Goal: Task Accomplishment & Management: Complete application form

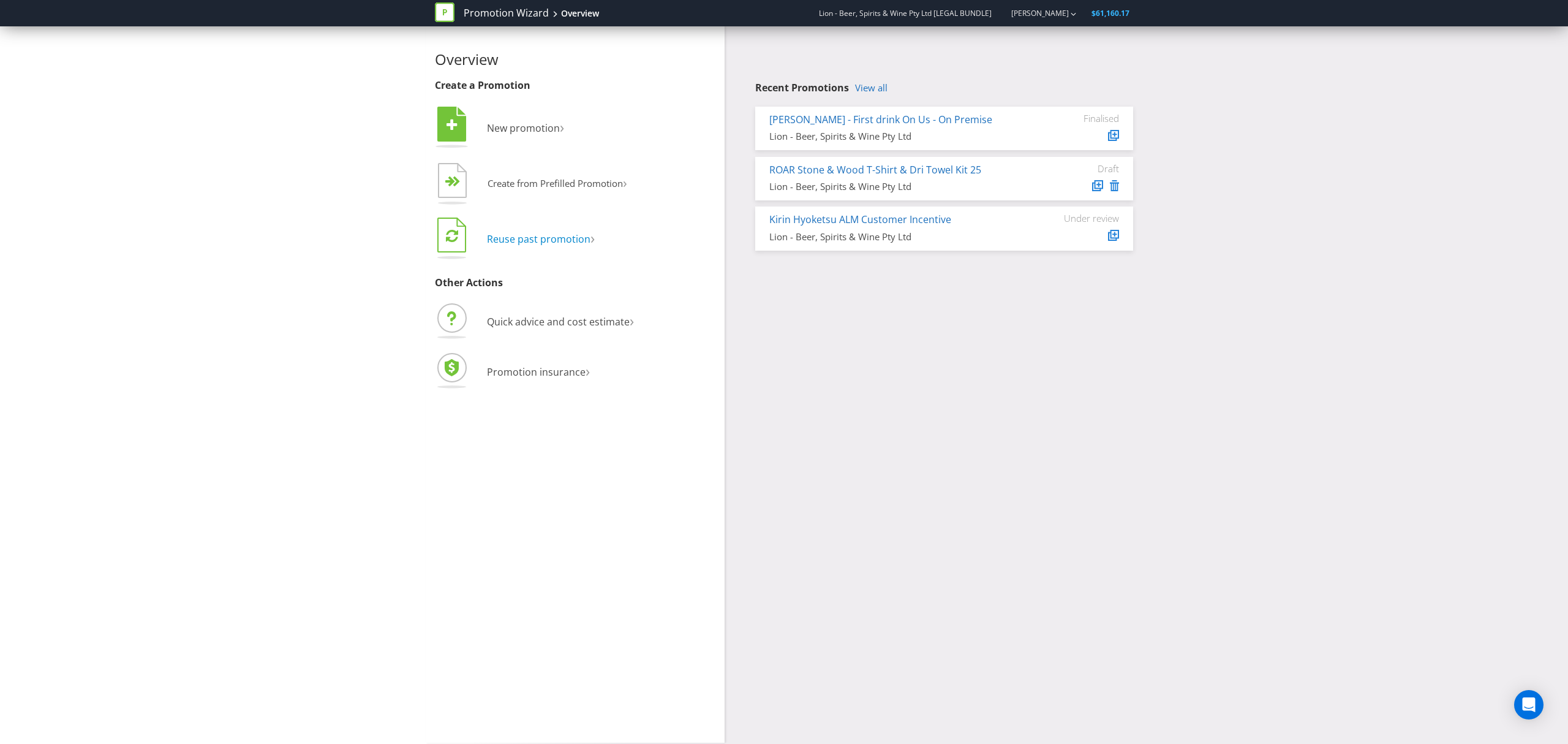
click at [541, 242] on span "Reuse past promotion" at bounding box center [538, 239] width 103 height 13
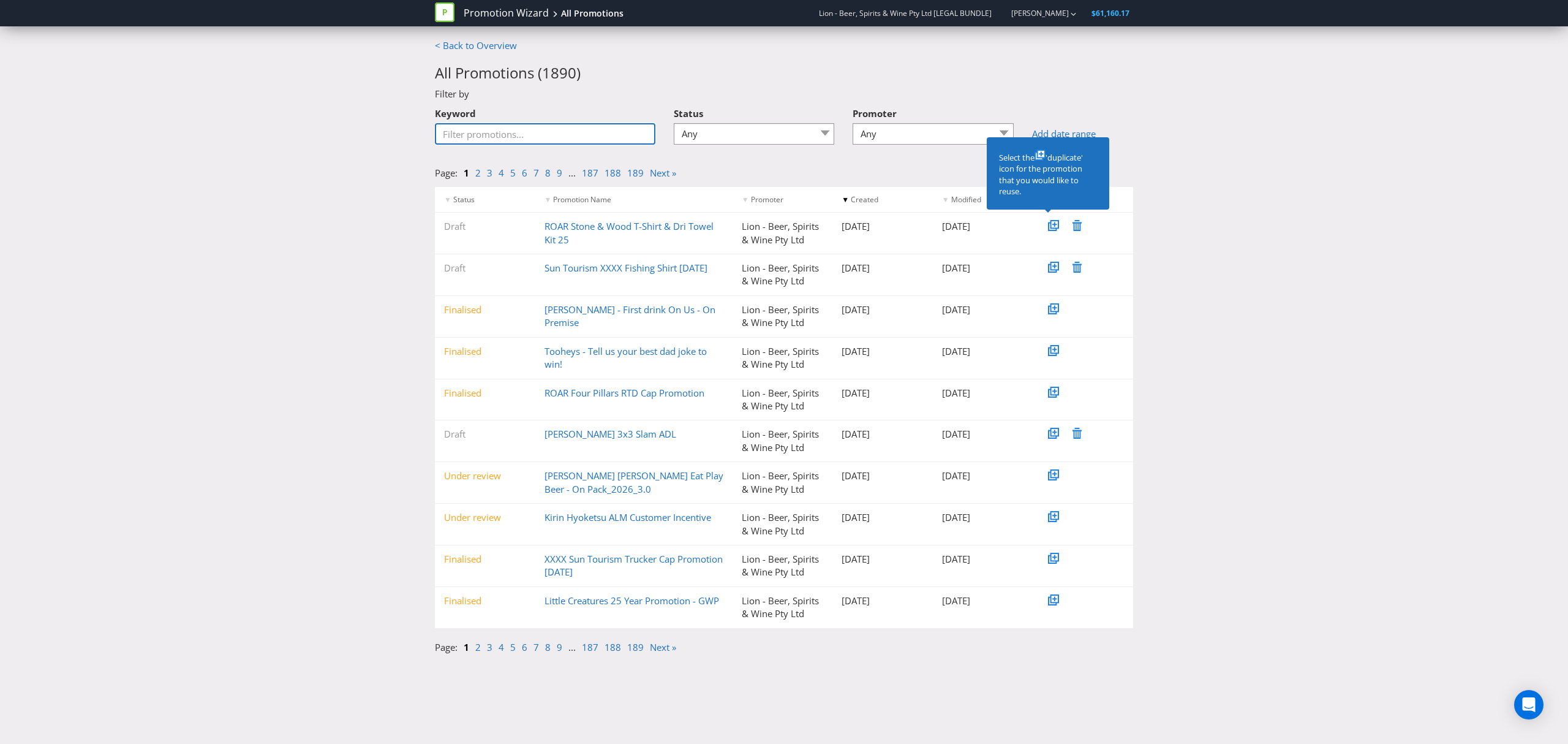
click at [540, 138] on input "Keyword" at bounding box center [545, 134] width 220 height 21
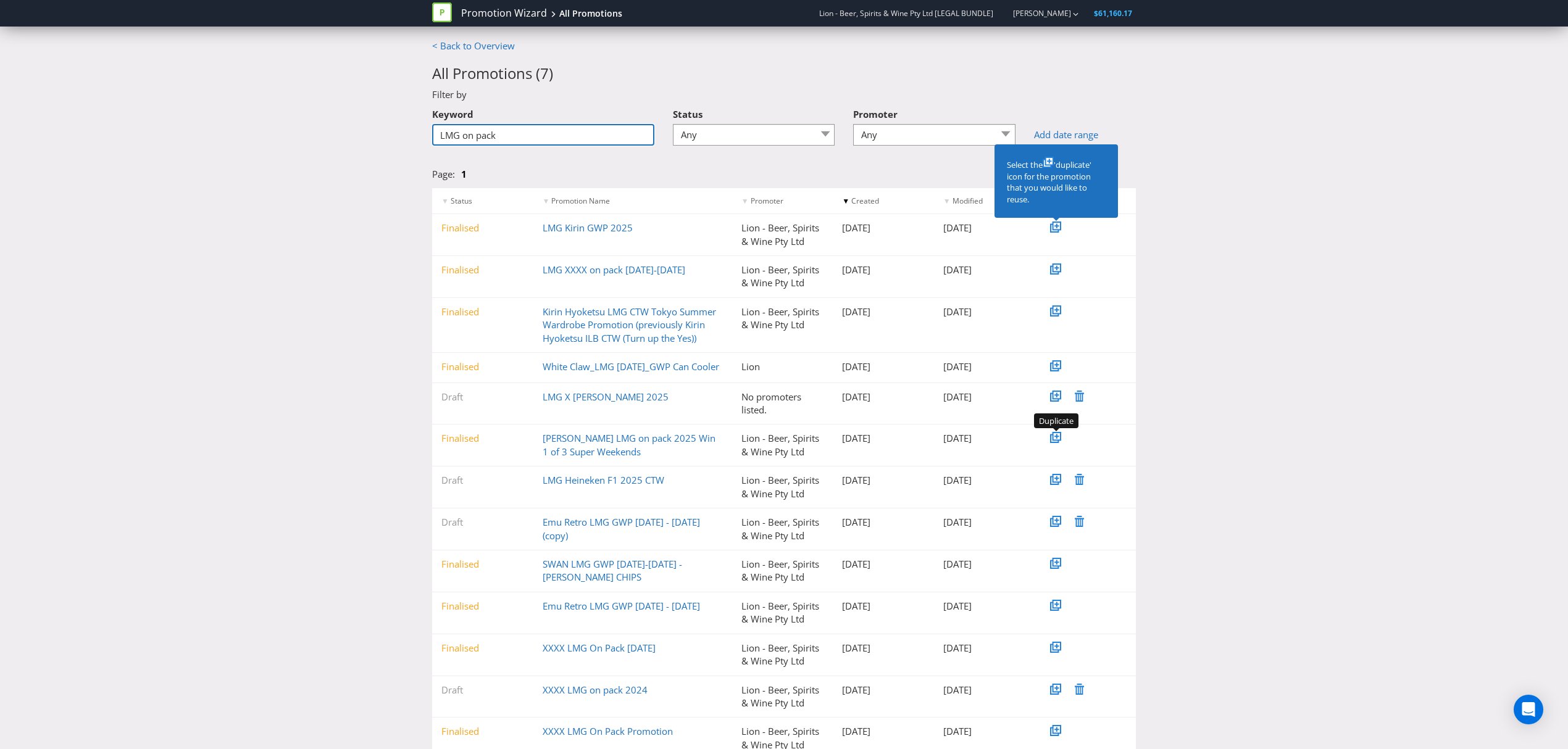
type input "LMG on pack"
click at [1055, 438] on icon at bounding box center [1056, 436] width 6 height 6
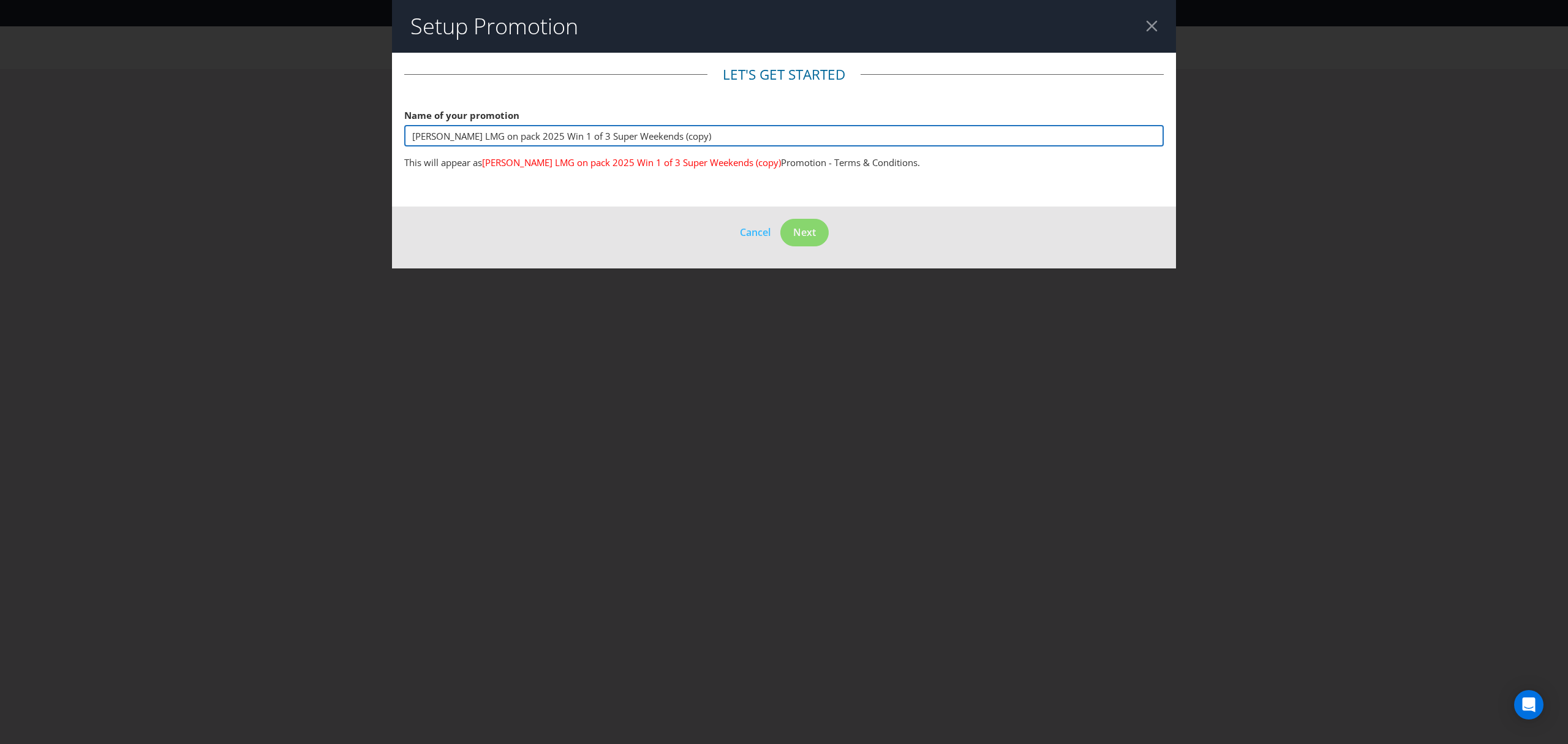
click at [704, 133] on input "[PERSON_NAME] LMG on pack 2025 Win 1 of 3 Super Weekends (copy)" at bounding box center [784, 136] width 760 height 21
click at [516, 136] on input "[PERSON_NAME] LMG on pack 2025 Win 1 of 3 Super Weekends" at bounding box center [784, 136] width 760 height 21
click at [639, 136] on input "[PERSON_NAME] LMG on pack 2026 Win 1 of 3 Super Weekends" at bounding box center [784, 136] width 760 height 21
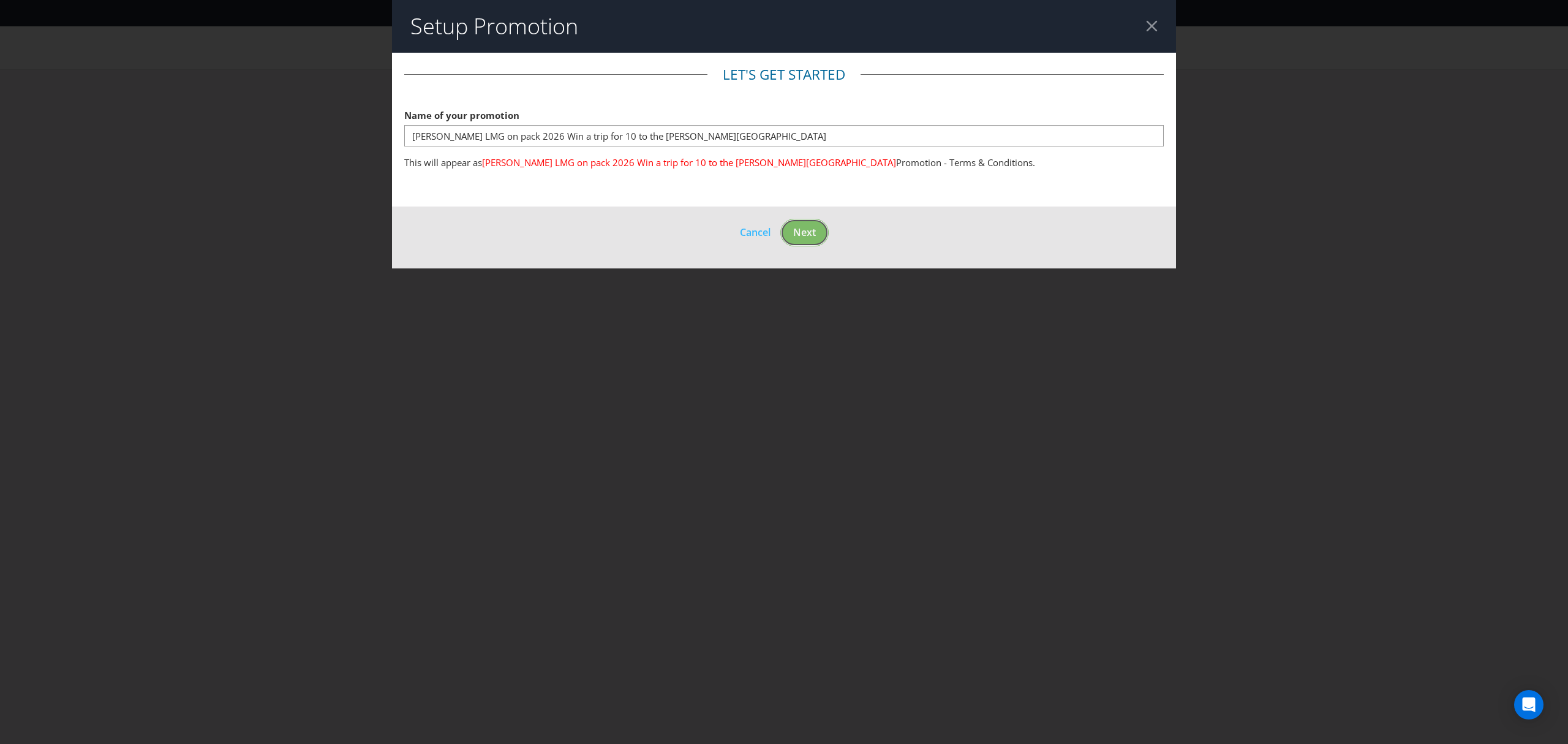
click at [798, 232] on footer "Cancel Next" at bounding box center [784, 237] width 784 height 62
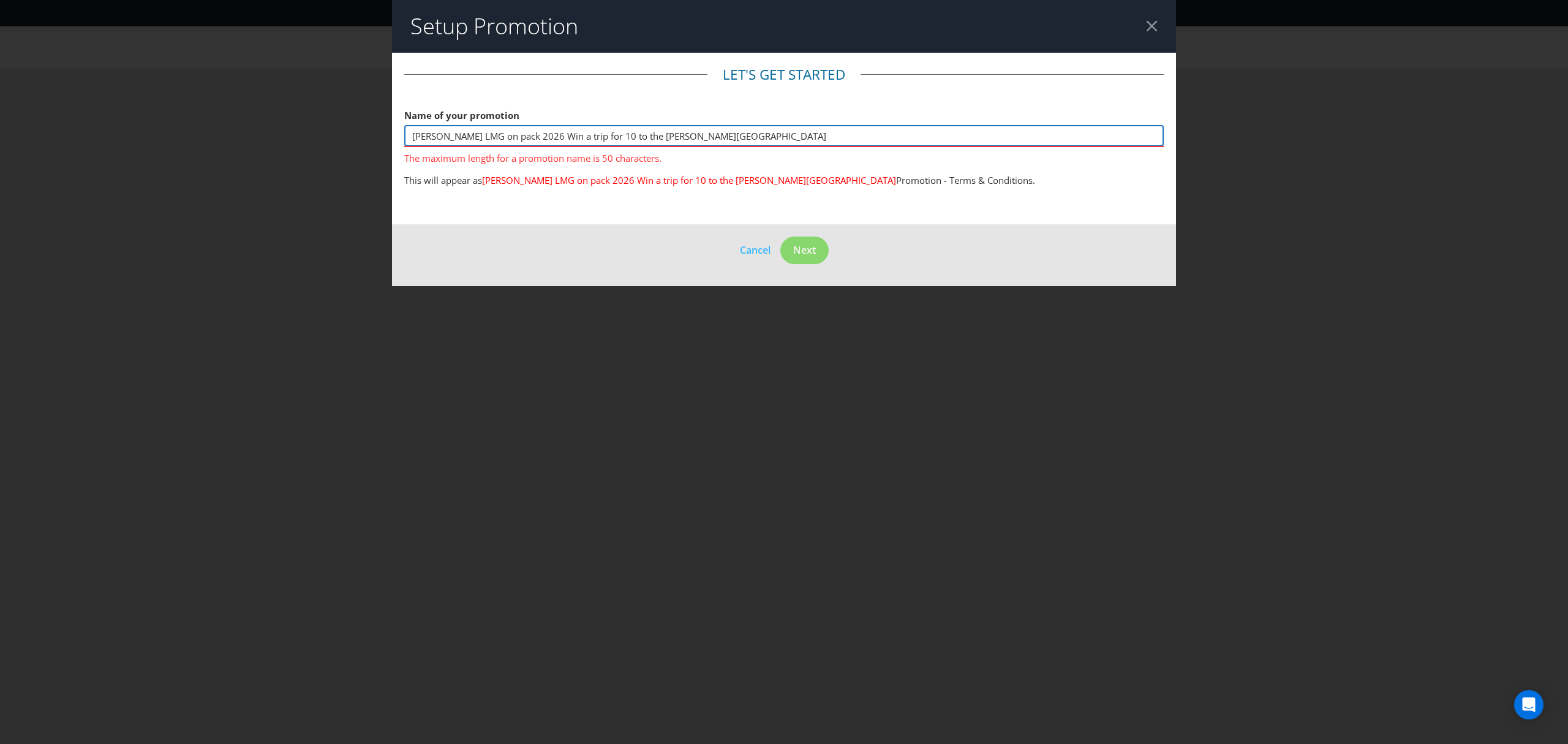
click at [617, 136] on input "[PERSON_NAME] LMG on pack 2026 Win a trip for 10 to the [PERSON_NAME][GEOGRAPHI…" at bounding box center [784, 136] width 760 height 21
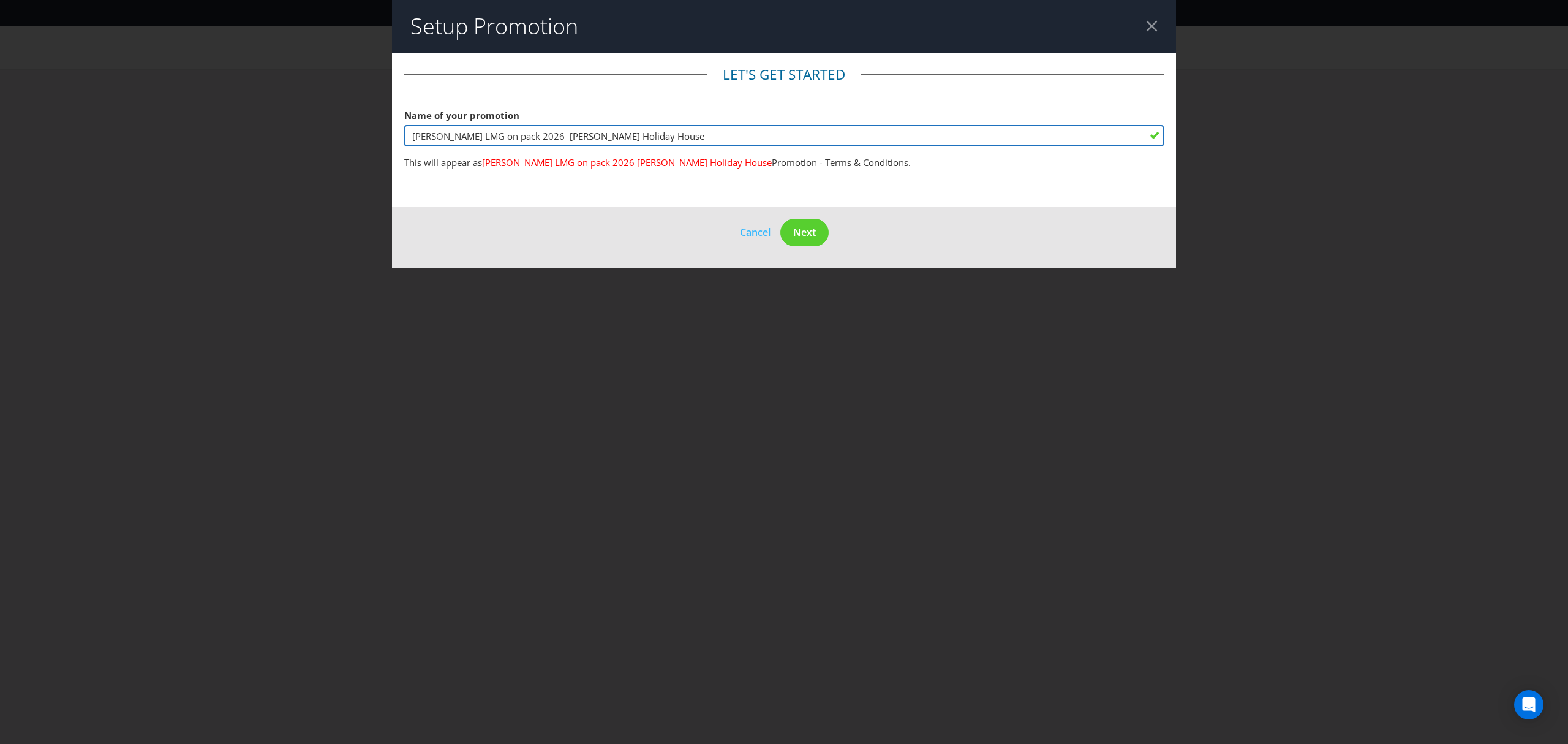
click at [616, 134] on input "[PERSON_NAME] LMG on pack 2026 [PERSON_NAME] Holiday House" at bounding box center [784, 136] width 760 height 21
type input "[PERSON_NAME] LMG on pack 2026 [PERSON_NAME] Holiday House"
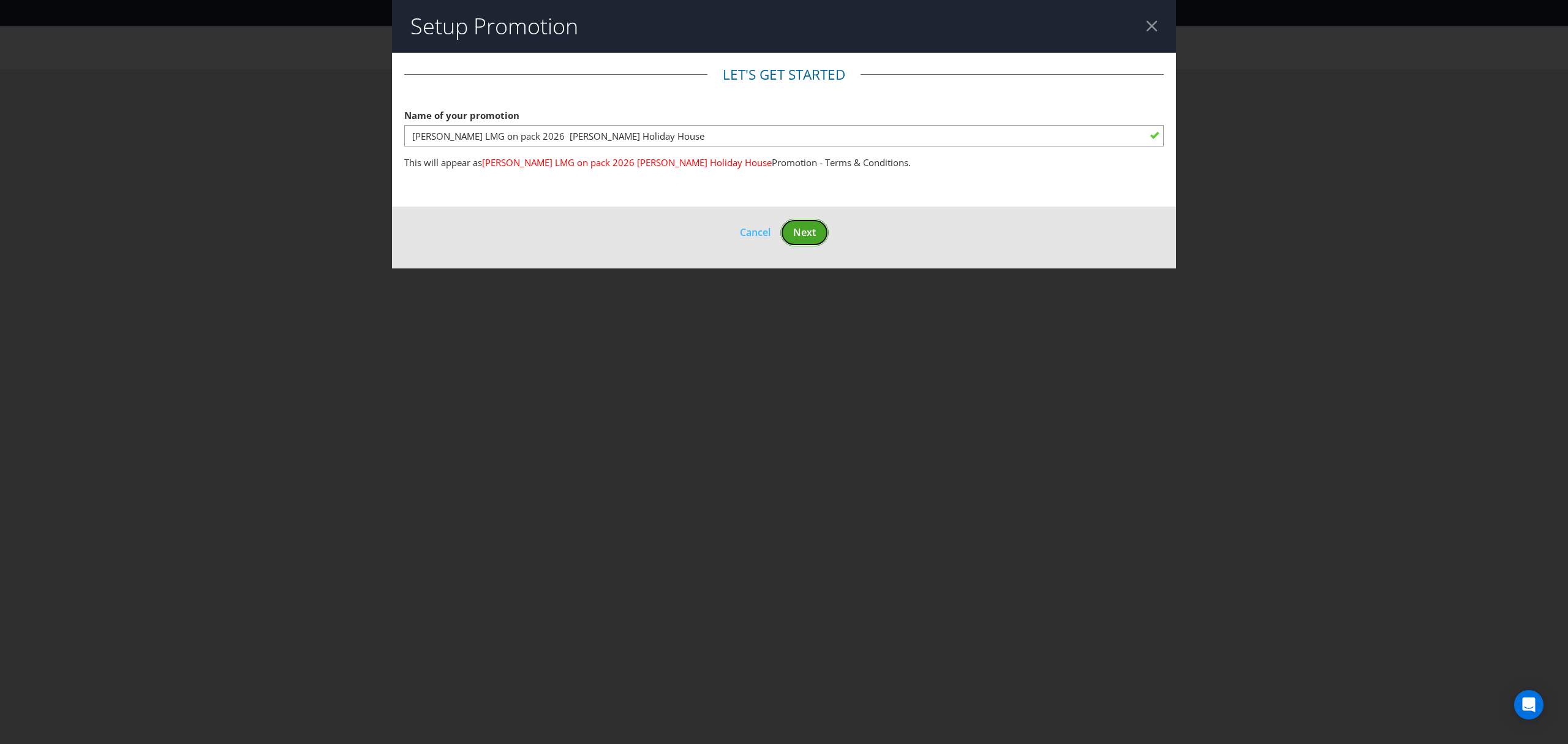
click at [797, 228] on span "Next" at bounding box center [804, 232] width 23 height 13
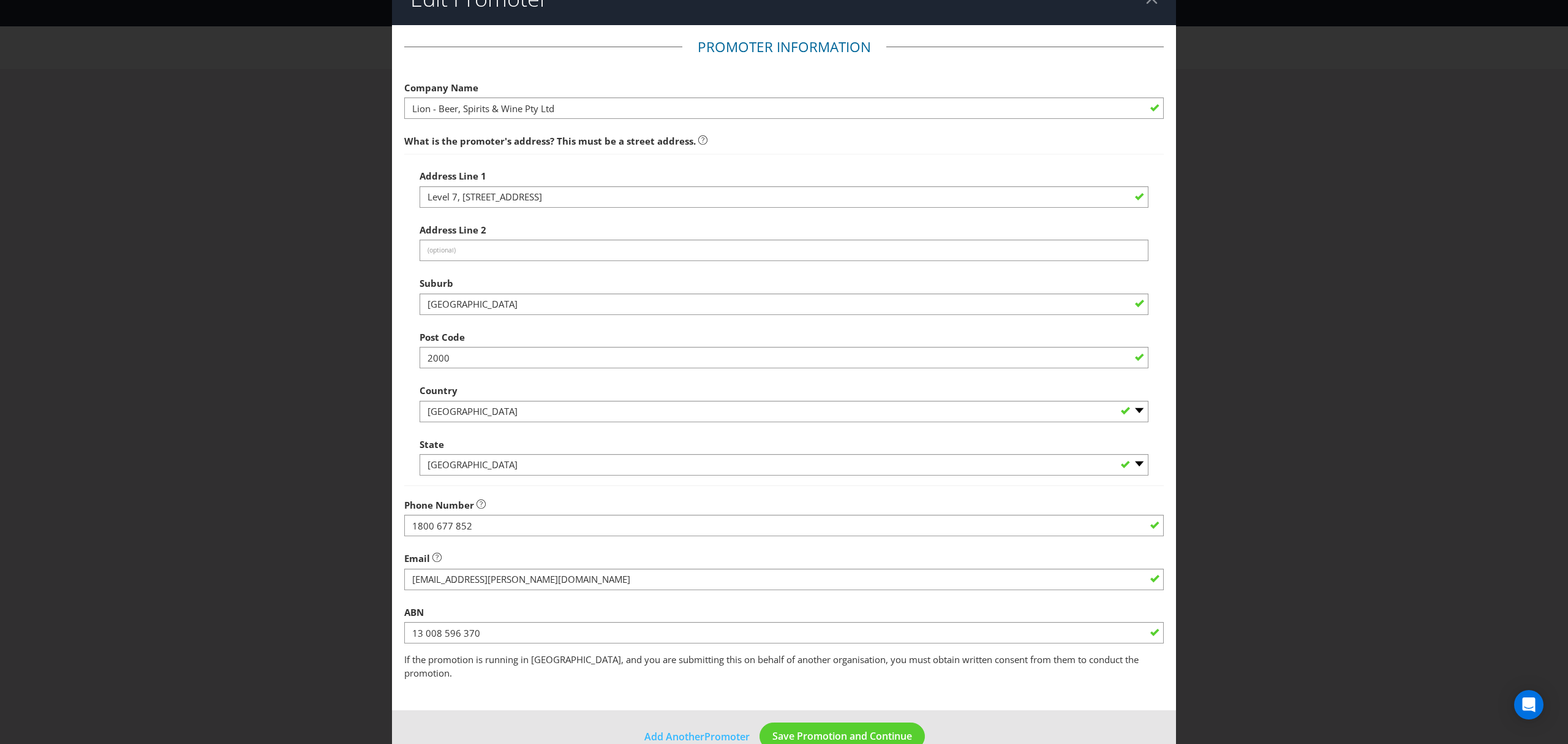
scroll to position [43, 0]
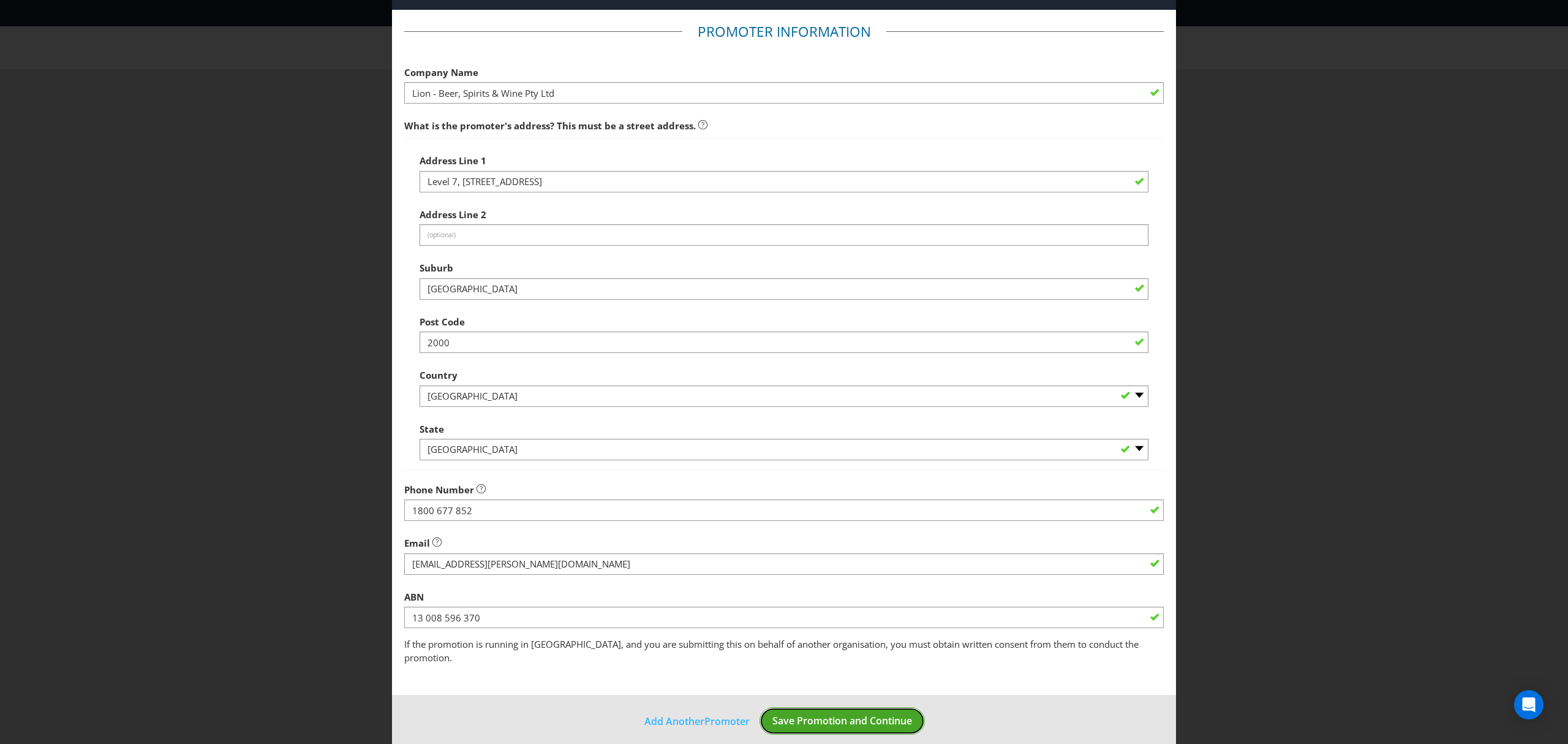
click at [854, 714] on span "Save Promotion and Continue" at bounding box center [842, 721] width 140 height 13
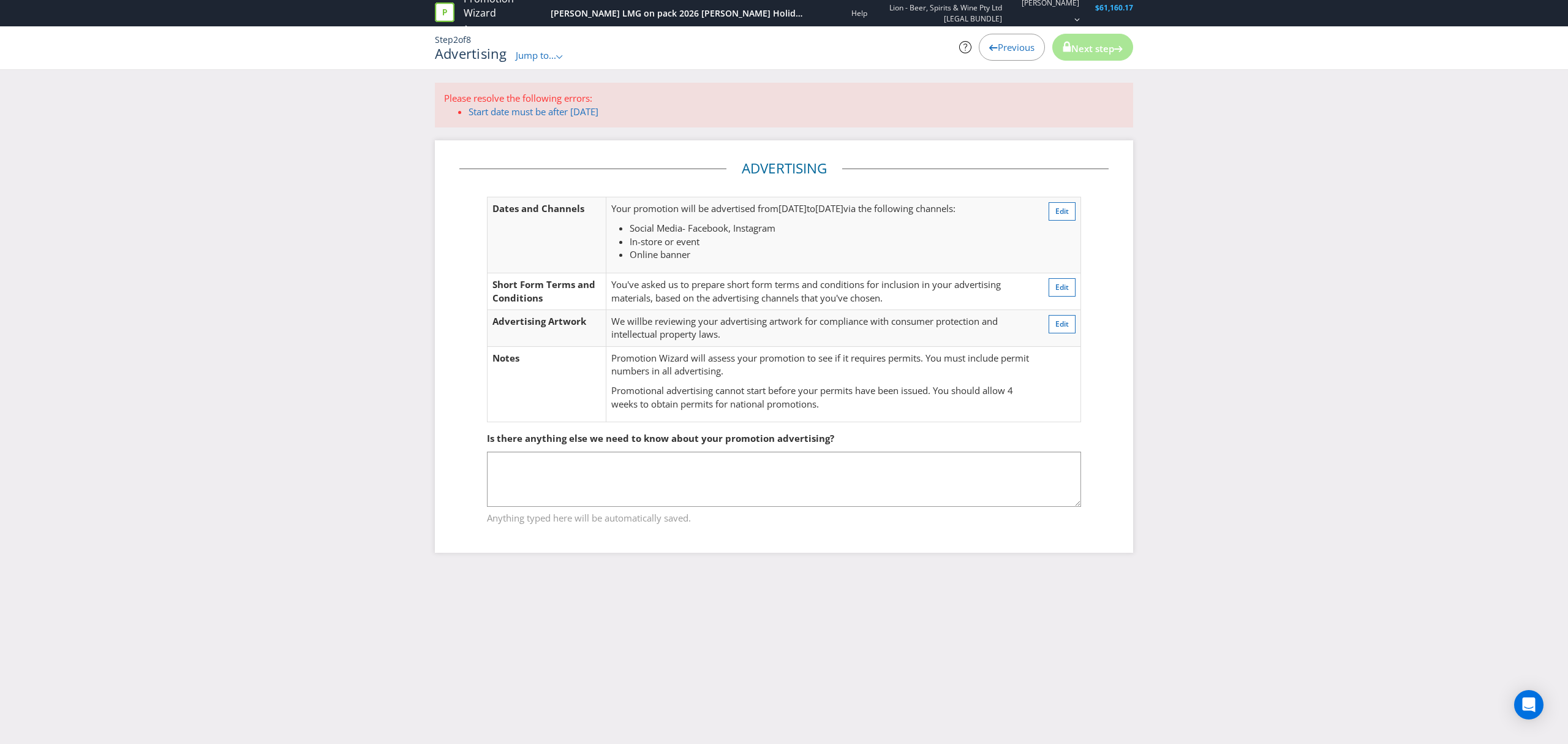
click at [1015, 53] on span "Previous" at bounding box center [1016, 47] width 37 height 12
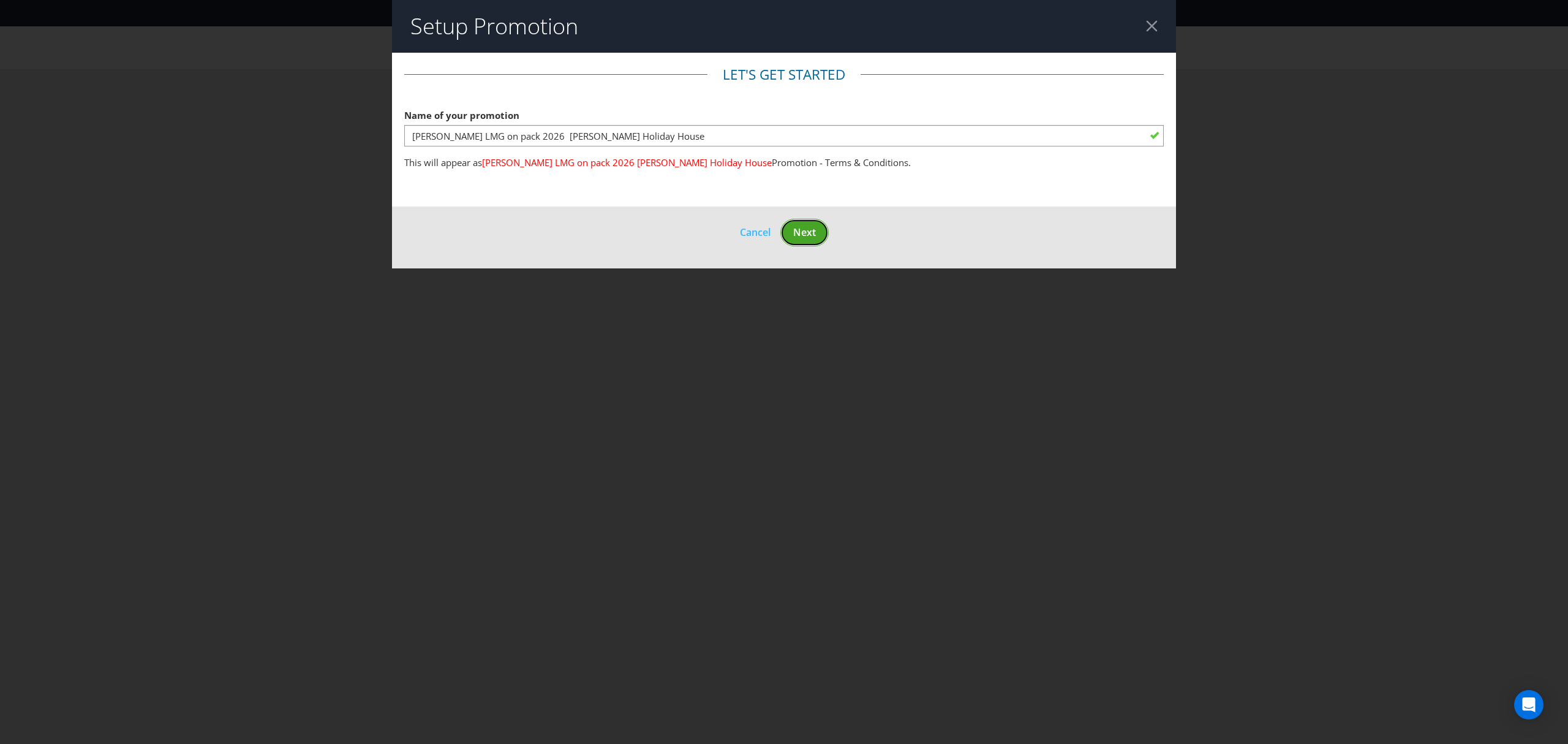
click at [819, 240] on button "Next" at bounding box center [804, 232] width 48 height 27
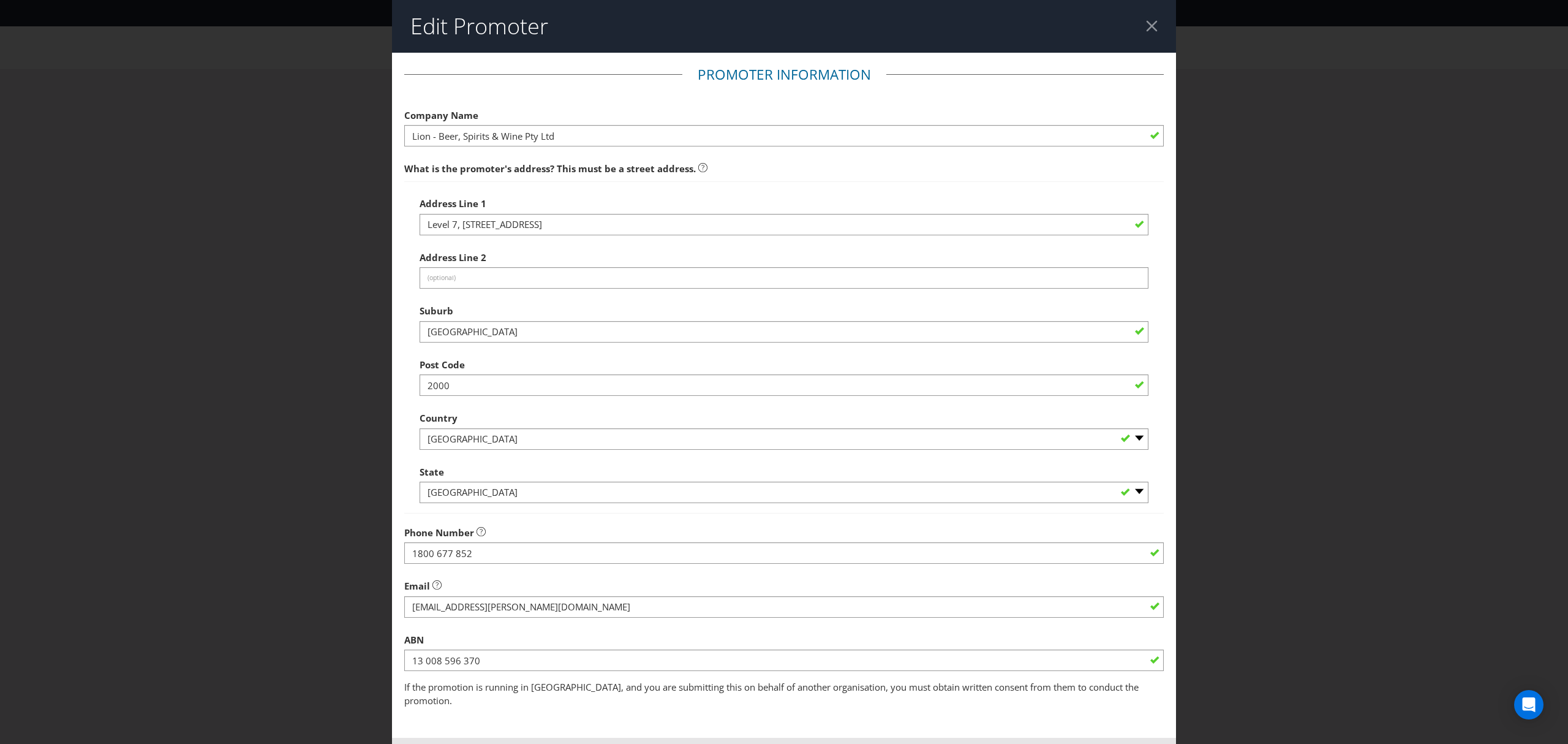
scroll to position [43, 0]
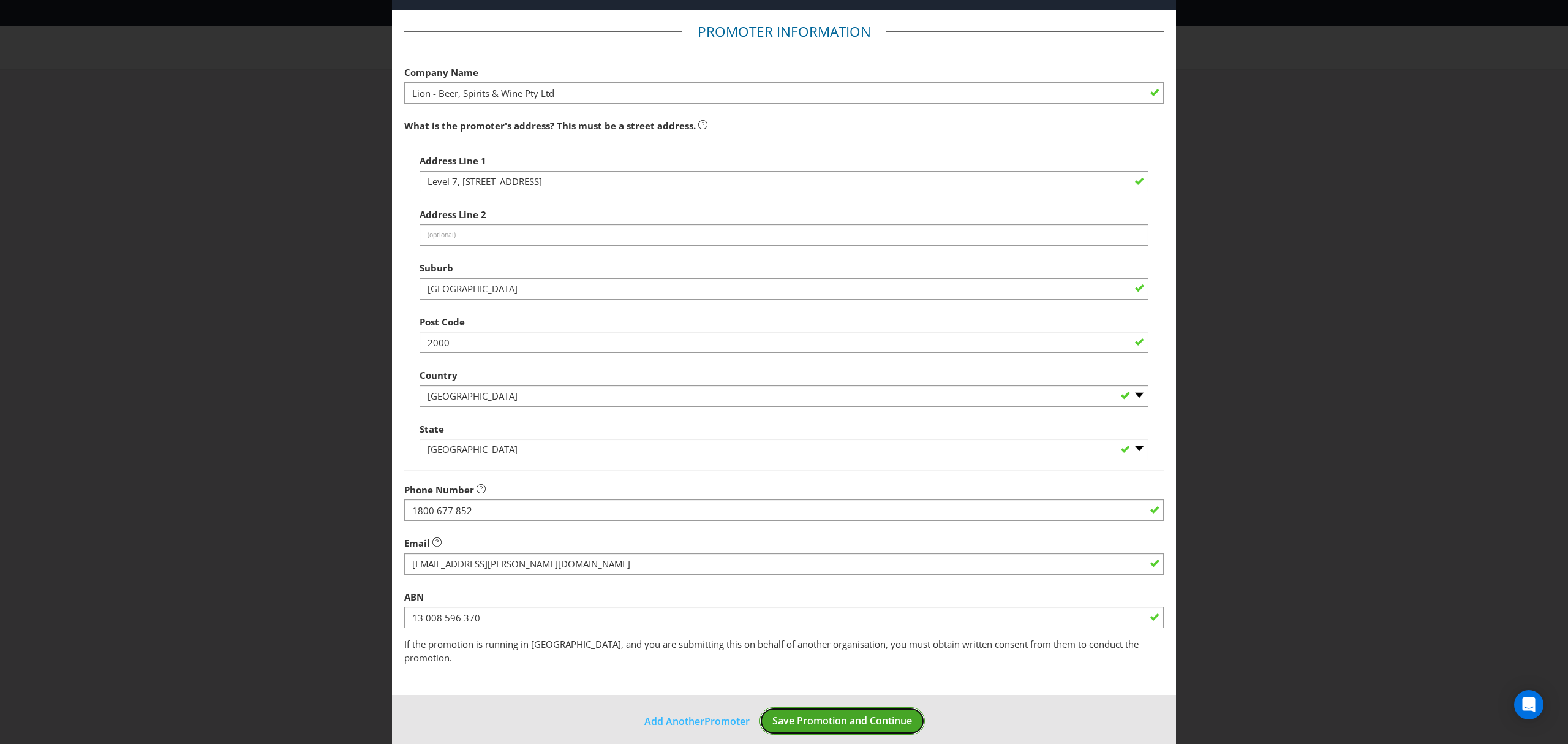
click at [828, 714] on span "Save Promotion and Continue" at bounding box center [842, 721] width 140 height 13
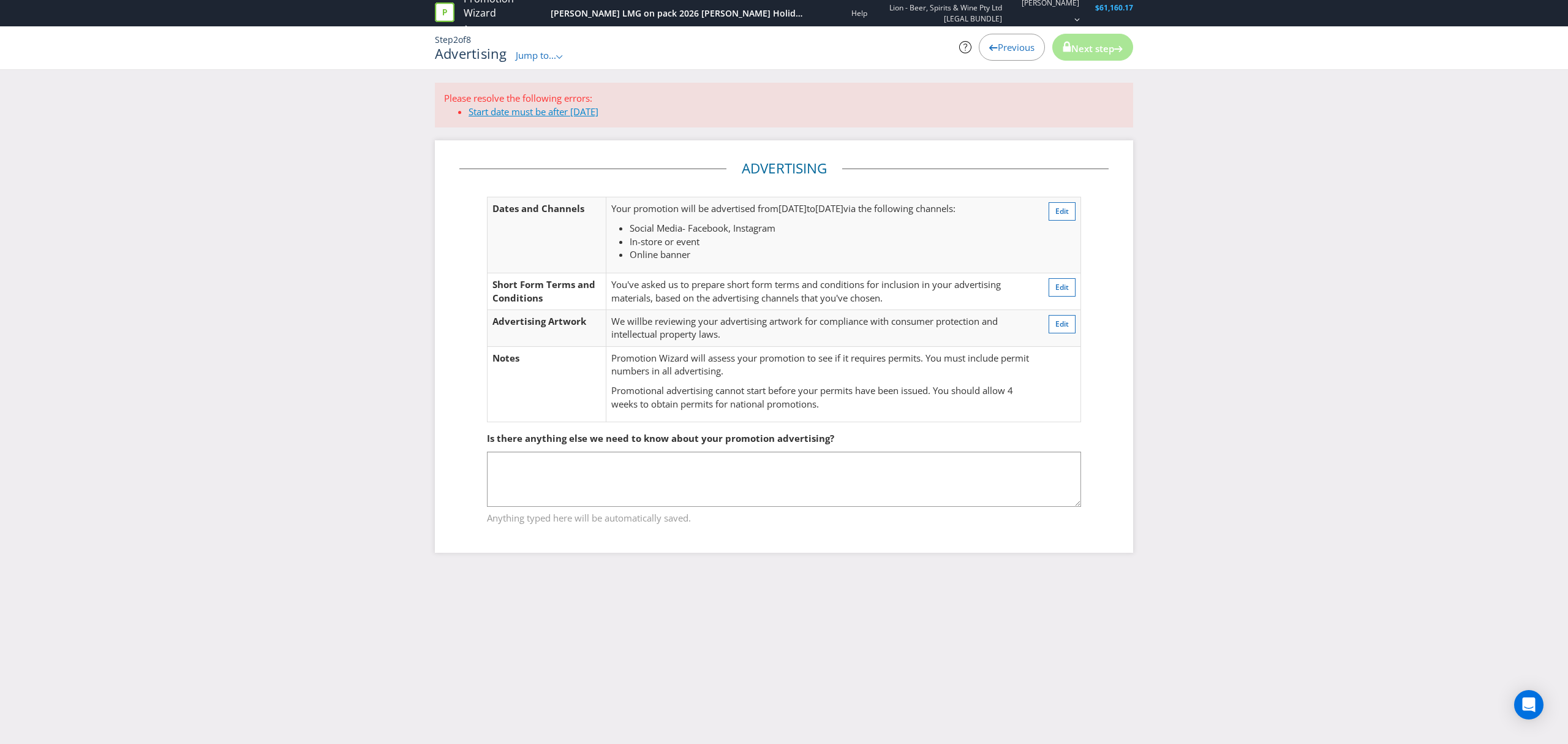
click at [537, 114] on link "Start date must be after [DATE]" at bounding box center [533, 112] width 130 height 12
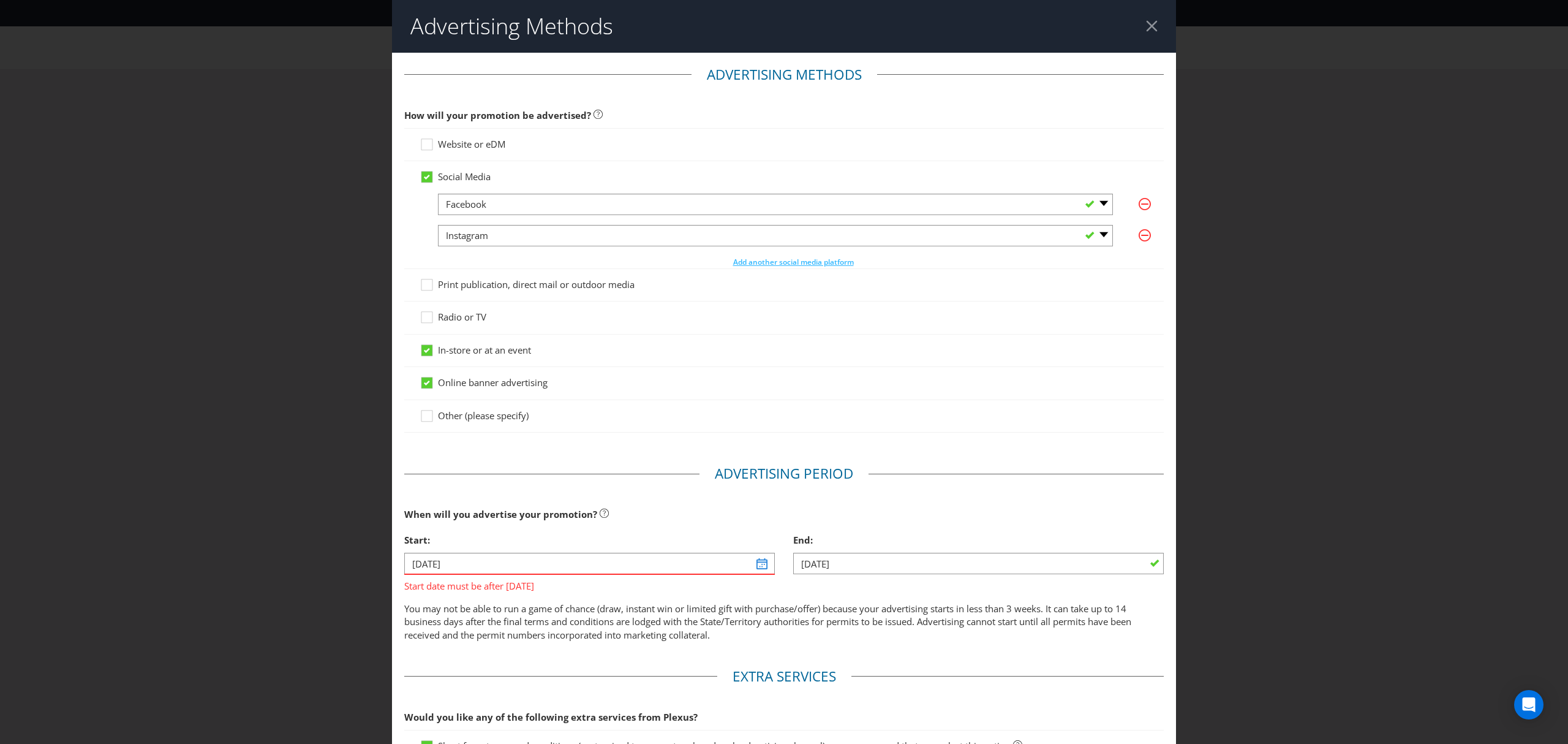
scroll to position [218, 0]
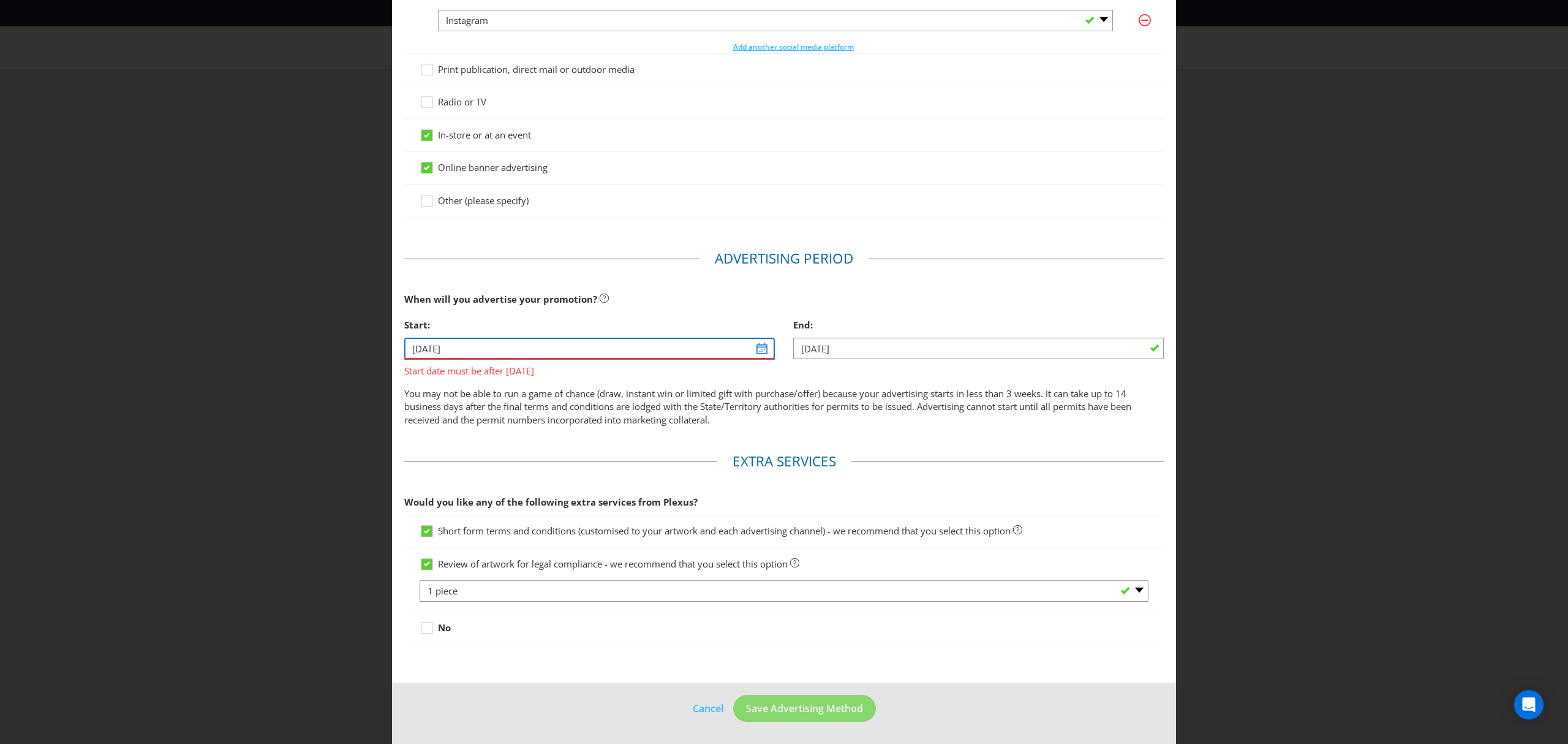
click at [760, 353] on input "[DATE]" at bounding box center [589, 349] width 370 height 21
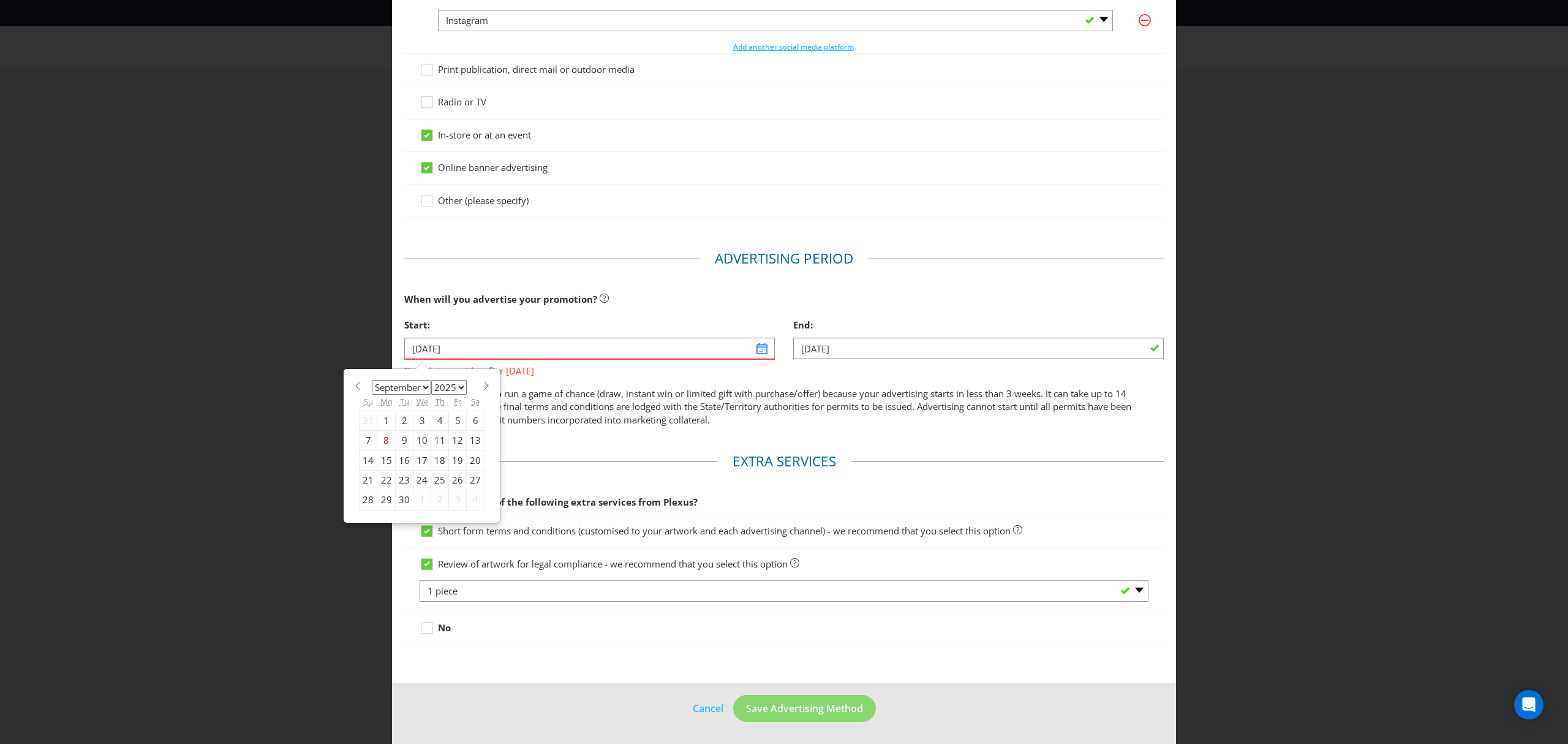
click at [483, 385] on span at bounding box center [486, 386] width 9 height 9
select select "9"
click at [458, 383] on select "2025 2026 2027 2028 2029 2030 2031 2032 2033 2034 2035" at bounding box center [449, 387] width 35 height 15
select select "2026"
click at [431, 380] on select "2025 2026 2027 2028 2029 2030 2031 2032 2033 2034 2035" at bounding box center [449, 387] width 35 height 15
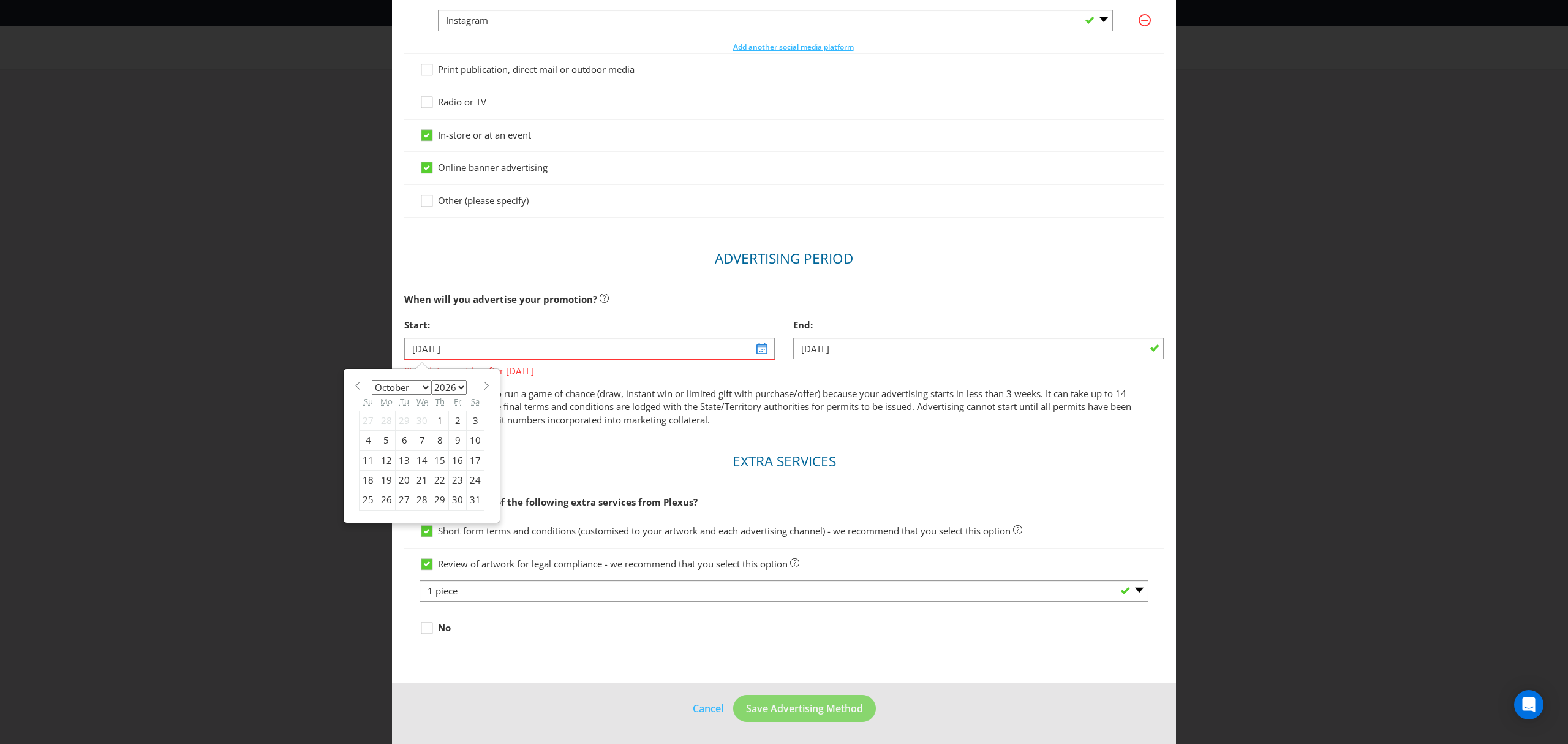
click at [418, 386] on select "January February March April May June July August September October November De…" at bounding box center [401, 387] width 59 height 15
select select "2"
click at [372, 380] on select "January February March April May June July August September October November De…" at bounding box center [401, 387] width 59 height 15
click at [387, 422] on div "2" at bounding box center [386, 420] width 19 height 19
type input "[DATE]"
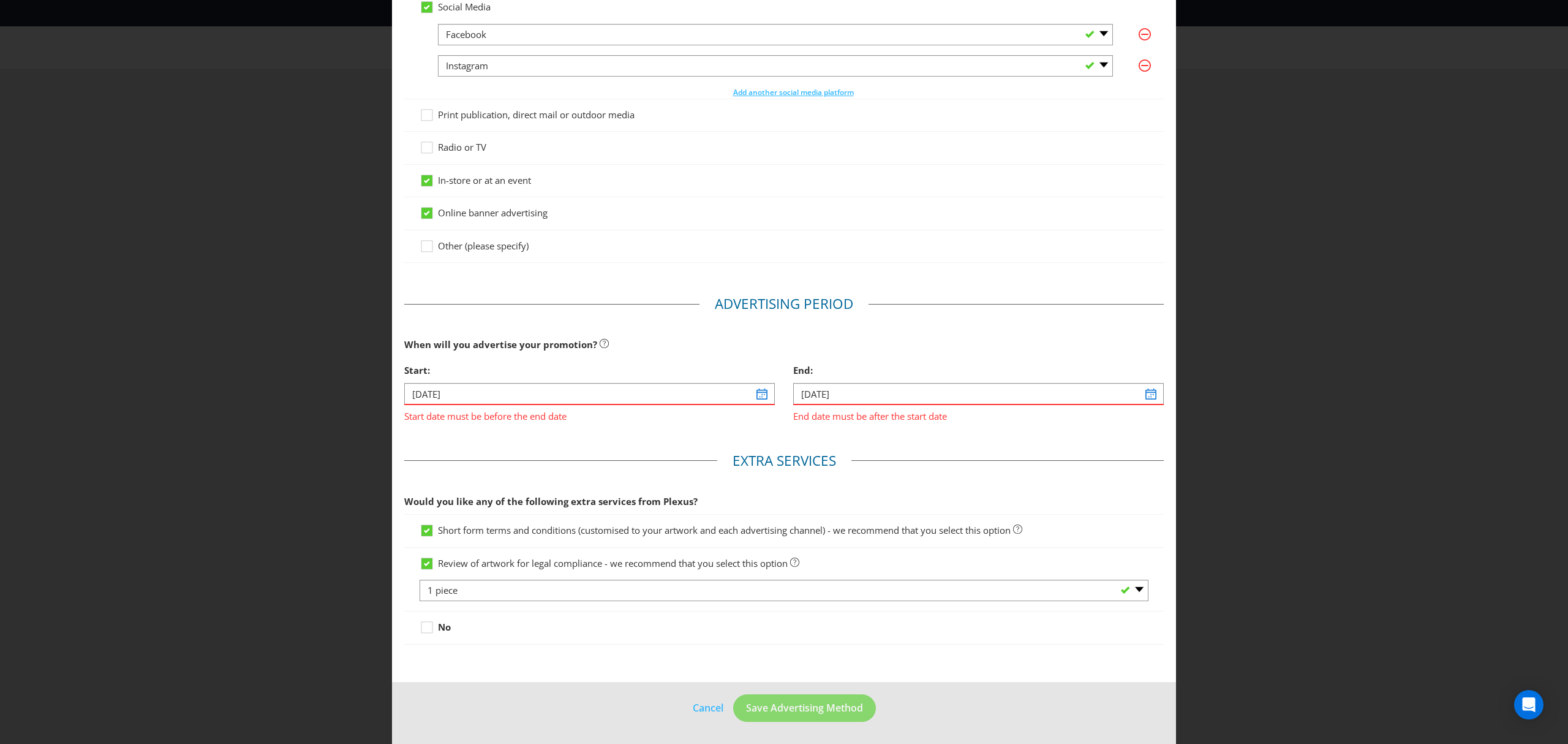
scroll to position [172, 0]
click at [1140, 393] on input "[DATE]" at bounding box center [978, 393] width 370 height 21
click at [842, 431] on select "2025 2026 2027 2028 2029 2030 2031 2032 2033 2034 2035" at bounding box center [838, 433] width 35 height 15
select select "2026"
click at [820, 425] on select "2025 2026 2027 2028 2029 2030 2031 2032 2033 2034 2035" at bounding box center [838, 433] width 35 height 15
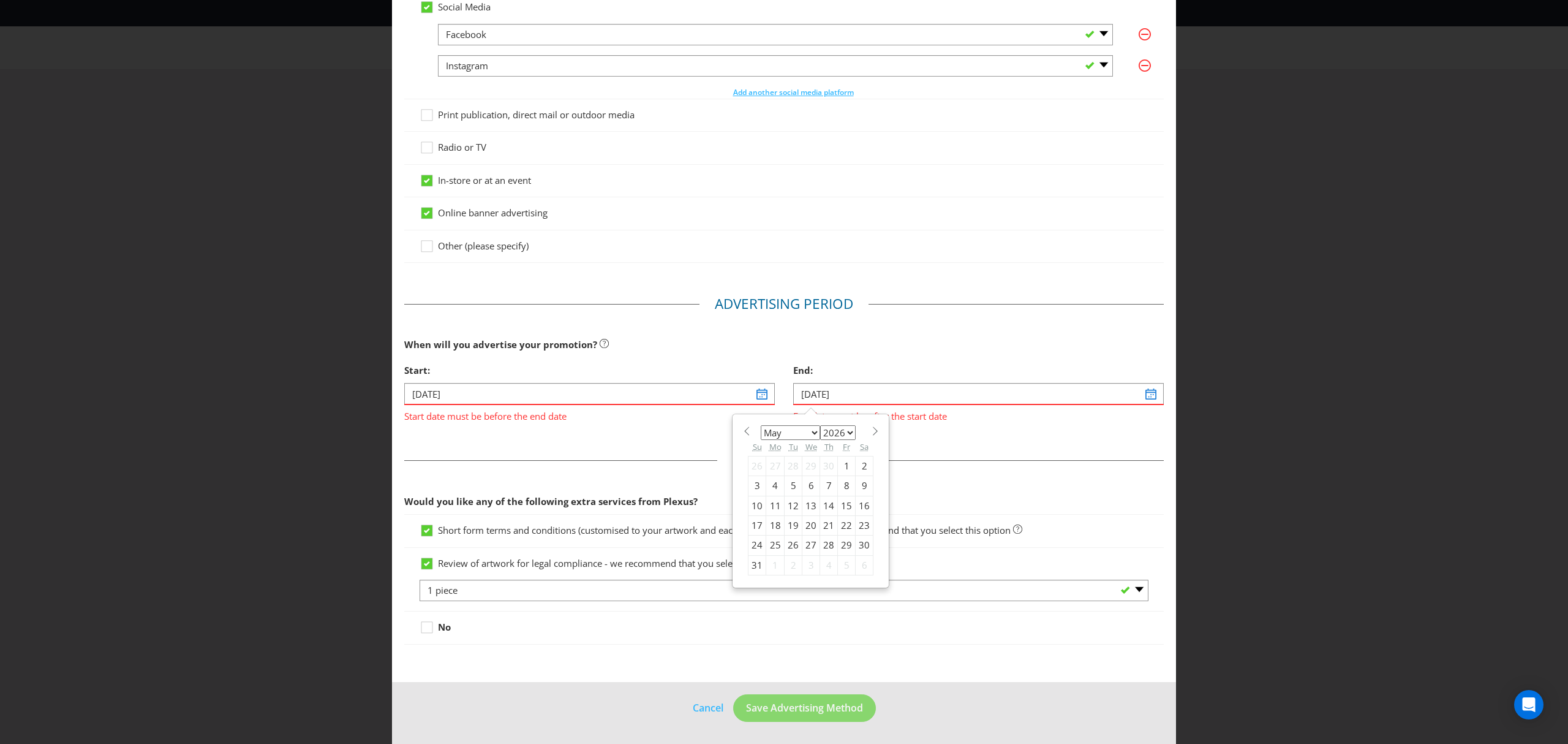
click at [807, 433] on select "January February March April May June July August September October November De…" at bounding box center [790, 433] width 59 height 15
select select "5"
click at [761, 425] on select "January February March April May June July August September October November De…" at bounding box center [790, 433] width 59 height 15
click at [751, 545] on div "28" at bounding box center [757, 545] width 18 height 19
type input "[DATE]"
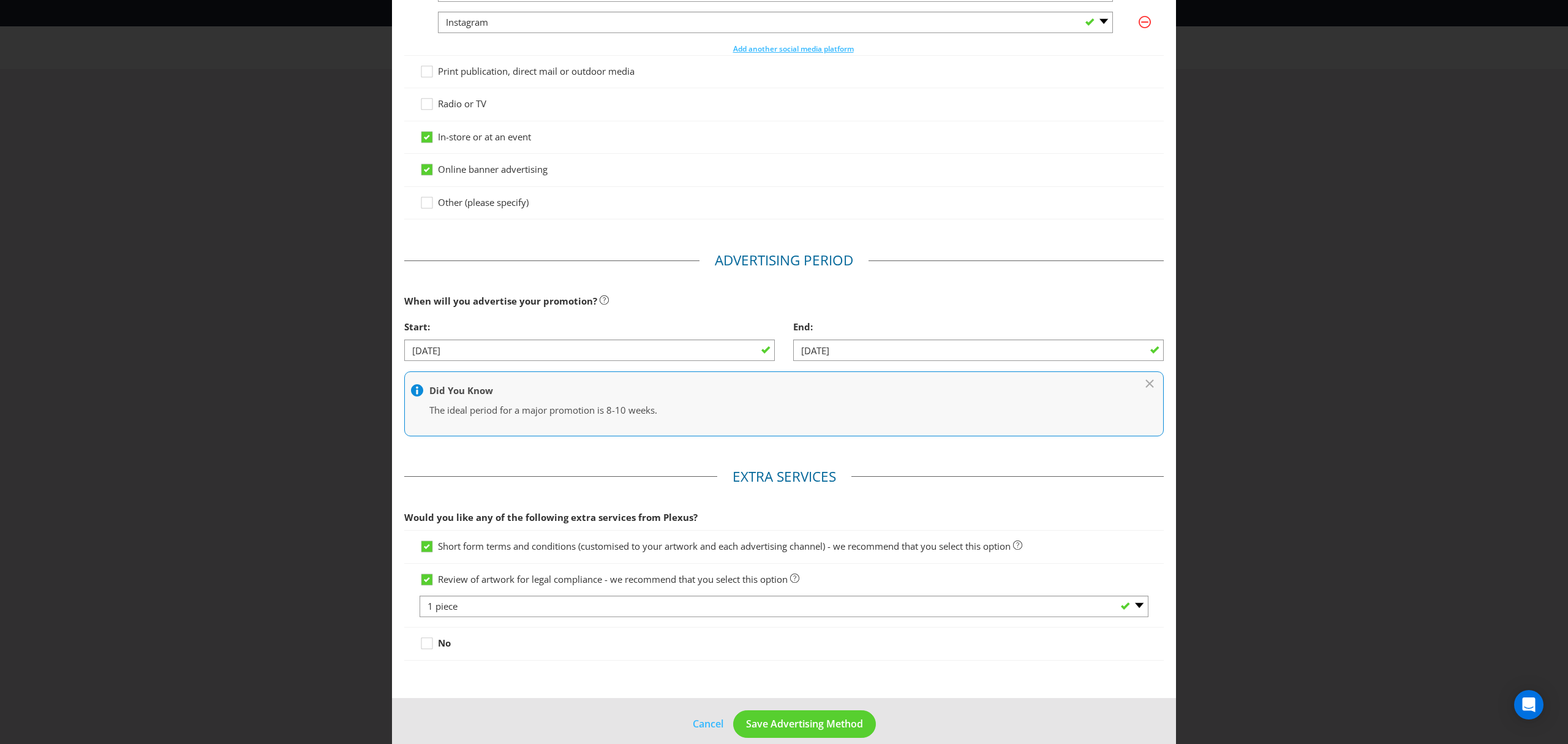
scroll to position [232, 0]
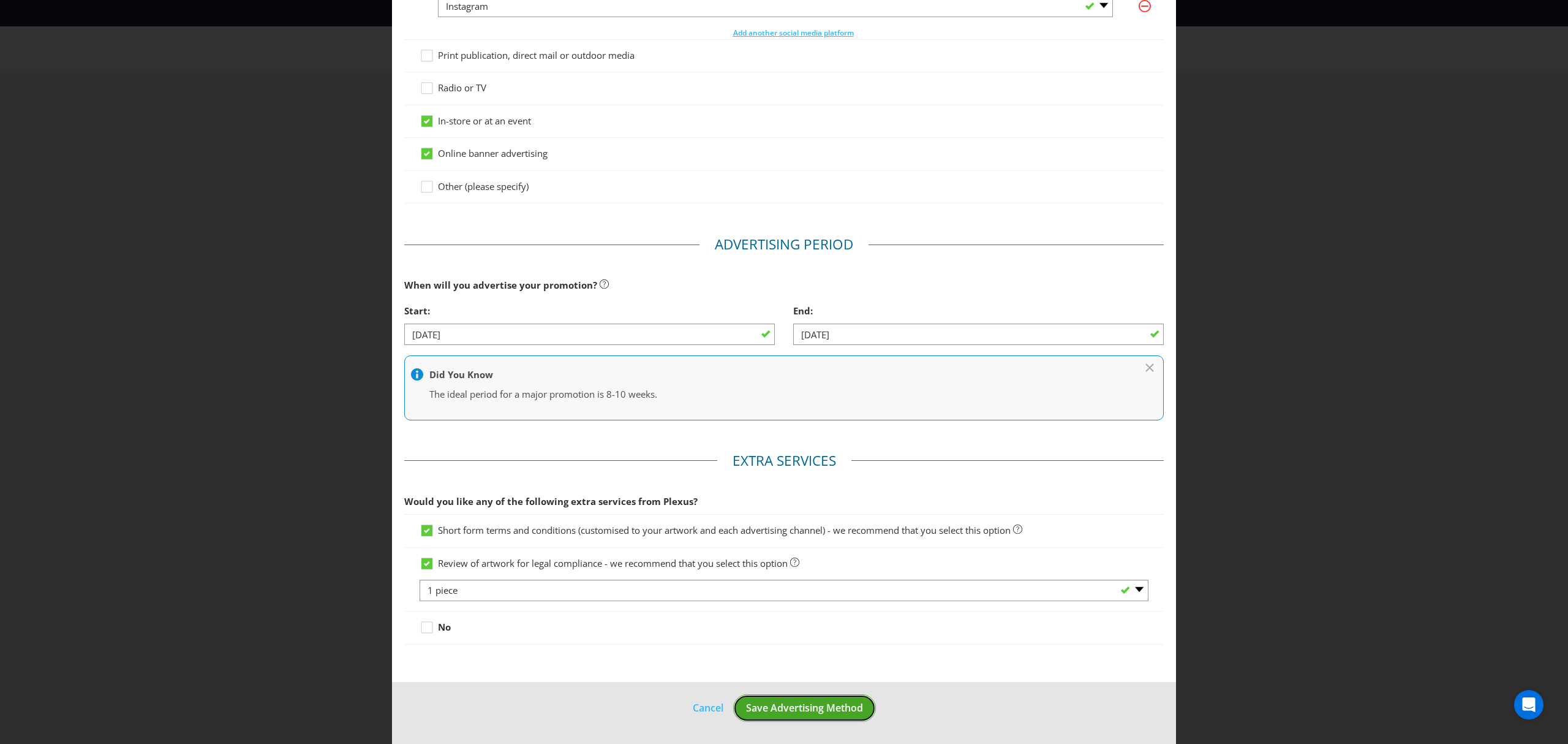
click at [811, 705] on span "Save Advertising Method" at bounding box center [804, 708] width 117 height 13
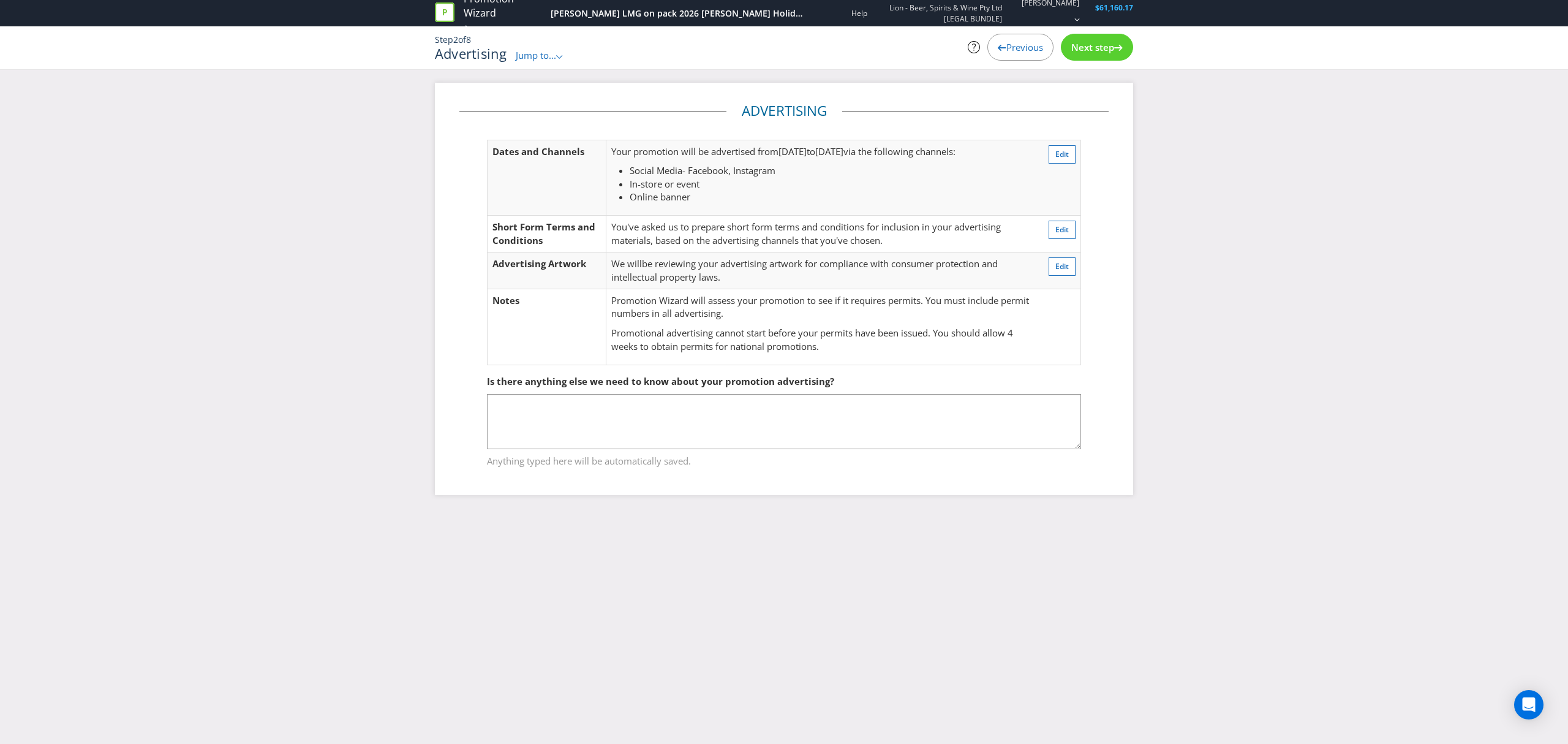
click at [1085, 54] on div "Next step" at bounding box center [1097, 47] width 72 height 27
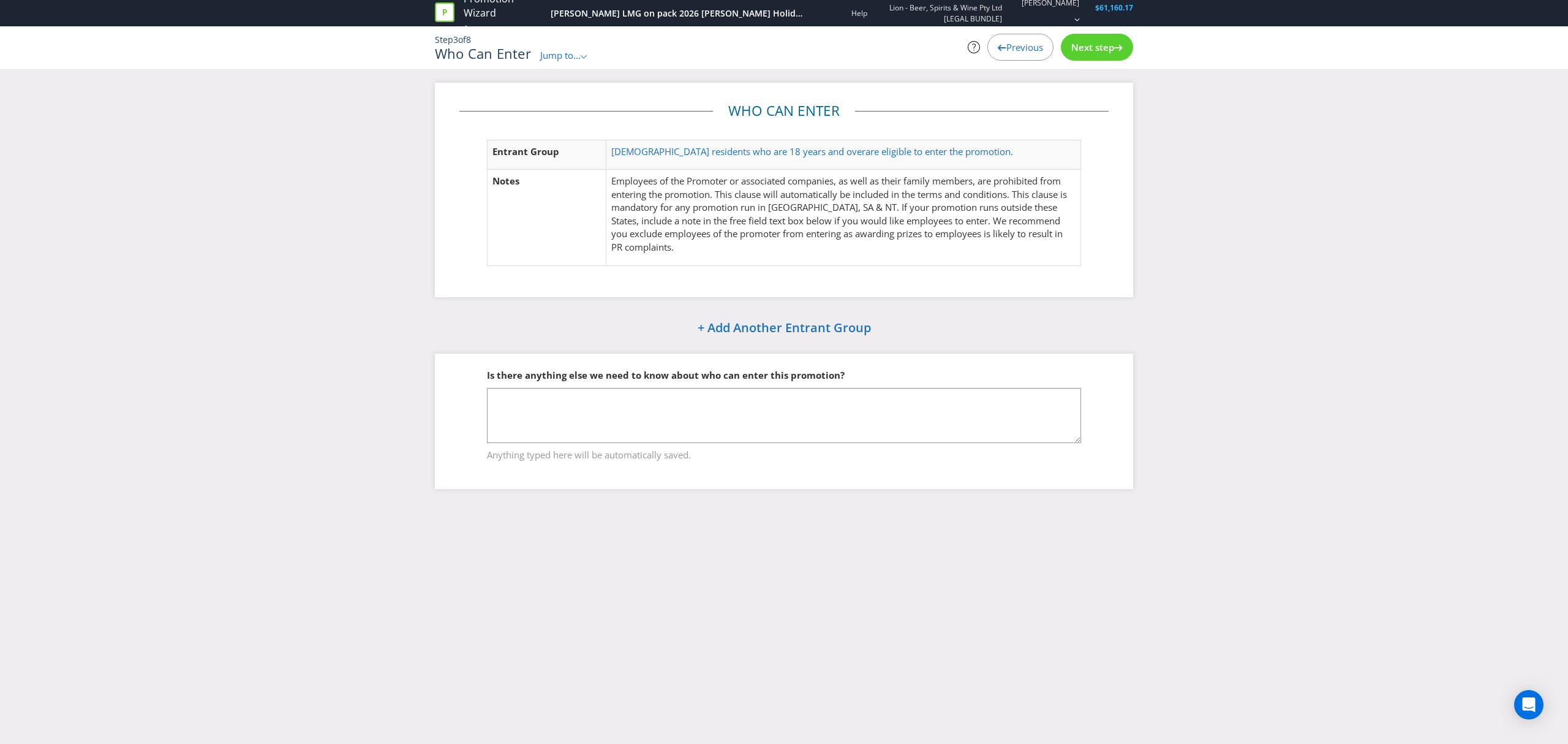
click at [1088, 57] on div "Next step" at bounding box center [1097, 47] width 72 height 27
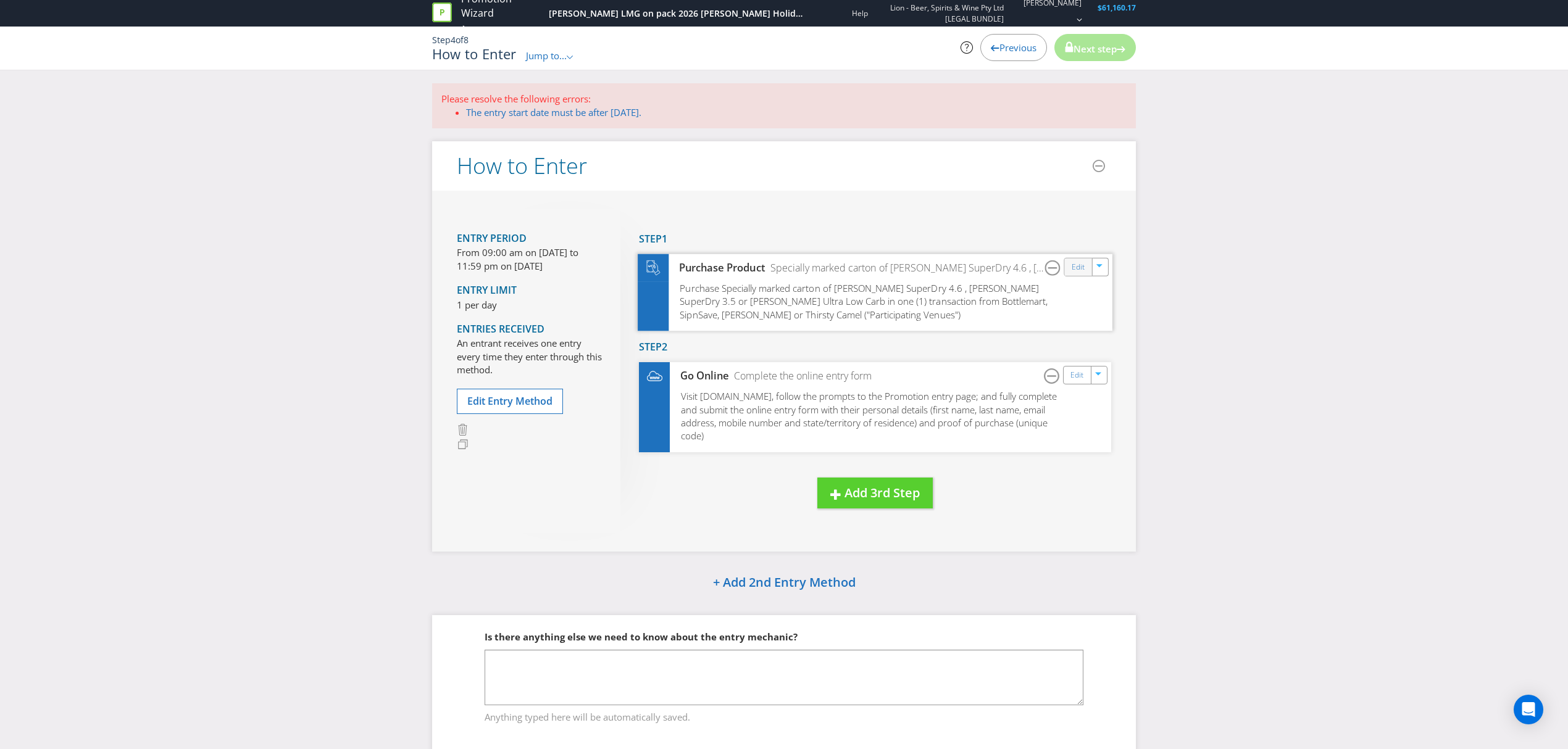
click at [1076, 259] on div "Edit" at bounding box center [1078, 267] width 28 height 17
click at [1075, 267] on link "Edit" at bounding box center [1078, 267] width 13 height 14
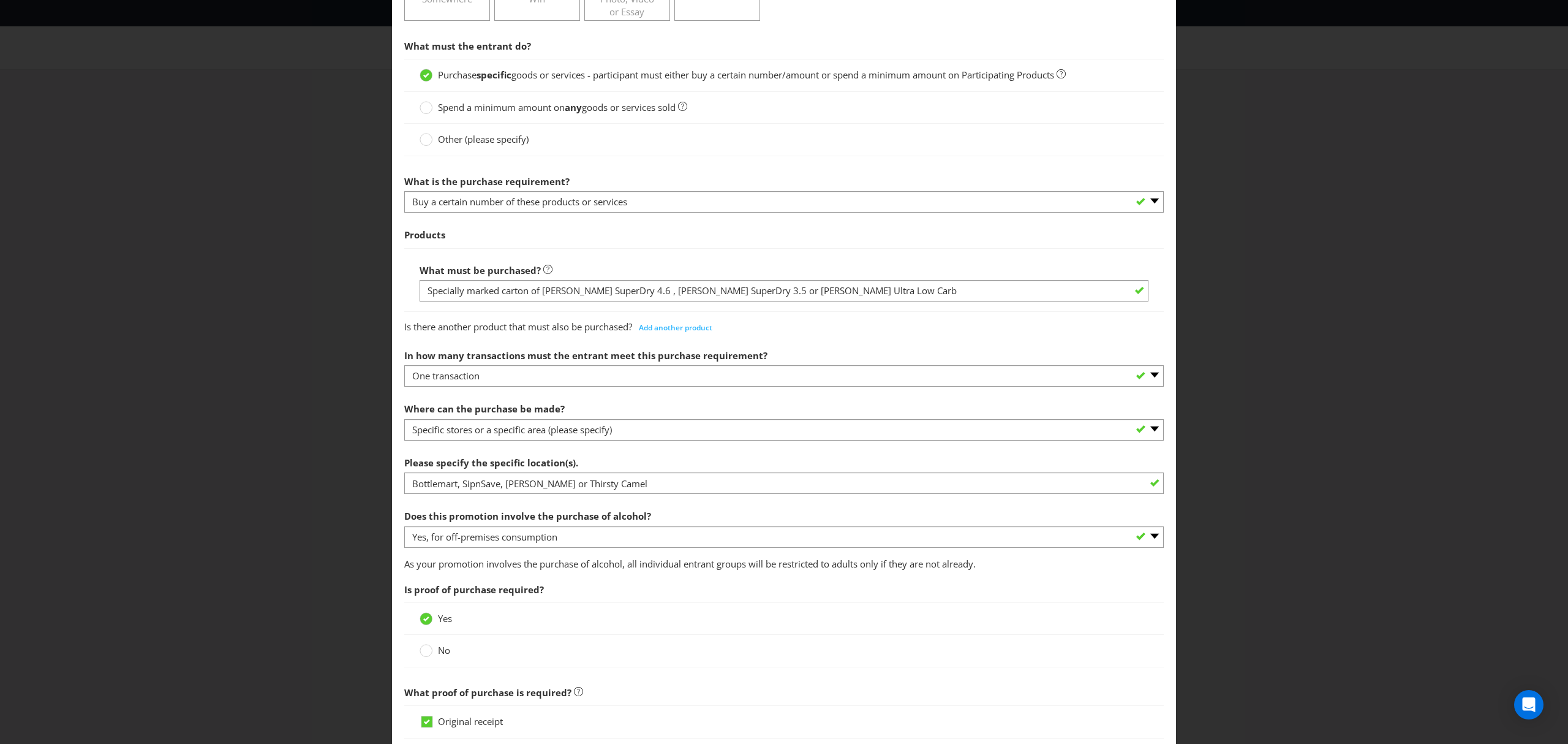
scroll to position [408, 0]
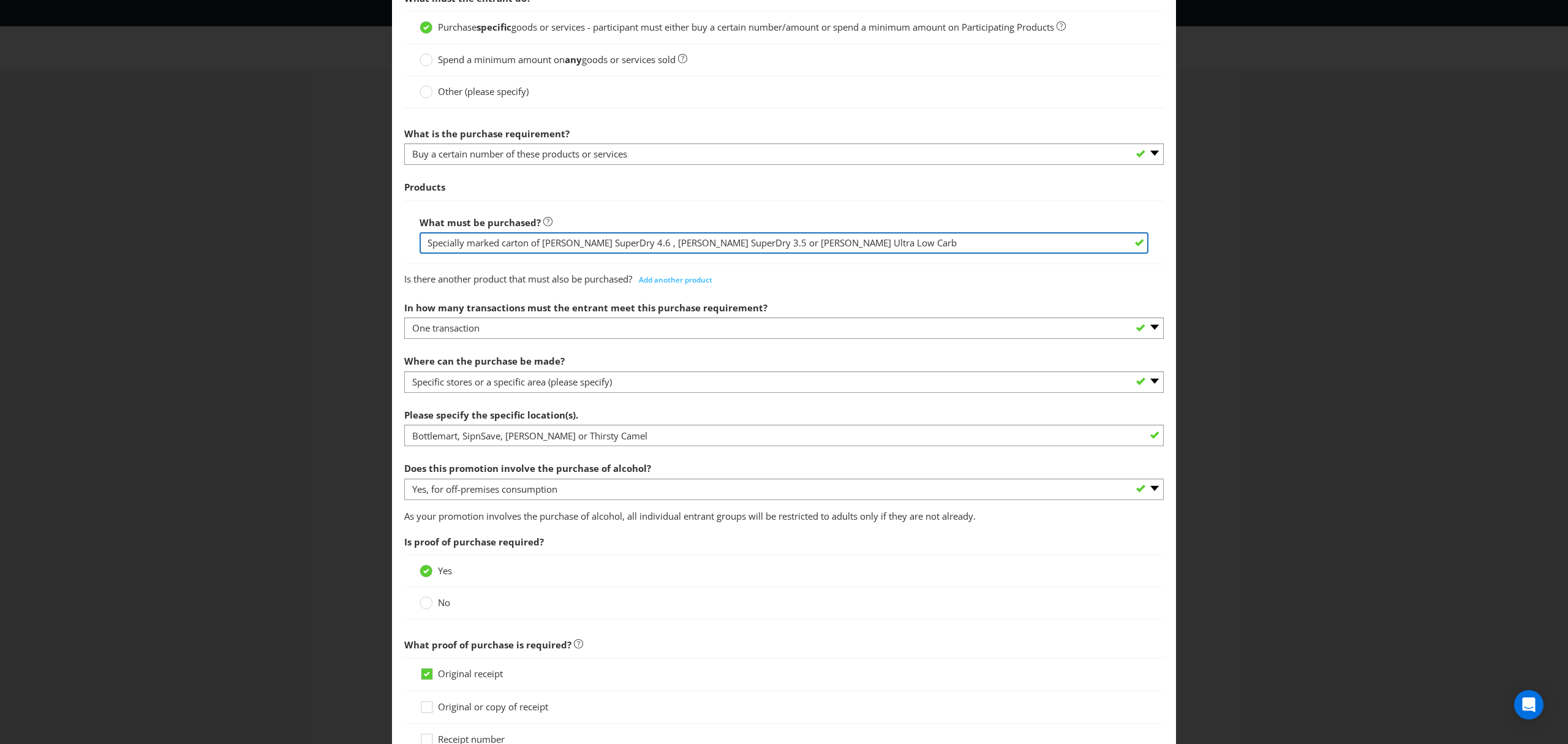
click at [826, 246] on input "Specially marked carton of [PERSON_NAME] SuperDry 4.6 , [PERSON_NAME] SuperDry …" at bounding box center [784, 243] width 729 height 21
click at [789, 246] on input "Specially marked carton of [PERSON_NAME] SuperDry 4.6 , [PERSON_NAME] SuperDry …" at bounding box center [784, 243] width 729 height 21
click at [625, 246] on input "Specially marked carton of [PERSON_NAME] SuperDry 4.6 , [PERSON_NAME] SuperDry …" at bounding box center [784, 243] width 729 height 21
drag, startPoint x: 729, startPoint y: 243, endPoint x: 736, endPoint y: 244, distance: 7.1
click at [732, 243] on input "Specially marked carton of [PERSON_NAME] SuperDry 4.6 B24s, [PERSON_NAME] Super…" at bounding box center [784, 243] width 729 height 21
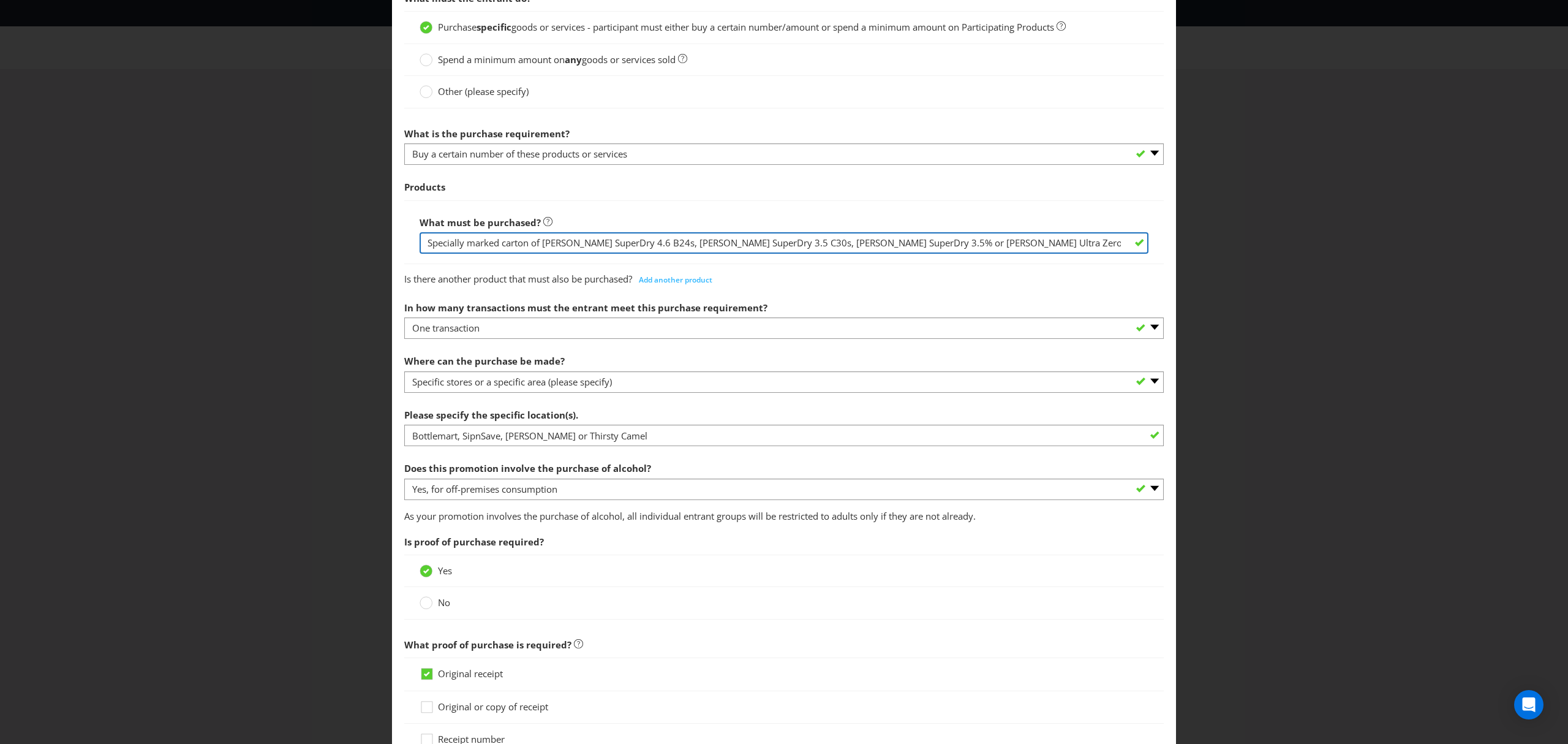
click at [730, 246] on input "Specially marked carton of [PERSON_NAME] SuperDry 4.6 B24s, [PERSON_NAME] Super…" at bounding box center [784, 243] width 729 height 21
click at [844, 242] on input "Specially marked carton of [PERSON_NAME] SuperDry 4.6 B24s, [PERSON_NAME] Super…" at bounding box center [784, 243] width 729 height 21
click at [1003, 238] on input "Specially marked carton of [PERSON_NAME] SuperDry 4.6 B24s, [PERSON_NAME] Super…" at bounding box center [784, 243] width 729 height 21
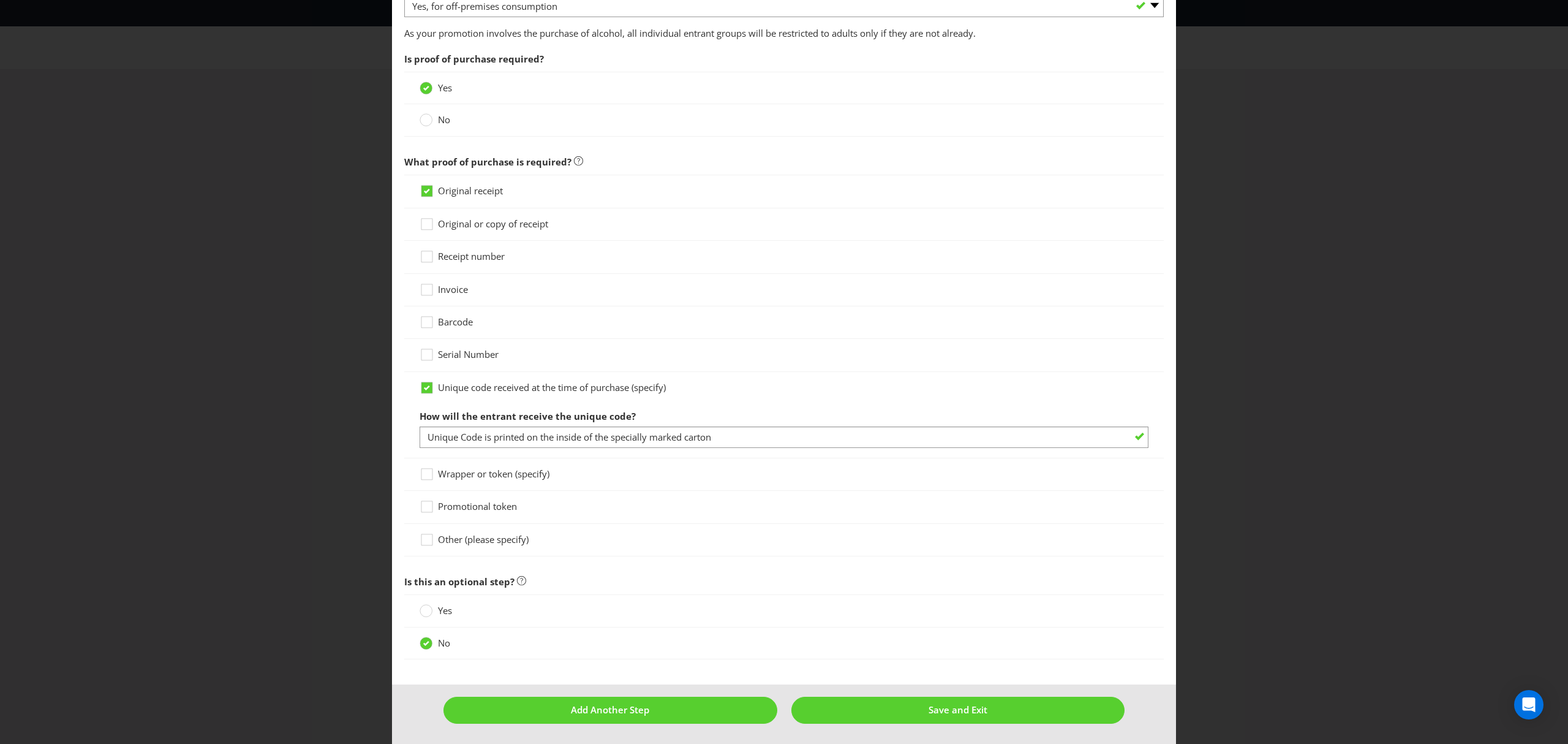
scroll to position [898, 0]
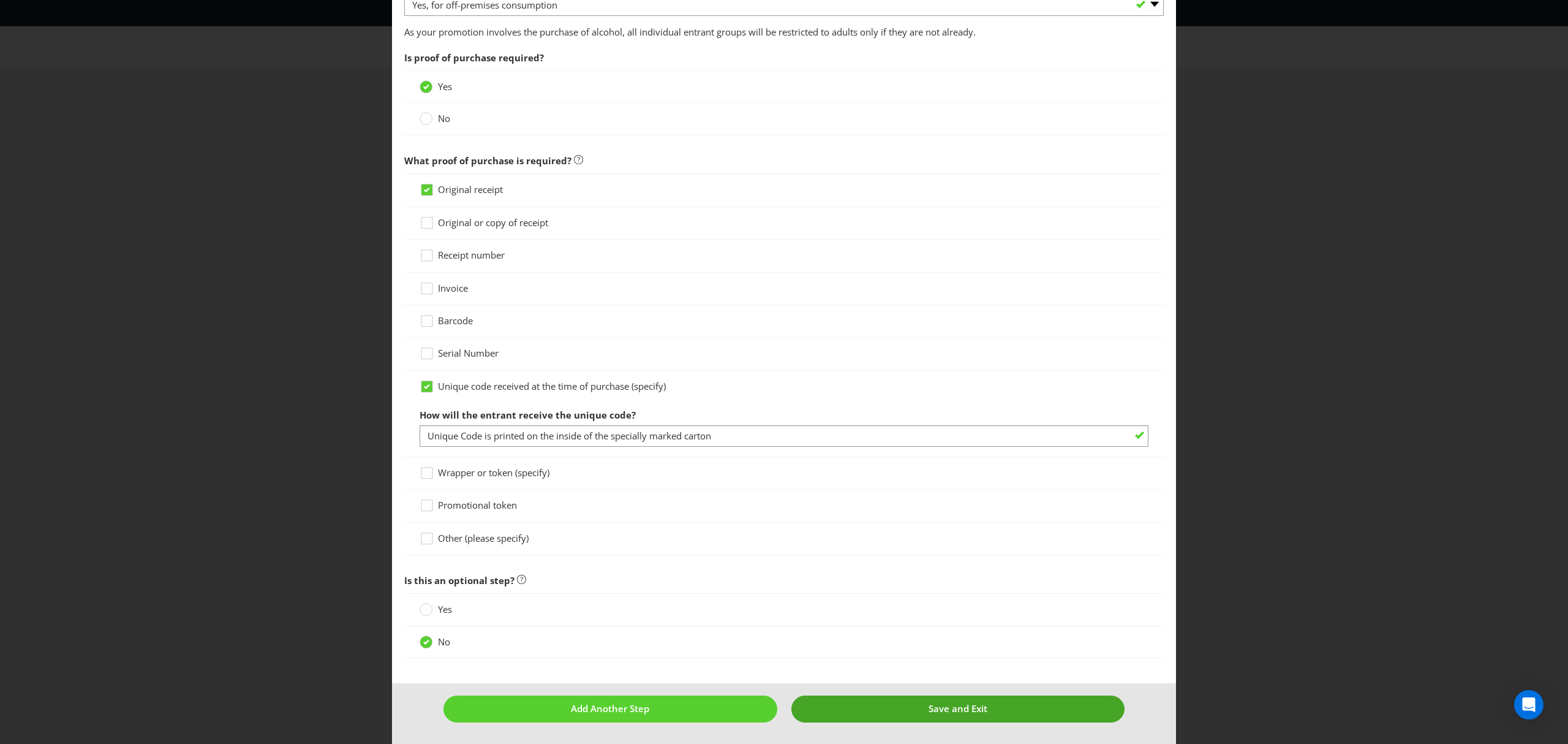
type input "Specially marked carton of [PERSON_NAME] SuperDry 4.6 B24s, [PERSON_NAME] Super…"
click at [952, 717] on button "Save and Exit" at bounding box center [958, 708] width 334 height 26
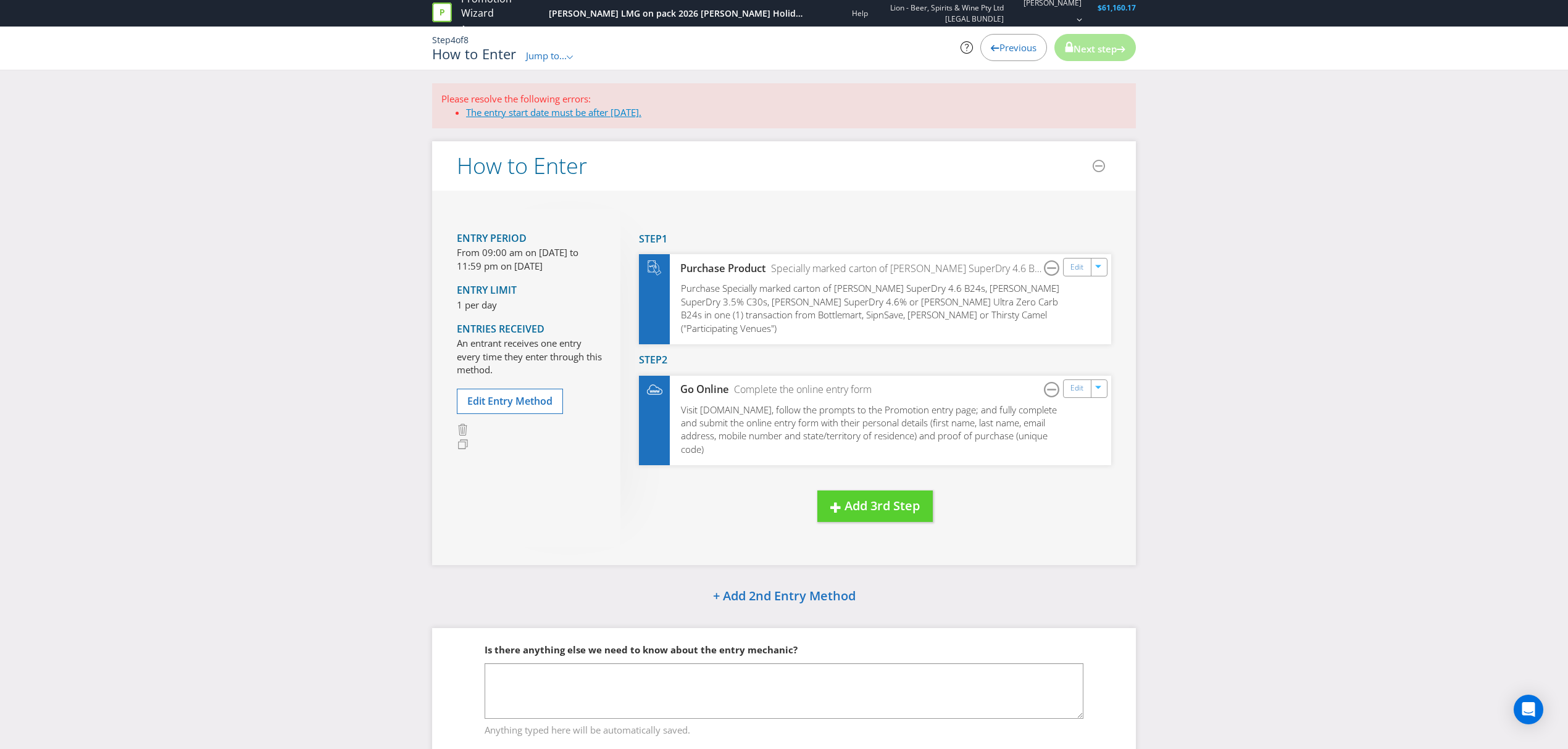
click at [564, 112] on link "The entry start date must be after [DATE]." at bounding box center [554, 112] width 176 height 12
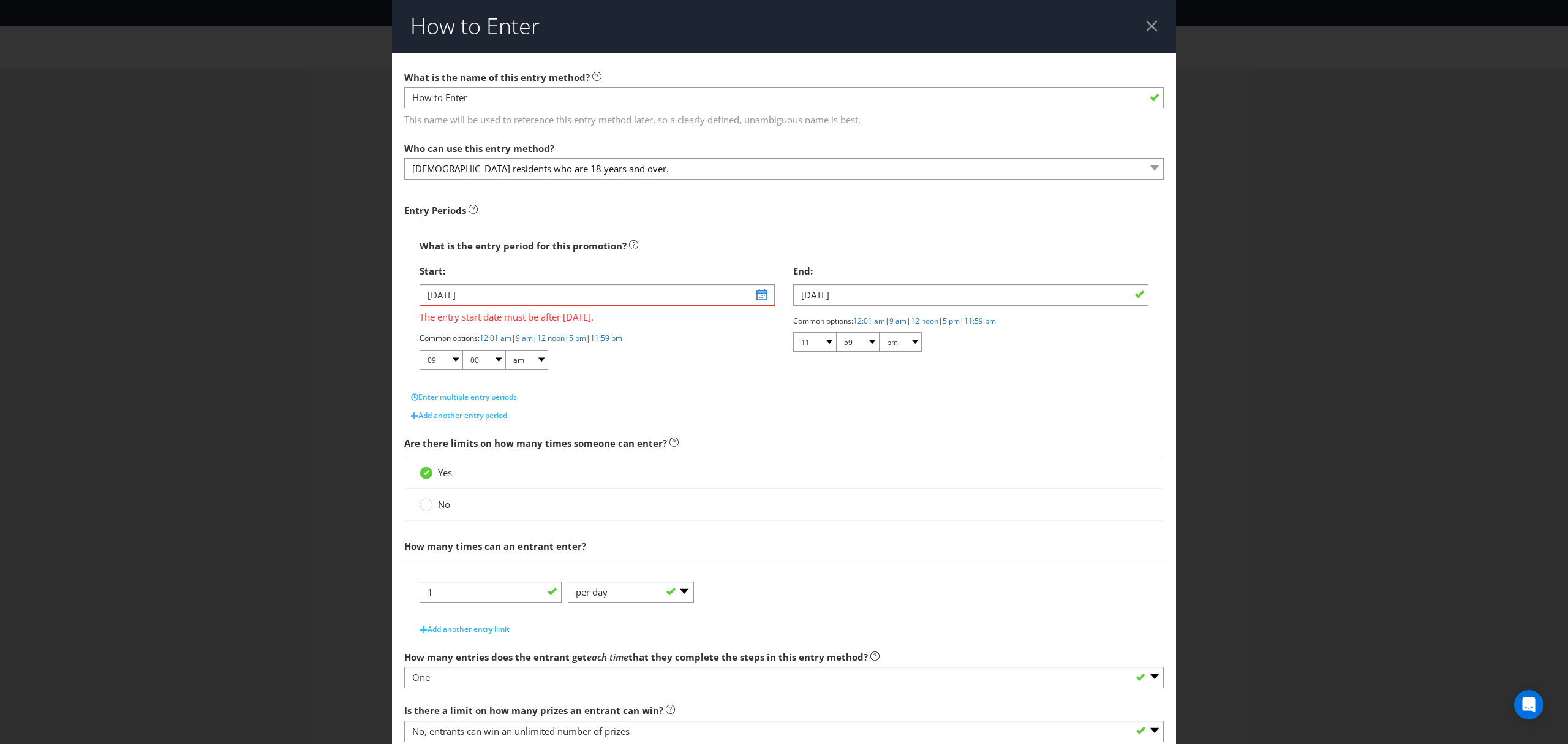
scroll to position [84, 0]
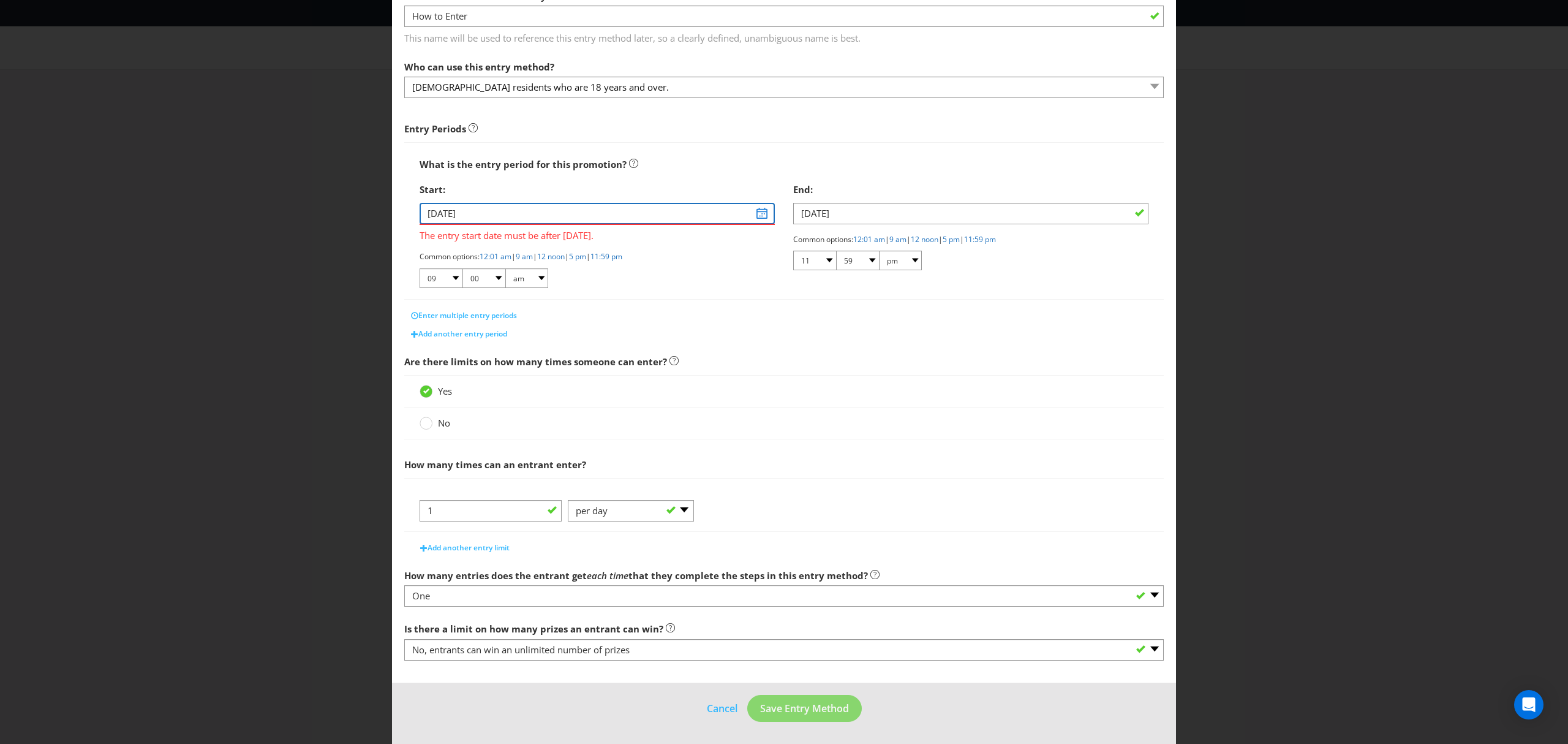
click at [752, 216] on input "[DATE]" at bounding box center [597, 214] width 355 height 21
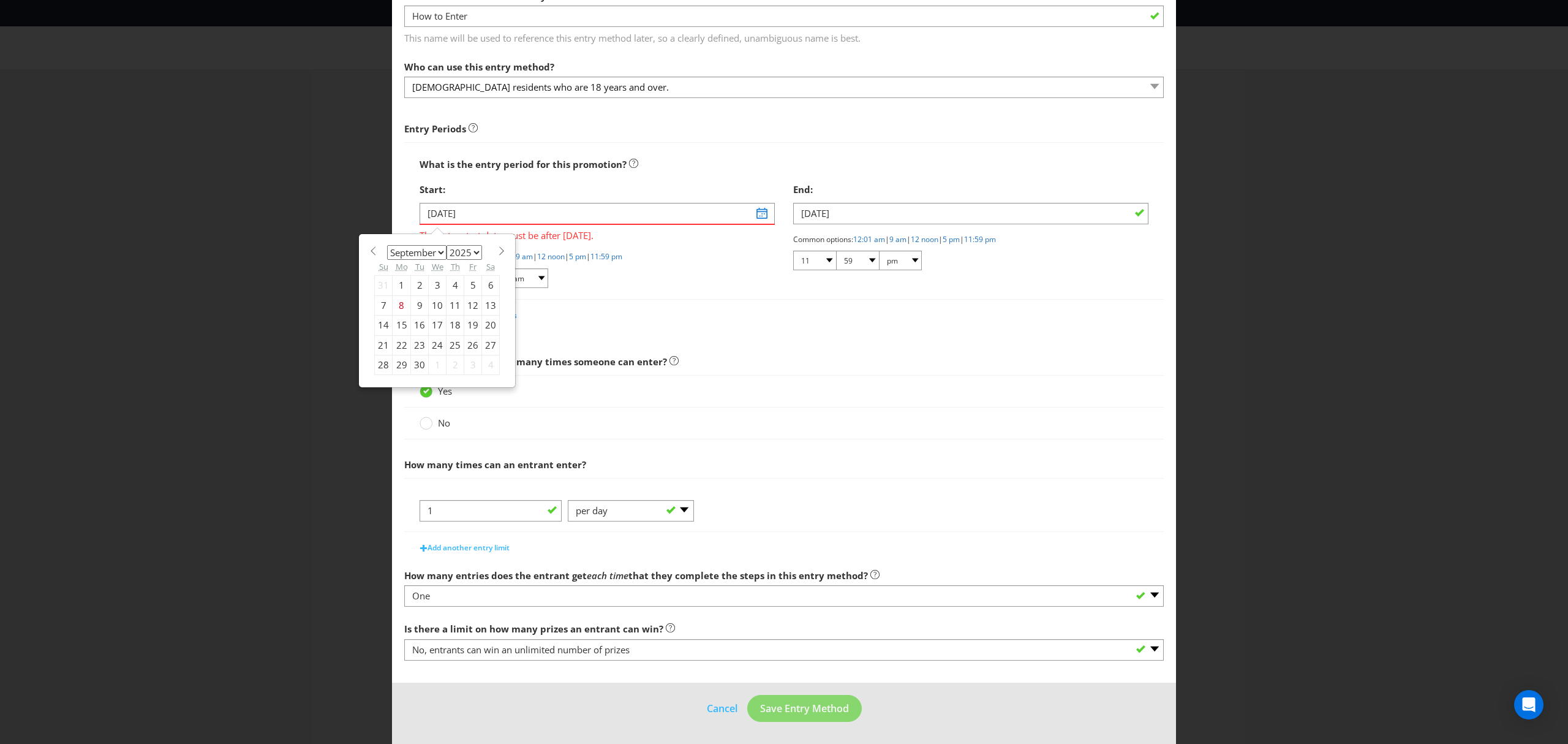
drag, startPoint x: 474, startPoint y: 248, endPoint x: 471, endPoint y: 255, distance: 7.6
click at [474, 248] on select "2025 2026 2027 2028 2029 2030 2031 2032 2033 2034 2035" at bounding box center [464, 252] width 35 height 15
select select "2026"
click at [447, 245] on select "2025 2026 2027 2028 2029 2030 2031 2032 2033 2034 2035" at bounding box center [464, 252] width 35 height 15
click at [437, 250] on select "January February March April May June July August September October November De…" at bounding box center [417, 252] width 59 height 15
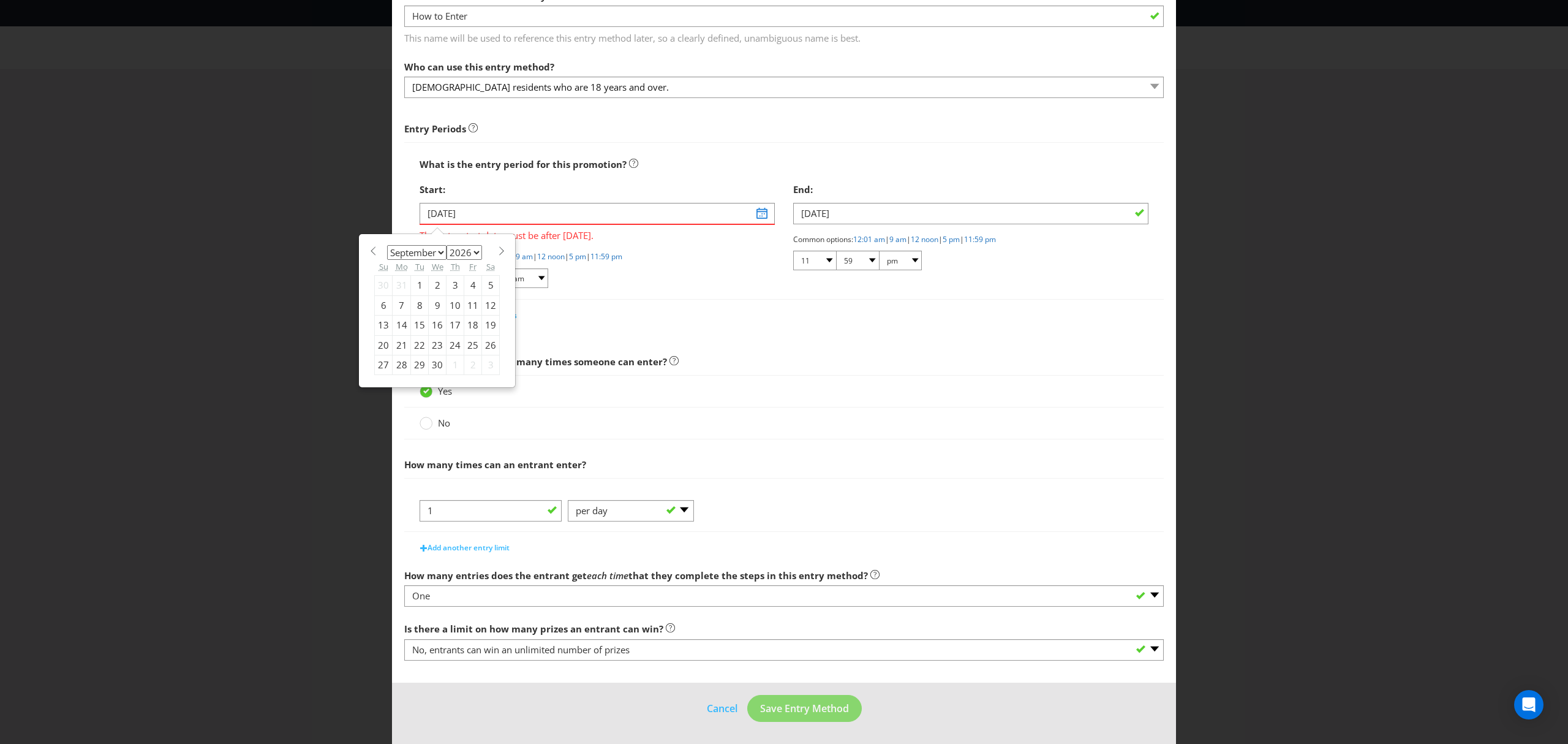
select select "2"
click at [387, 245] on select "January February March April May June July August September October November De…" at bounding box center [417, 252] width 59 height 15
click at [401, 285] on div "2" at bounding box center [402, 285] width 19 height 19
type input "[DATE]"
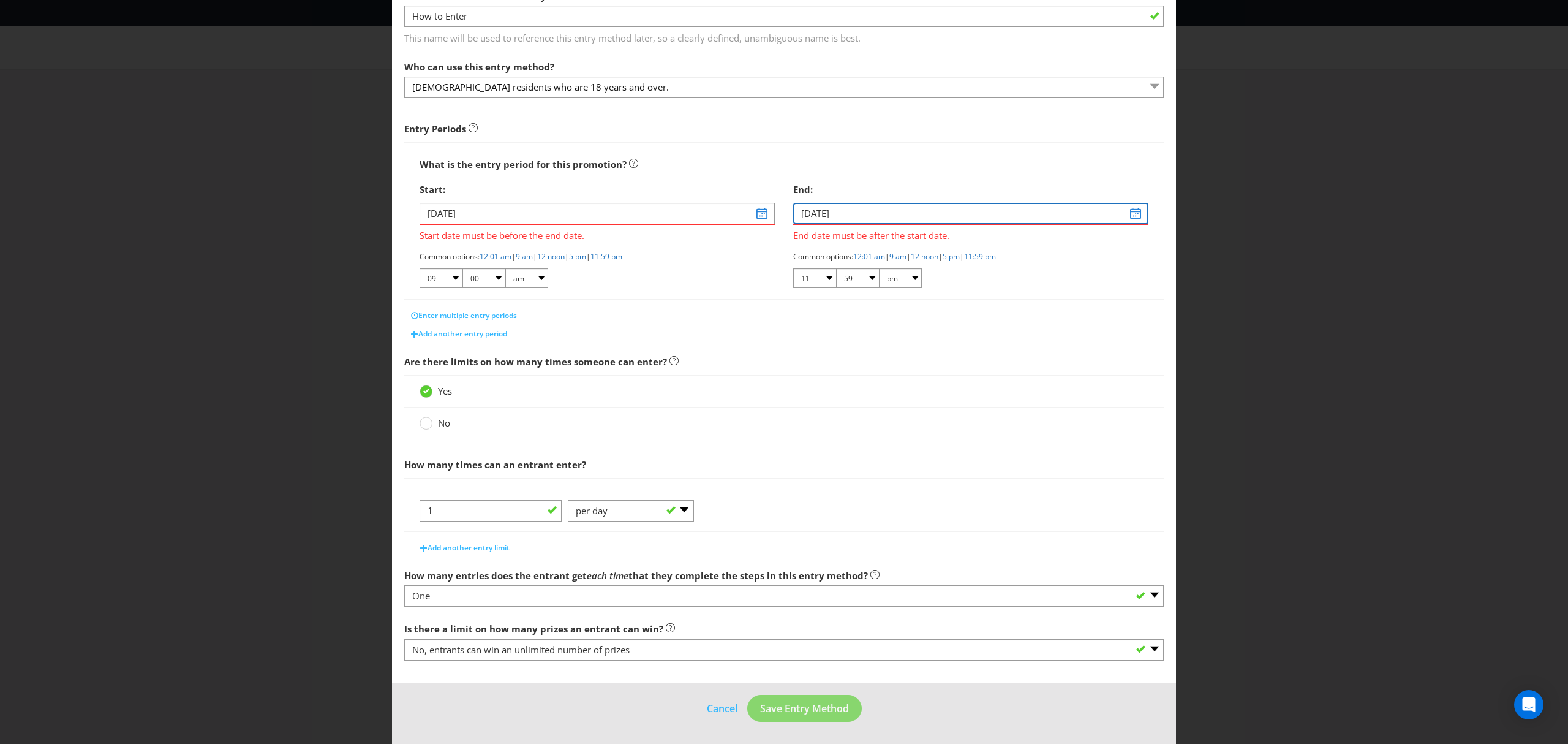
click at [1123, 214] on input "[DATE]" at bounding box center [971, 214] width 355 height 21
click at [844, 250] on select "2025 2026 2027 2028 2029 2030 2031 2032 2033 2034 2035" at bounding box center [838, 252] width 35 height 15
select select "2026"
click at [820, 245] on select "2025 2026 2027 2028 2029 2030 2031 2032 2033 2034 2035" at bounding box center [838, 252] width 35 height 15
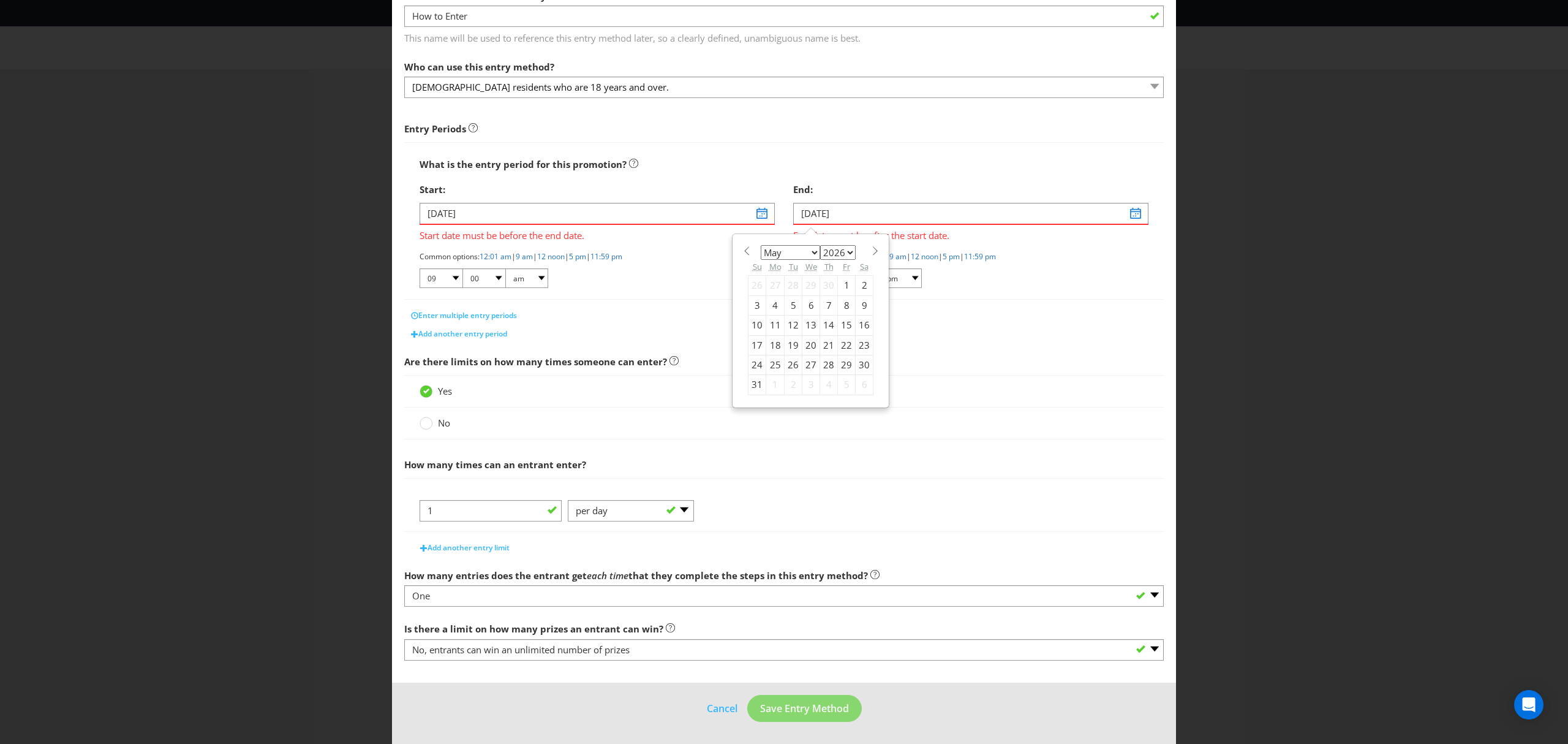
click at [805, 250] on select "January February March April May June July August September October November De…" at bounding box center [790, 252] width 59 height 15
select select "5"
click at [761, 245] on select "January February March April May June July August September October November De…" at bounding box center [790, 252] width 59 height 15
click at [753, 363] on div "28" at bounding box center [757, 364] width 18 height 19
type input "[DATE]"
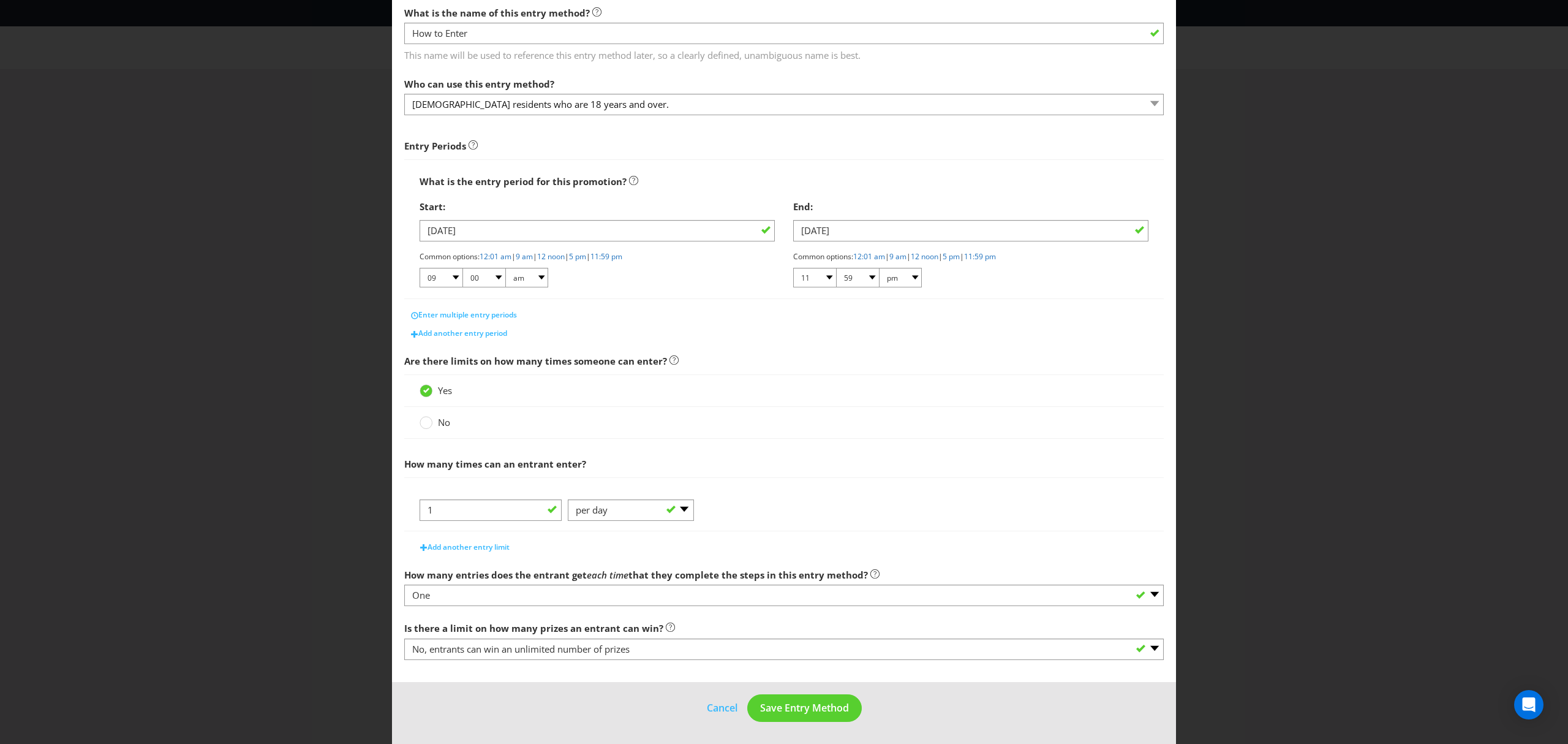
scroll to position [67, 0]
click at [784, 706] on span "Save Entry Method" at bounding box center [804, 708] width 89 height 13
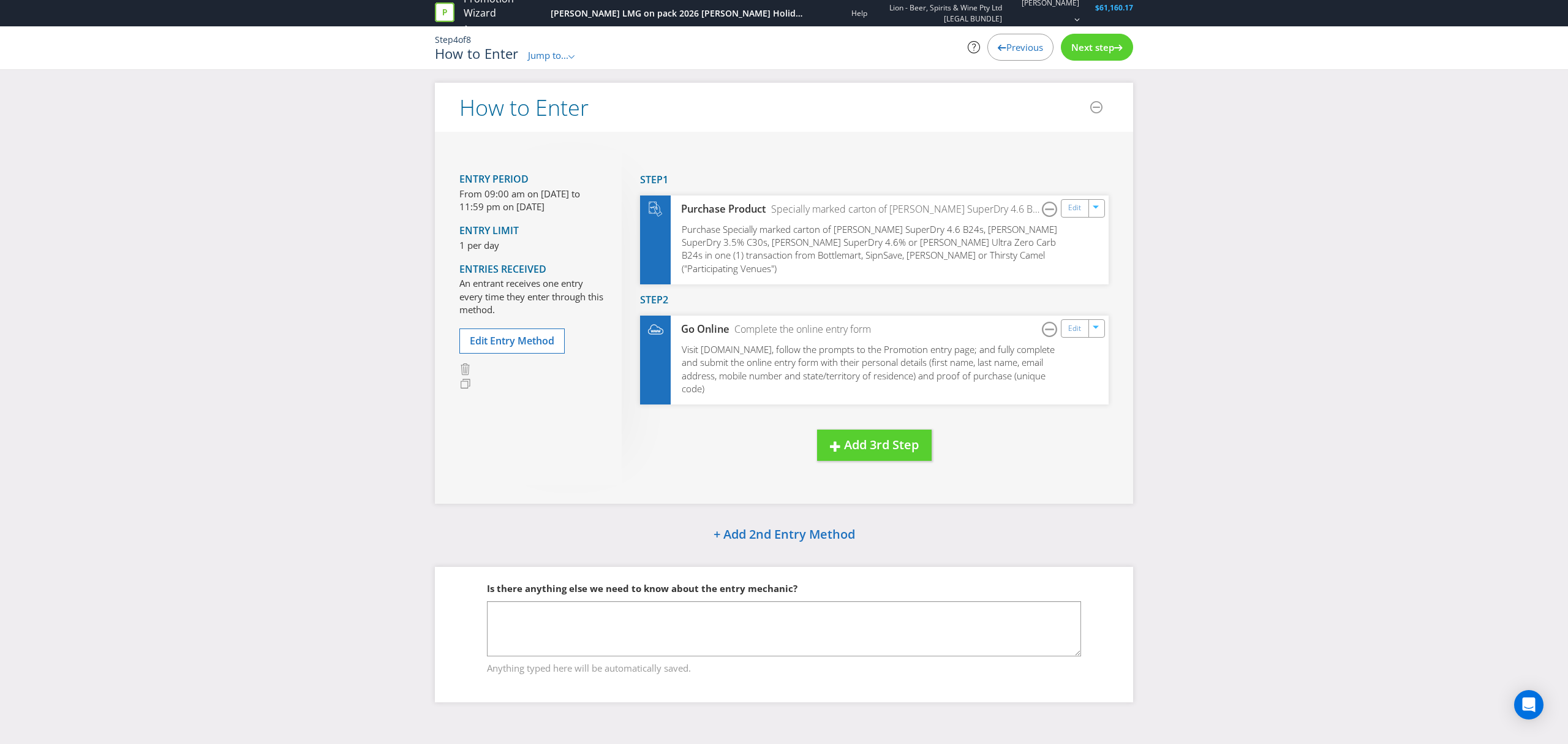
click at [1099, 54] on div "Next step" at bounding box center [1097, 47] width 72 height 27
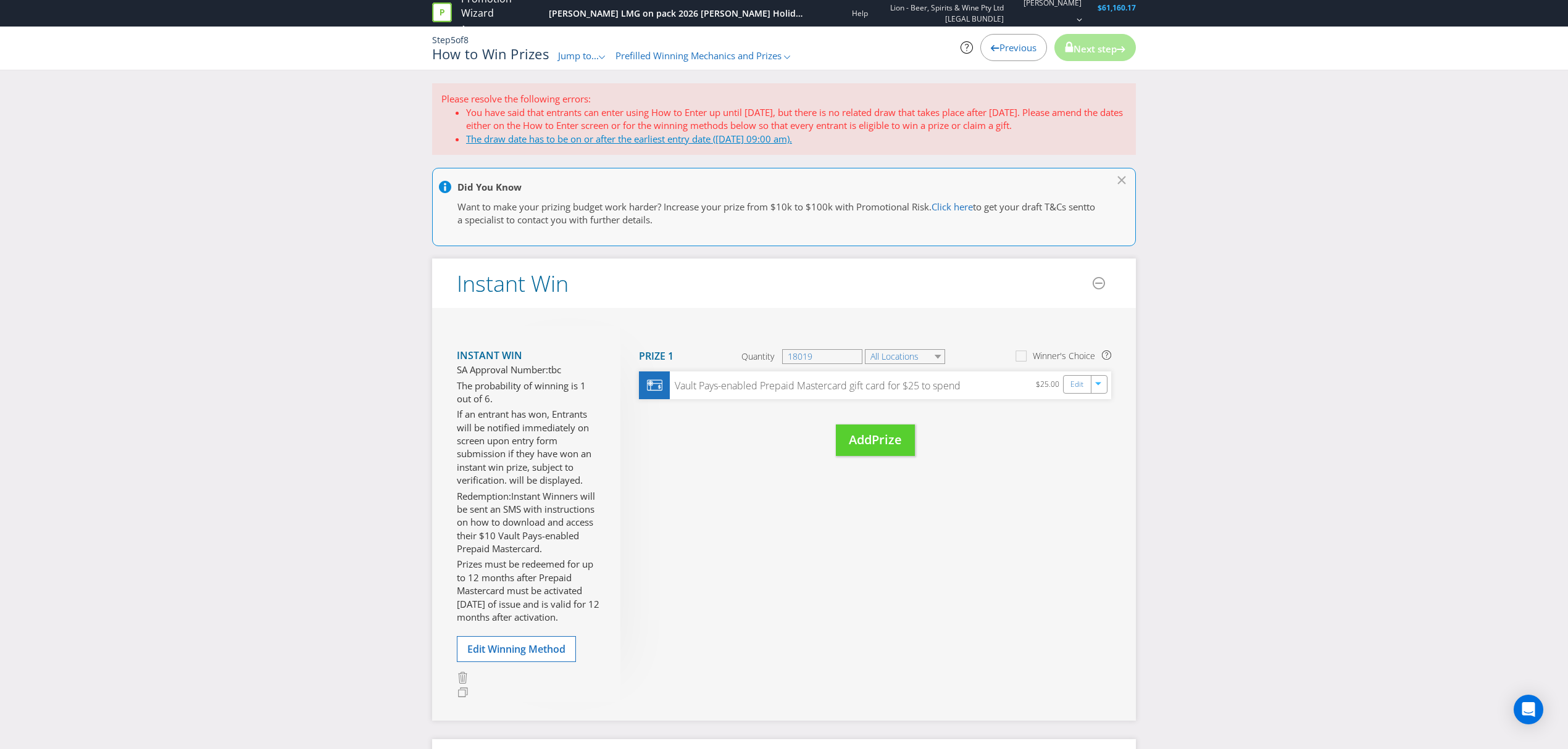
click at [620, 141] on link "The draw date has to be on or after the earliest entry date ([DATE] 09:00 am)." at bounding box center [629, 139] width 326 height 12
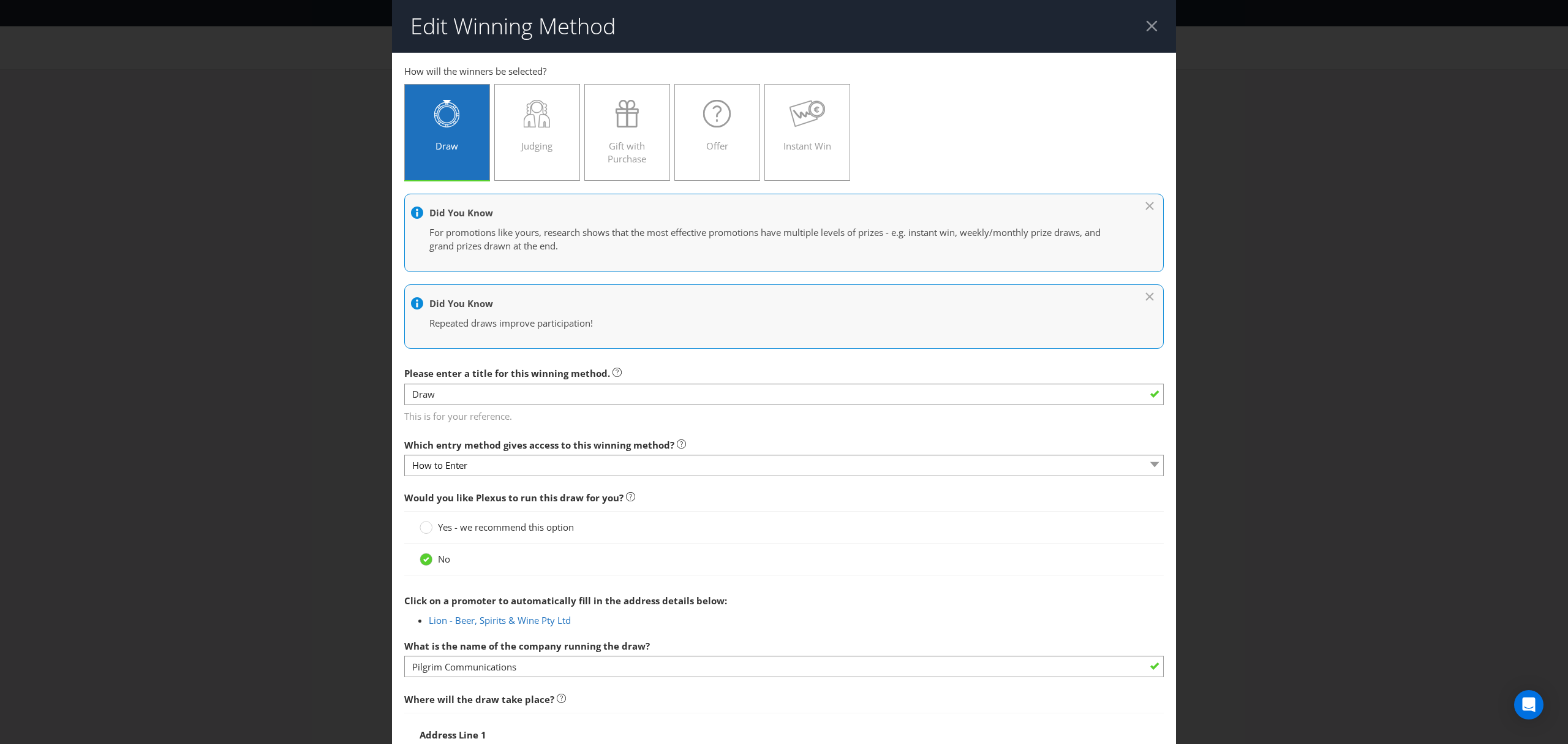
scroll to position [829, 0]
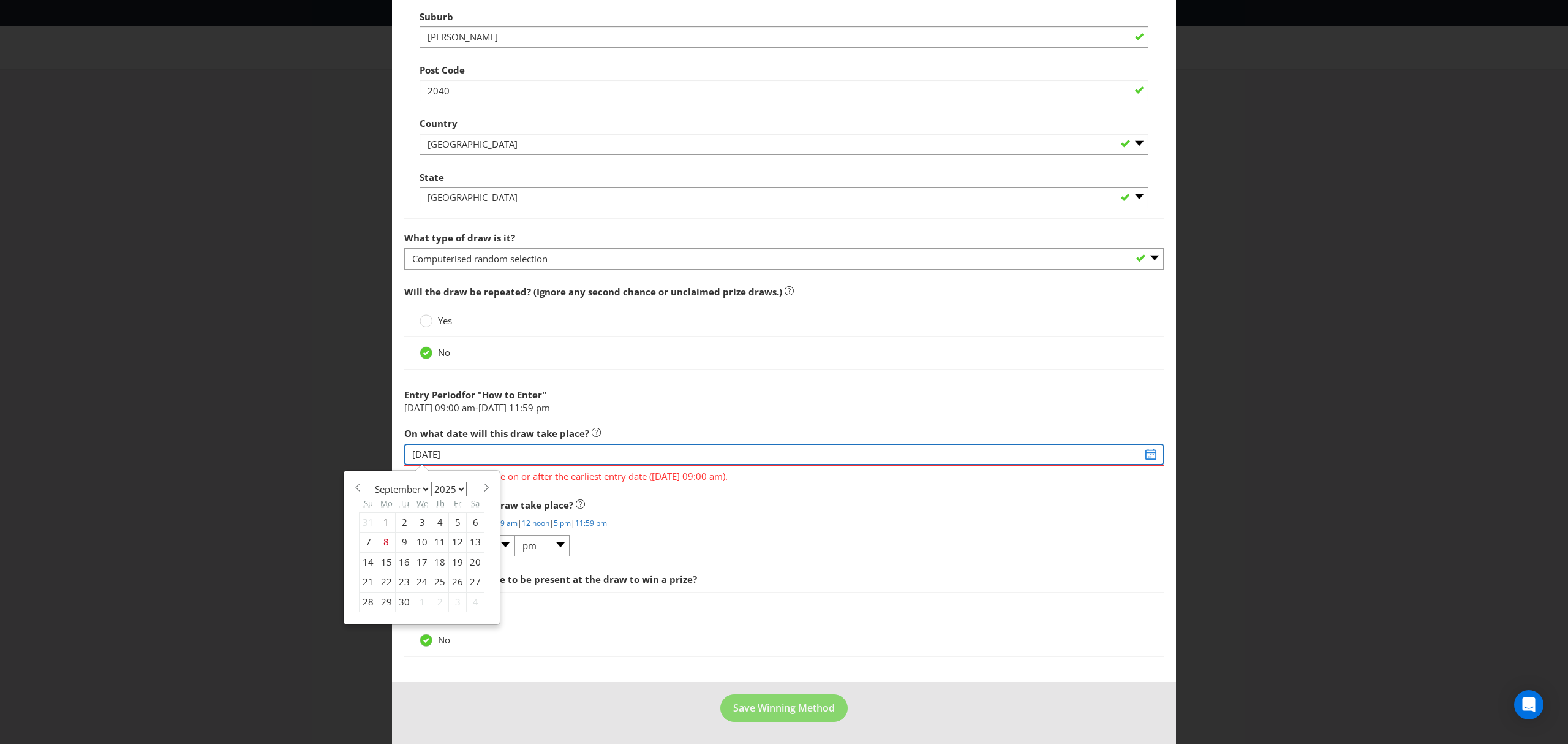
click at [1140, 455] on input "[DATE]" at bounding box center [784, 454] width 760 height 21
click at [423, 488] on select "January February March April May June July August September October November De…" at bounding box center [401, 489] width 59 height 15
select select "6"
click at [372, 482] on select "January February March April May June July August September October November De…" at bounding box center [401, 489] width 59 height 15
click at [457, 484] on select "2025 2026 2027 2028 2029 2030 2031 2032 2033 2034 2035" at bounding box center [449, 489] width 35 height 15
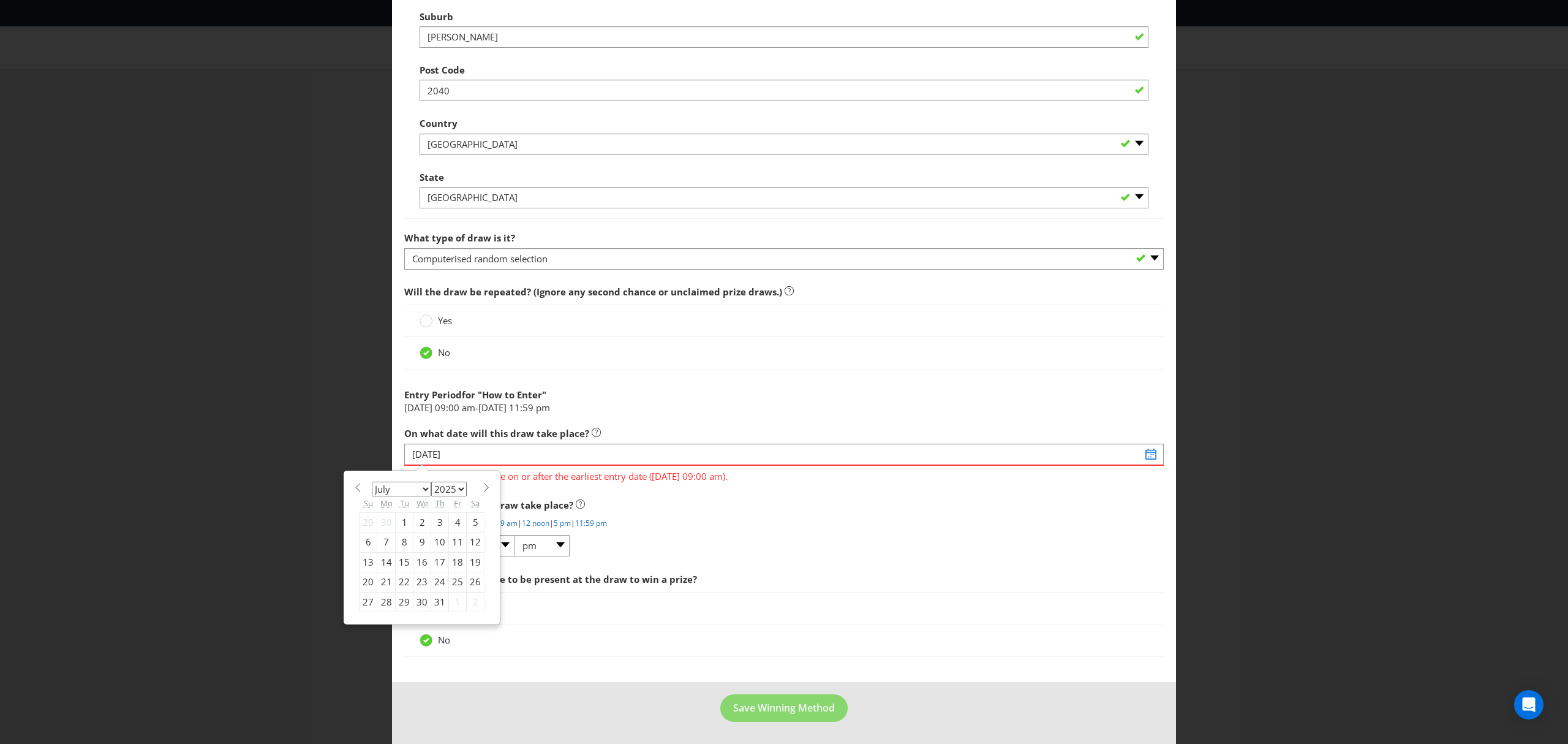
select select "2026"
click at [431, 482] on select "2025 2026 2027 2028 2029 2030 2031 2032 2033 2034 2035" at bounding box center [449, 489] width 35 height 15
click at [368, 562] on div "12" at bounding box center [368, 562] width 18 height 19
type input "[DATE]"
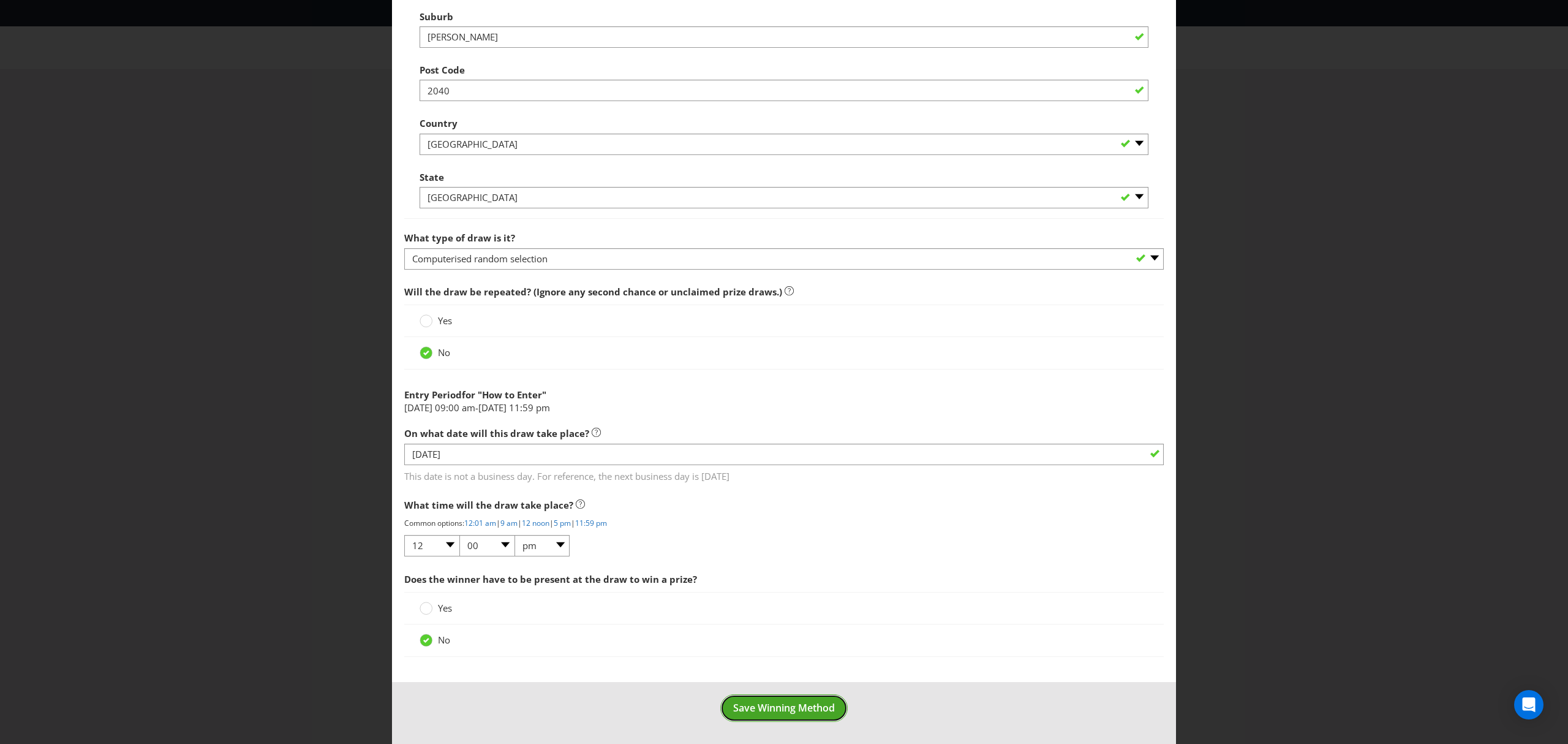
click at [798, 711] on span "Save Winning Method" at bounding box center [784, 708] width 101 height 13
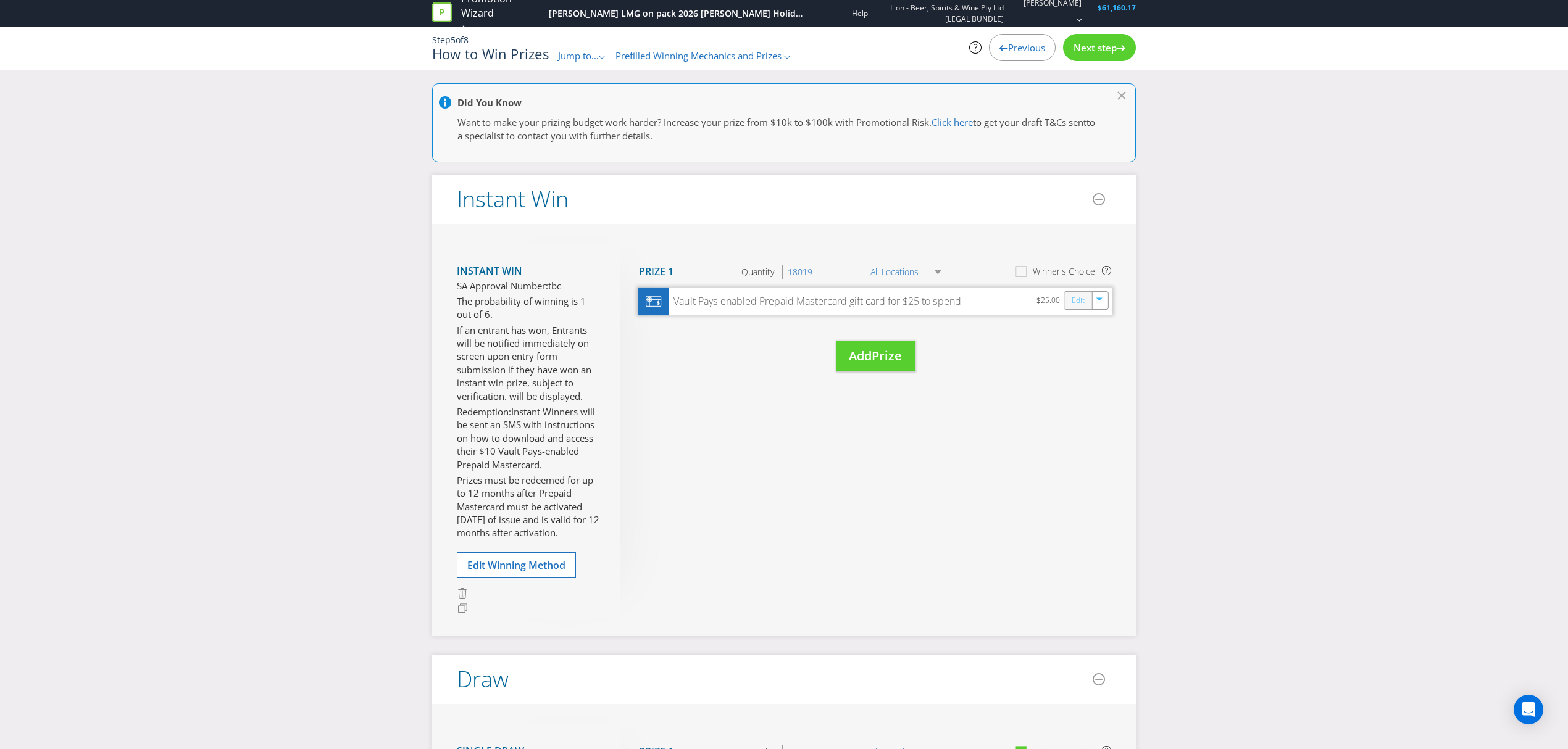
click at [1073, 297] on link "Edit" at bounding box center [1078, 300] width 13 height 14
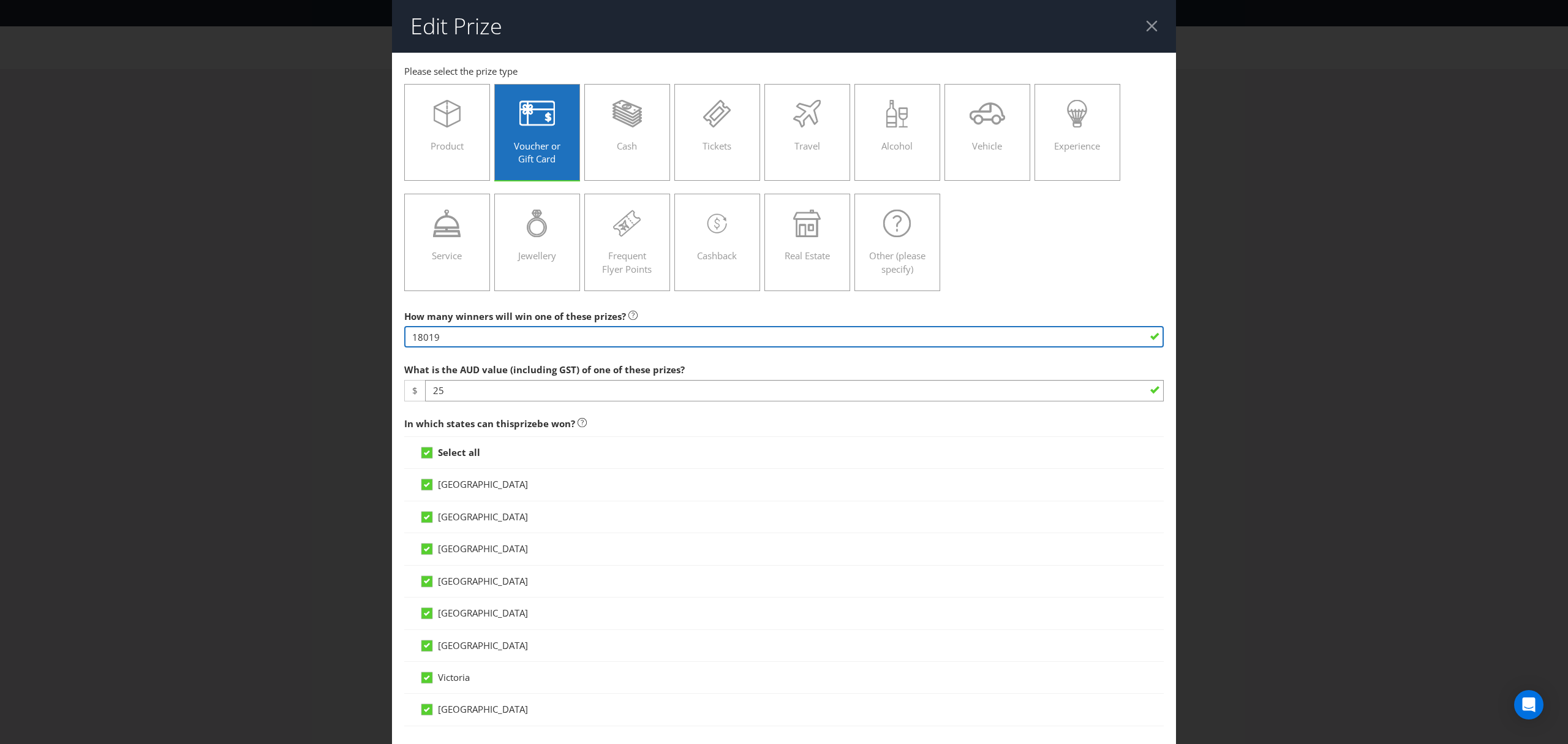
click at [463, 337] on input "18019" at bounding box center [784, 337] width 760 height 21
type input "1"
type input "35192"
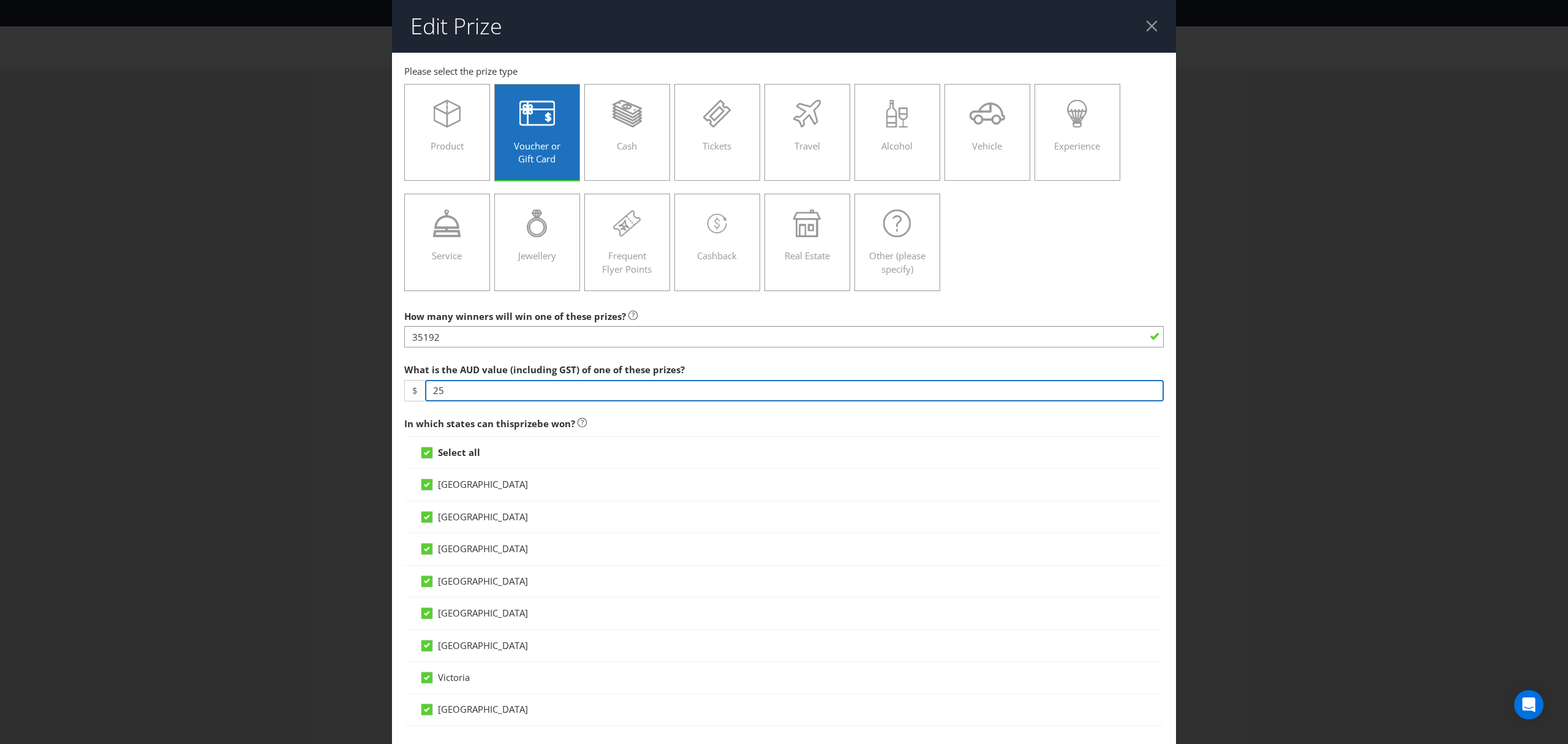
click at [496, 396] on input "25" at bounding box center [794, 391] width 739 height 21
type input "2"
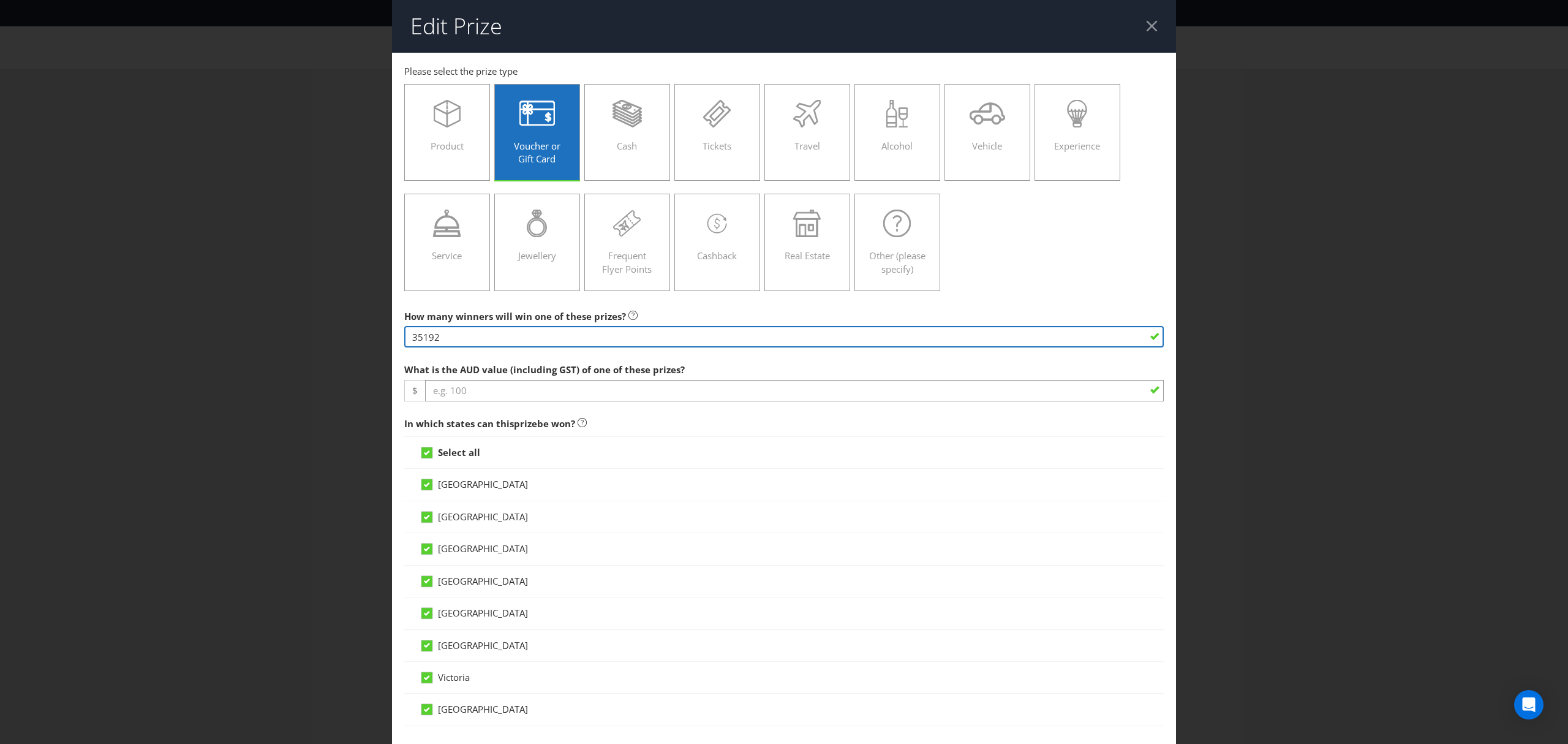
click at [447, 334] on input "35192" at bounding box center [784, 337] width 760 height 21
type input "3"
type input "1000"
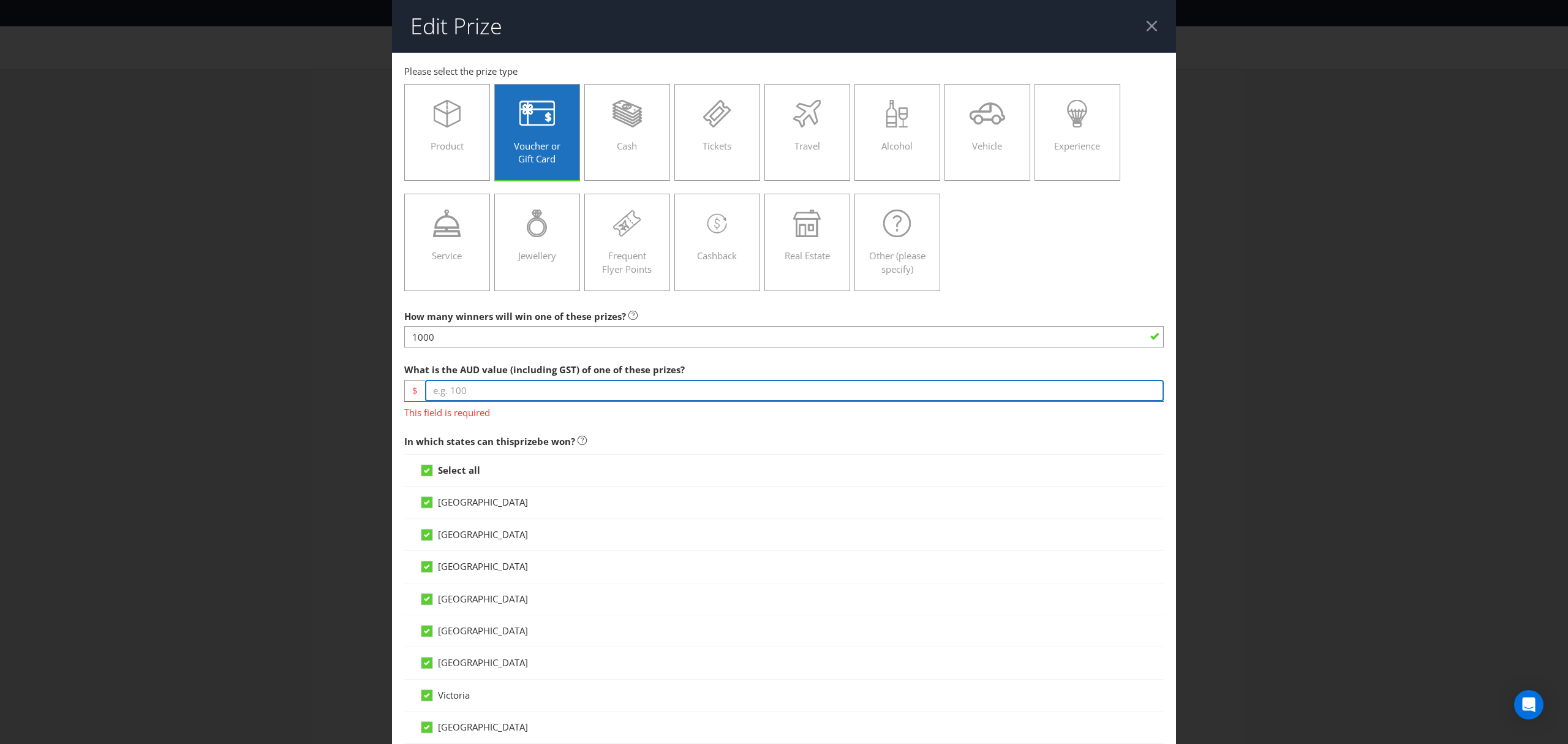
click at [479, 390] on input "number" at bounding box center [794, 391] width 739 height 21
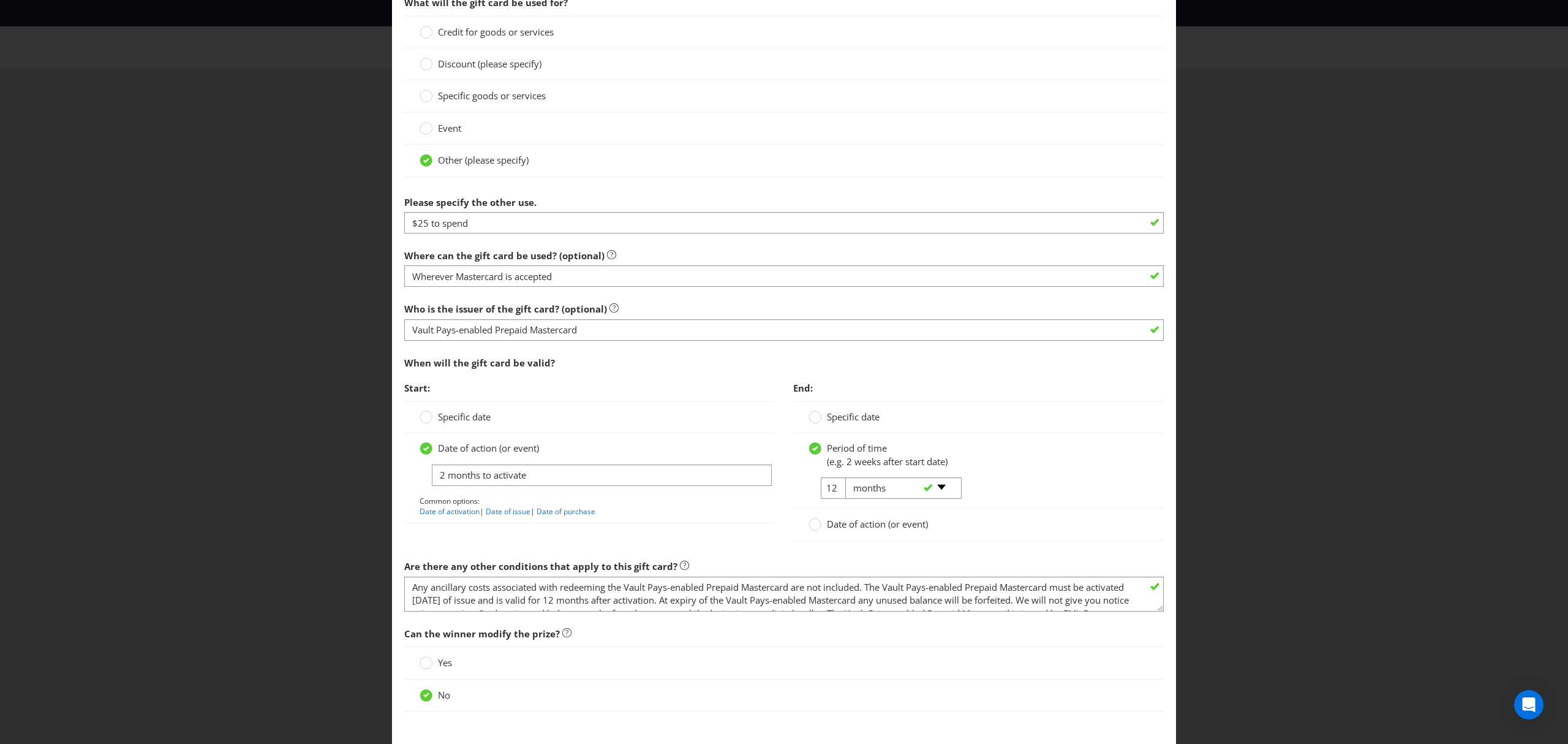
scroll to position [1005, 0]
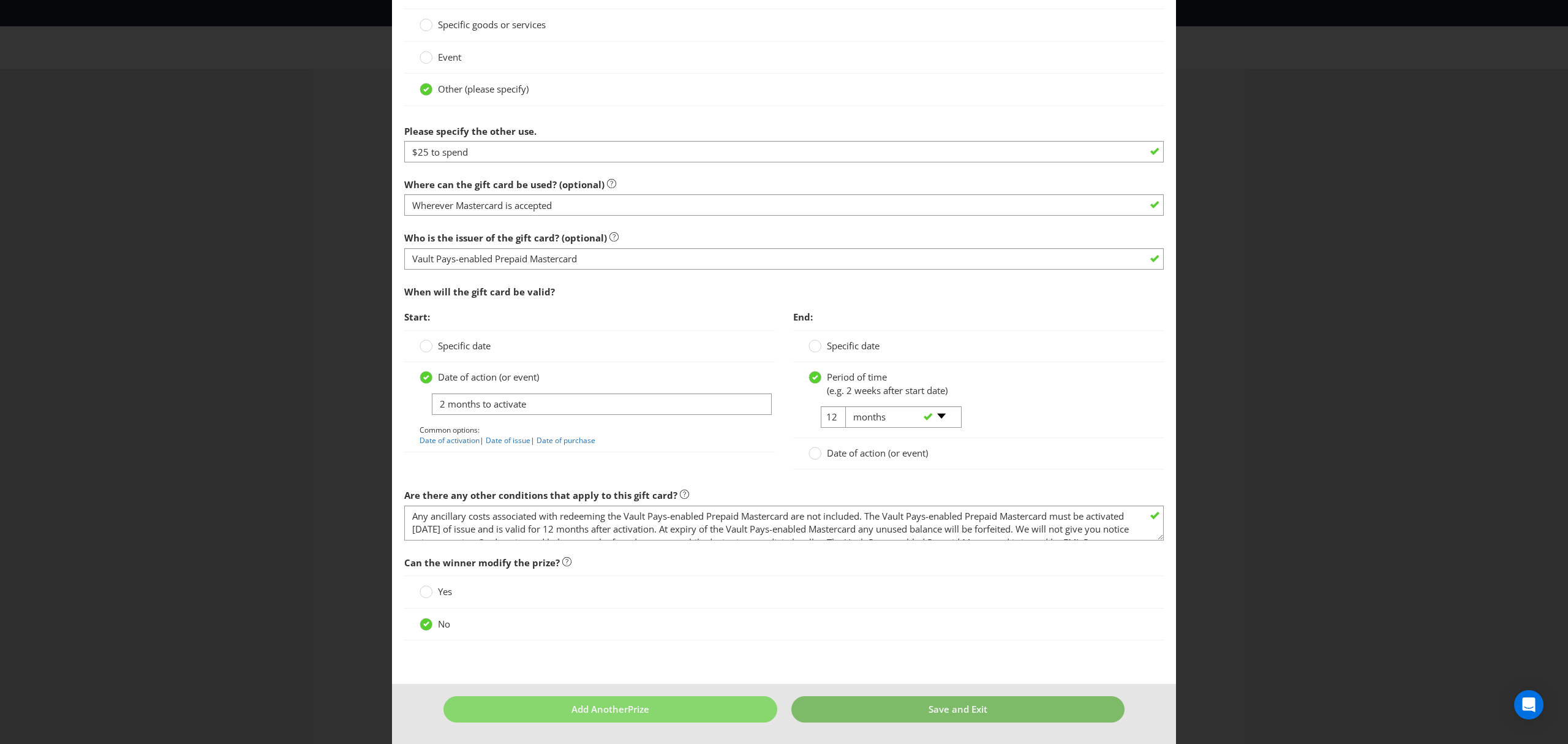
type input "100"
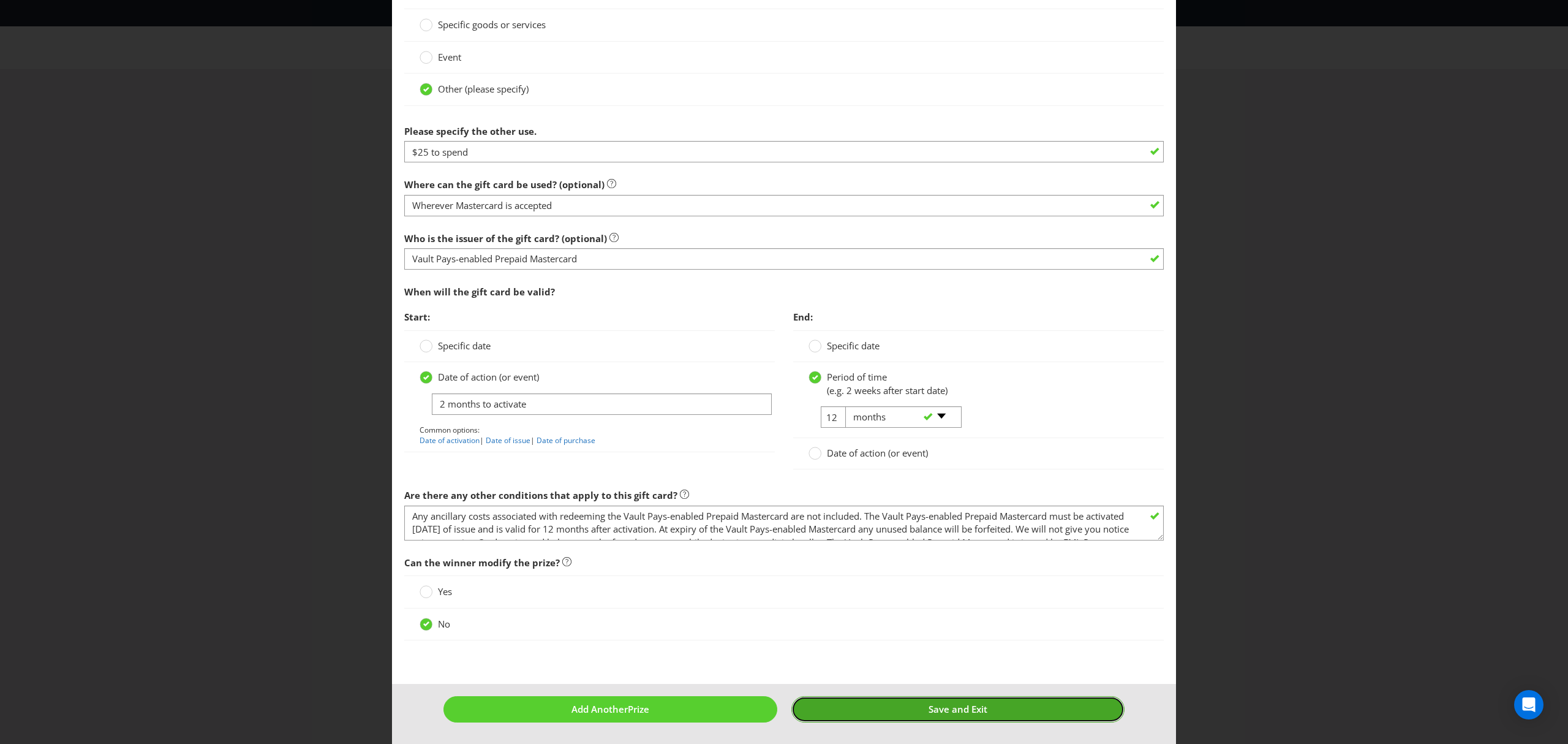
click at [957, 712] on span "Save and Exit" at bounding box center [958, 709] width 59 height 12
type input "1000"
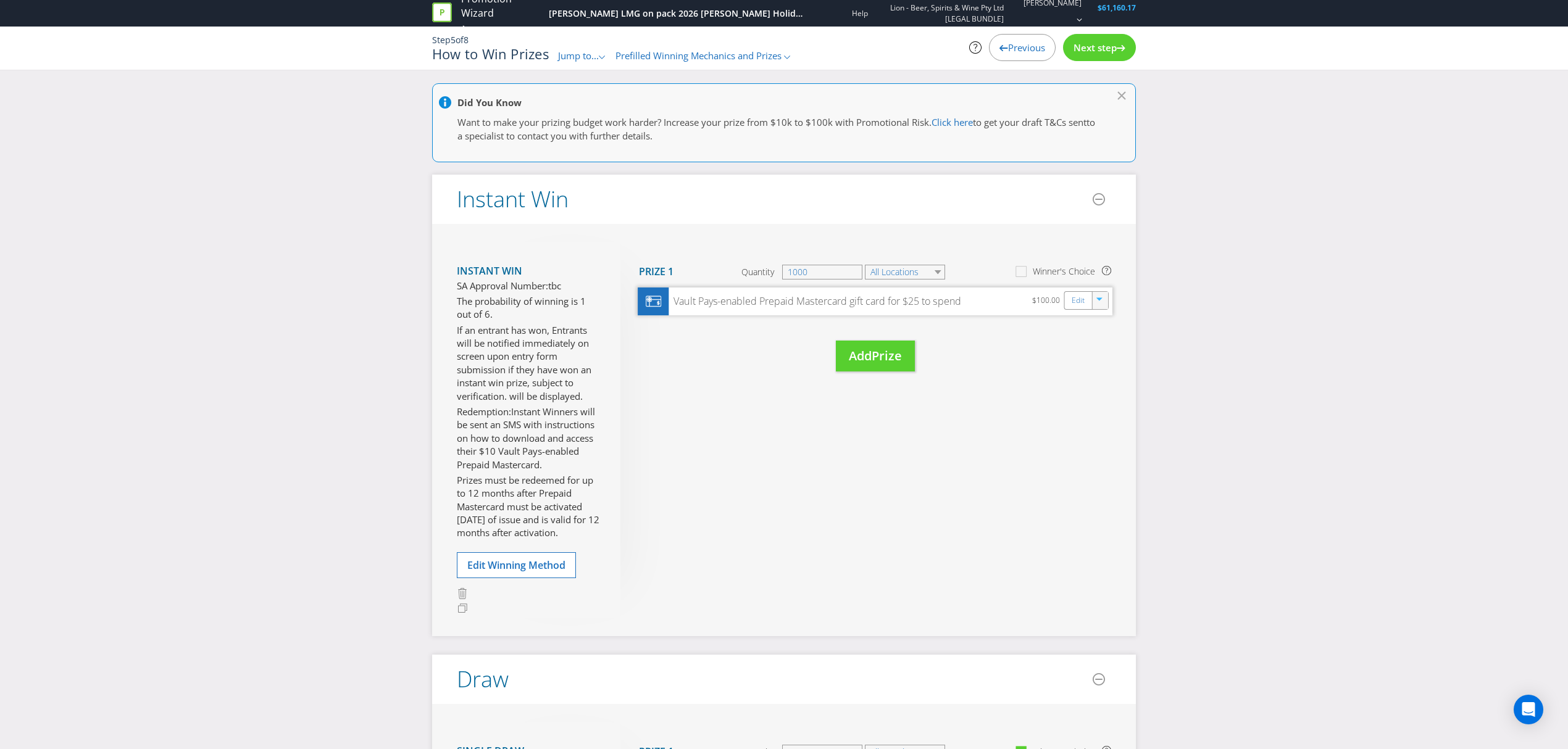
click at [1102, 304] on icon "button" at bounding box center [1100, 301] width 7 height 7
click at [1100, 332] on link "Duplicate" at bounding box center [1098, 327] width 40 height 12
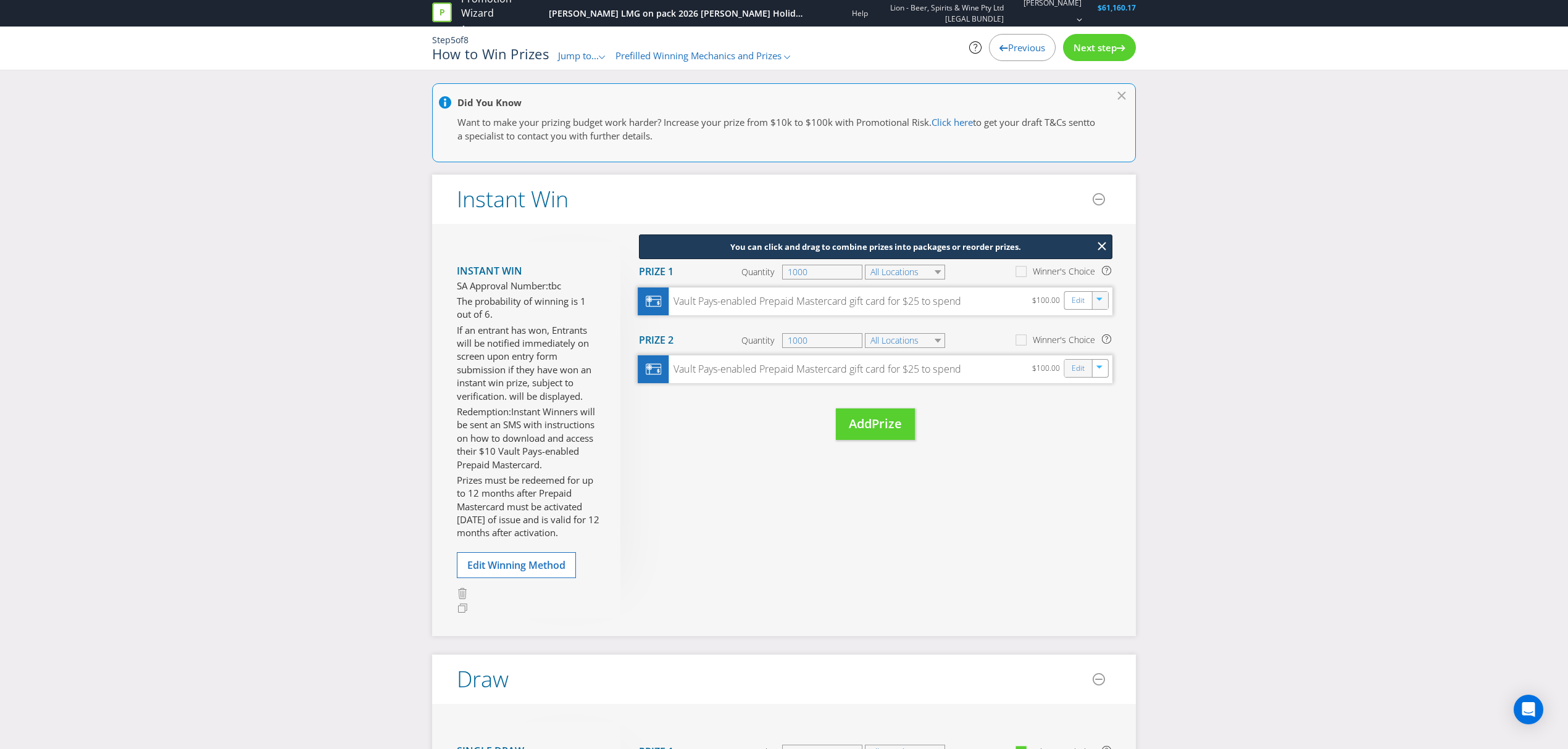
click at [1070, 370] on div "Edit" at bounding box center [1078, 368] width 28 height 17
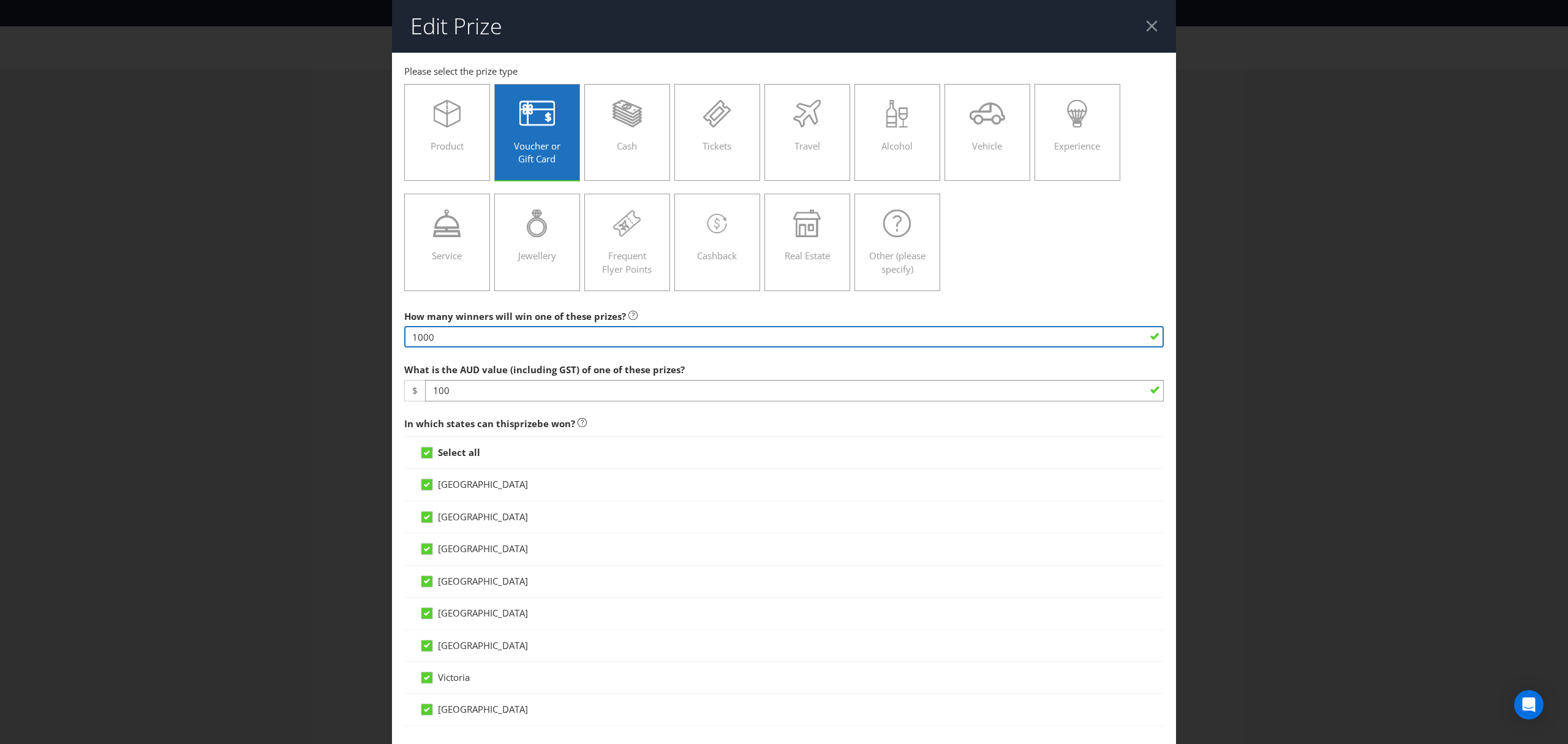
click at [453, 343] on input "1000" at bounding box center [784, 337] width 760 height 21
type input "1"
type input "6500"
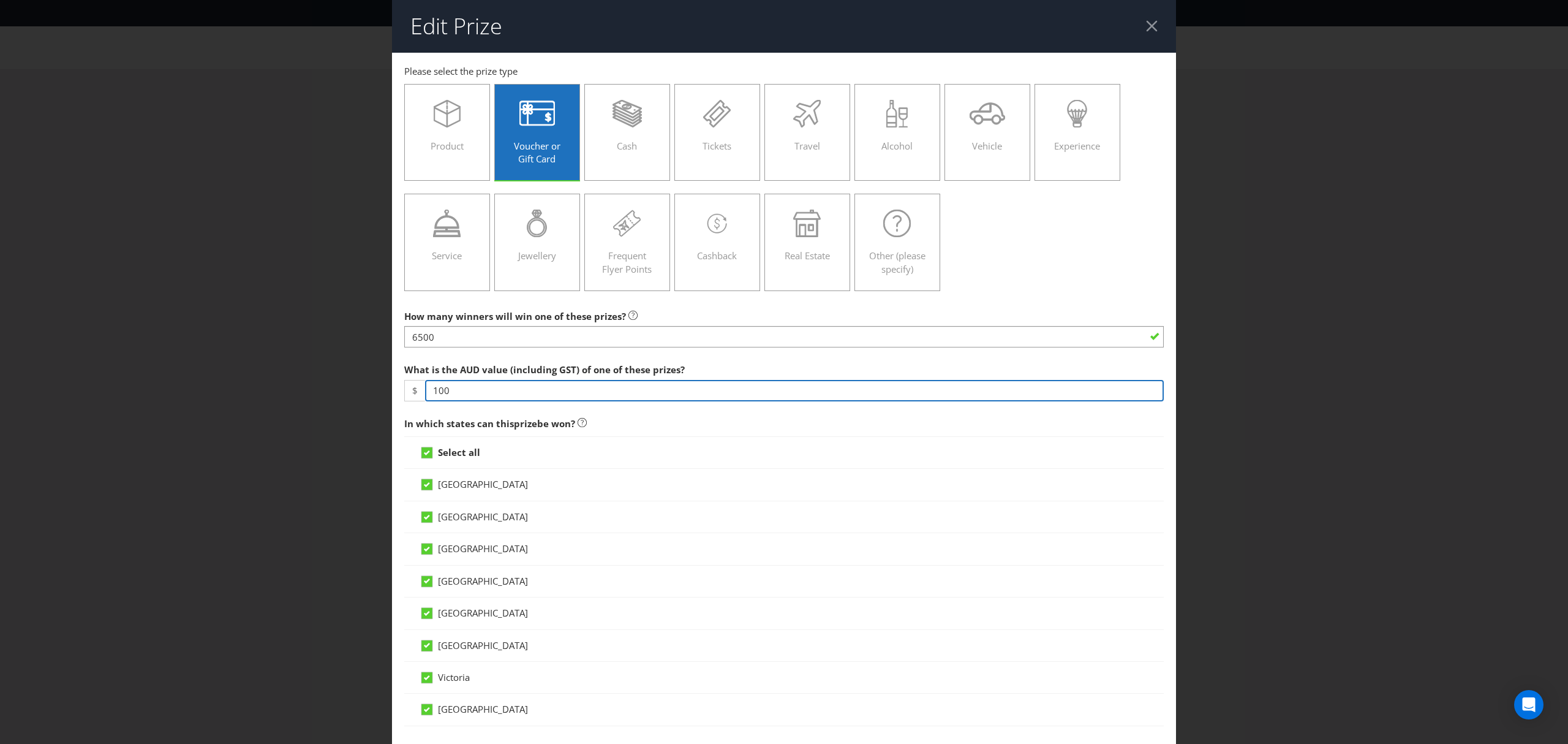
click at [461, 392] on input "100" at bounding box center [794, 391] width 739 height 21
type input "1"
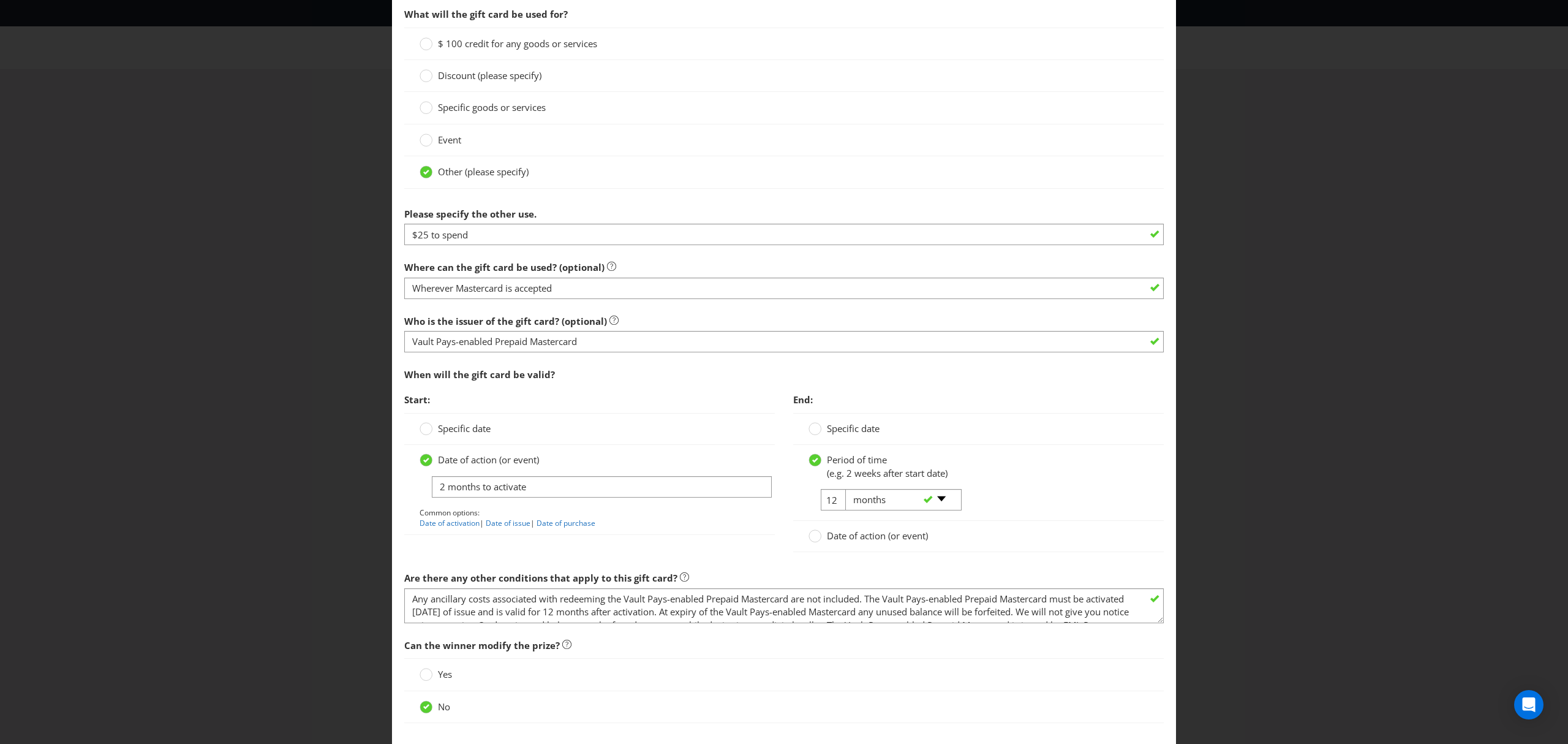
scroll to position [986, 0]
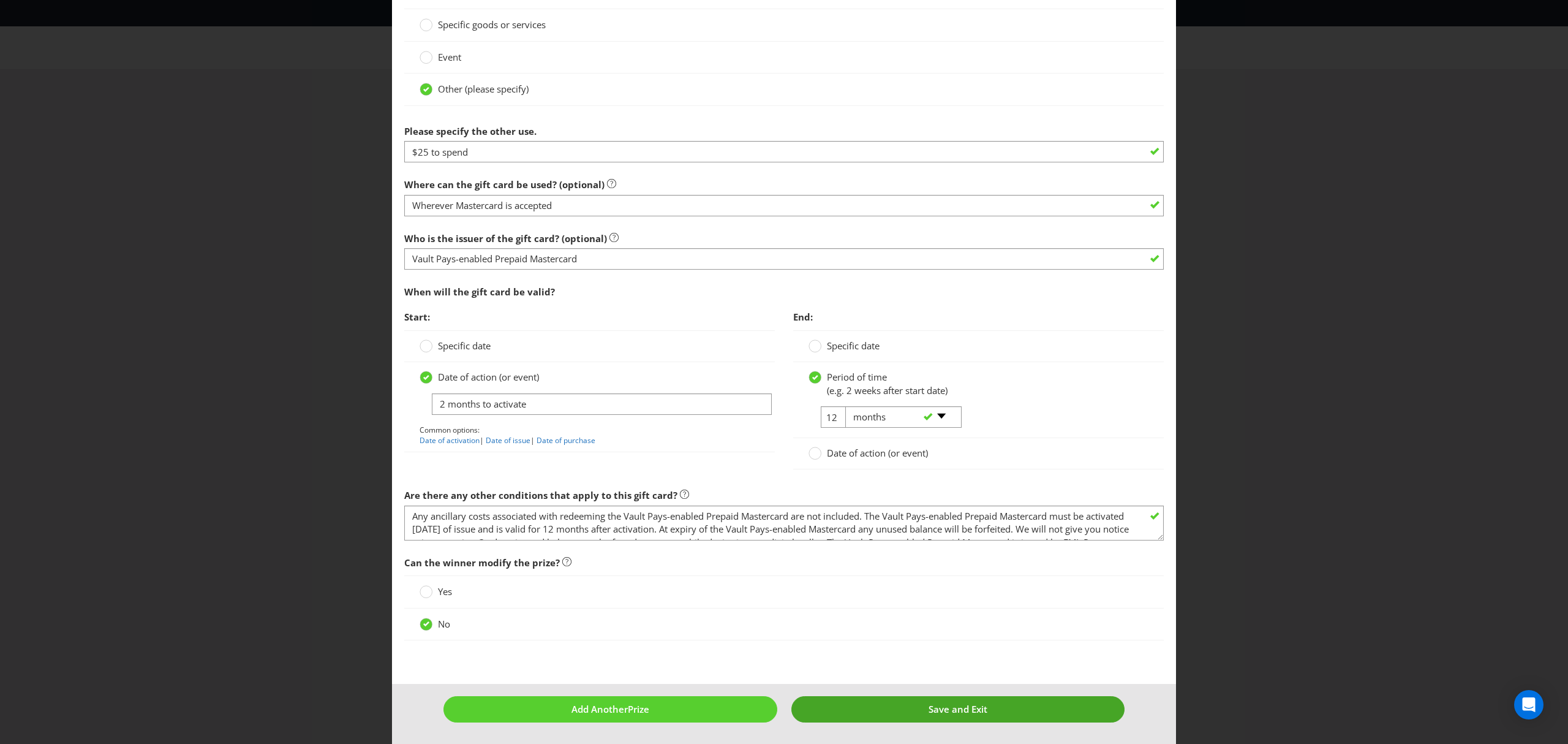
type input "50"
click at [976, 713] on span "Save and Exit" at bounding box center [958, 709] width 59 height 12
type input "6500"
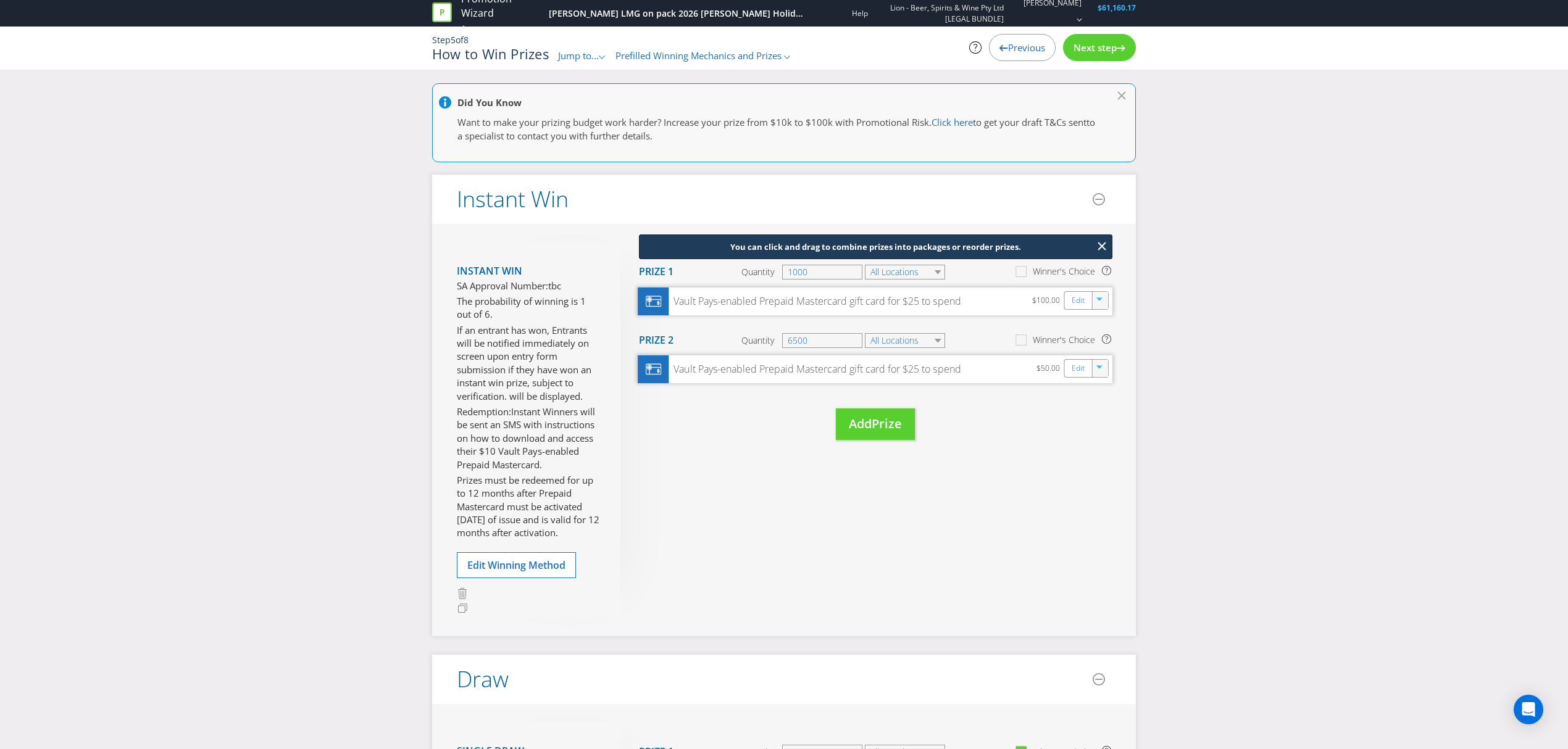
click at [1106, 372] on button "button" at bounding box center [1100, 366] width 13 height 13
click at [1106, 396] on link "Duplicate" at bounding box center [1098, 395] width 40 height 12
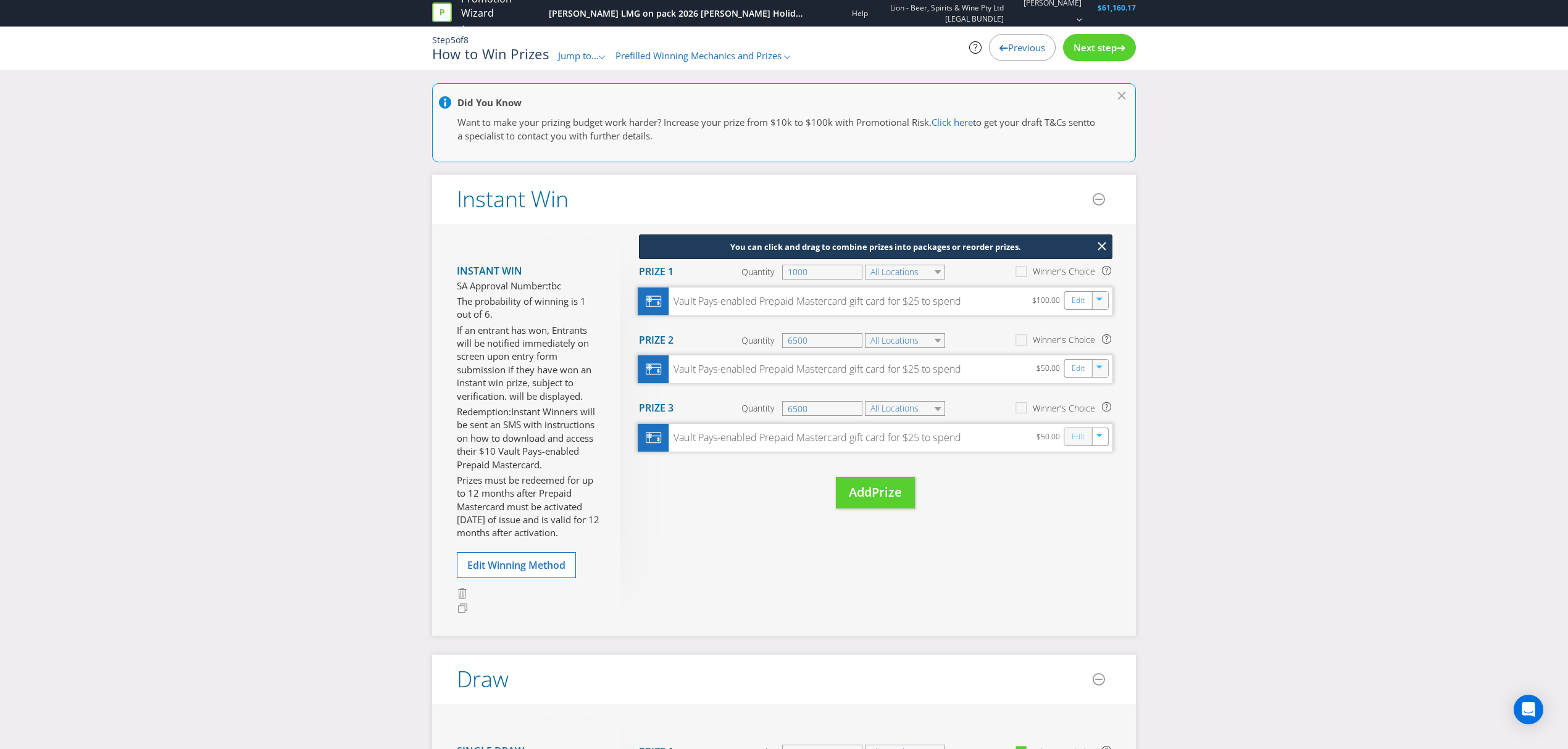
click at [1074, 438] on link "Edit" at bounding box center [1078, 437] width 13 height 14
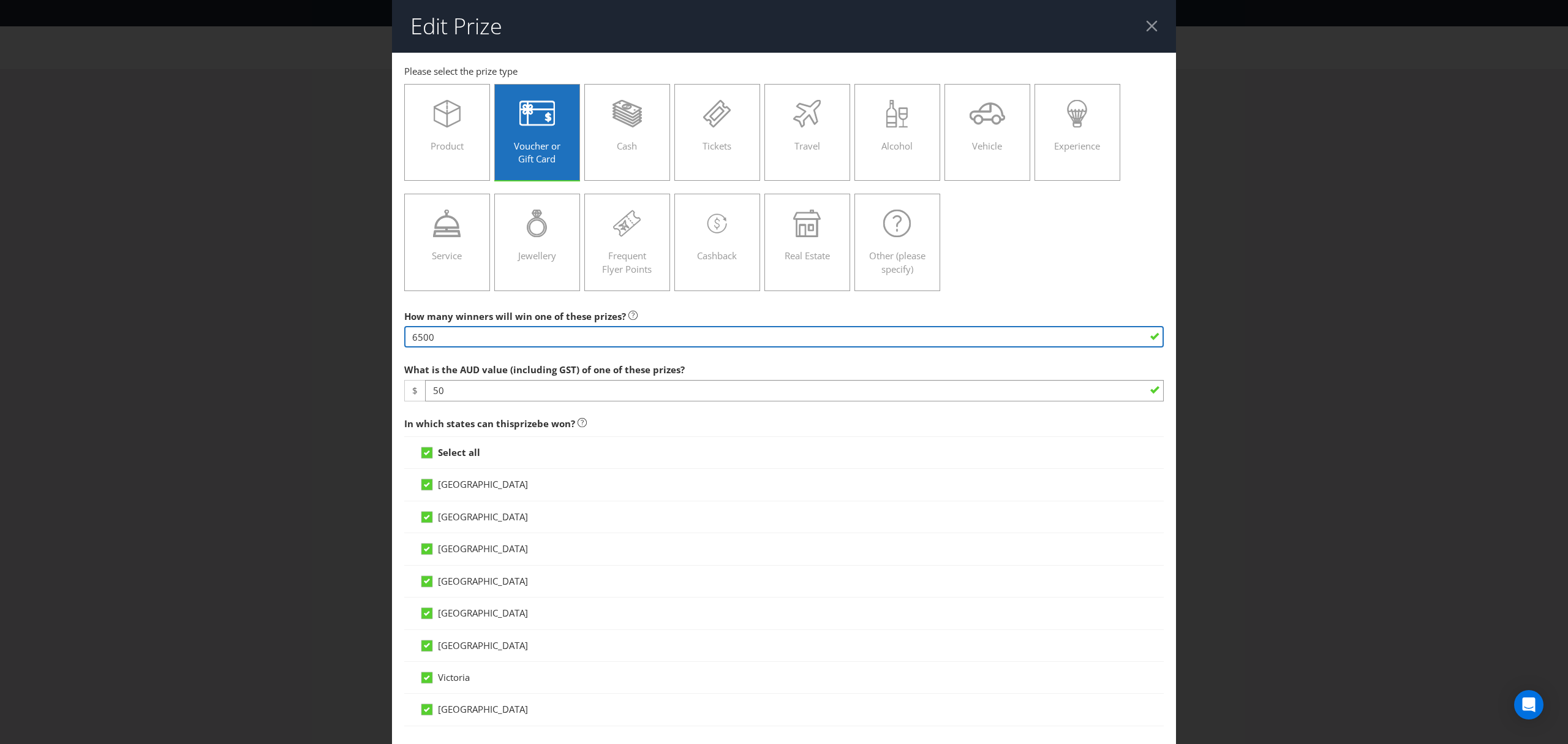
click at [439, 336] on input "6500" at bounding box center [784, 337] width 760 height 21
type input "6"
type input "74693"
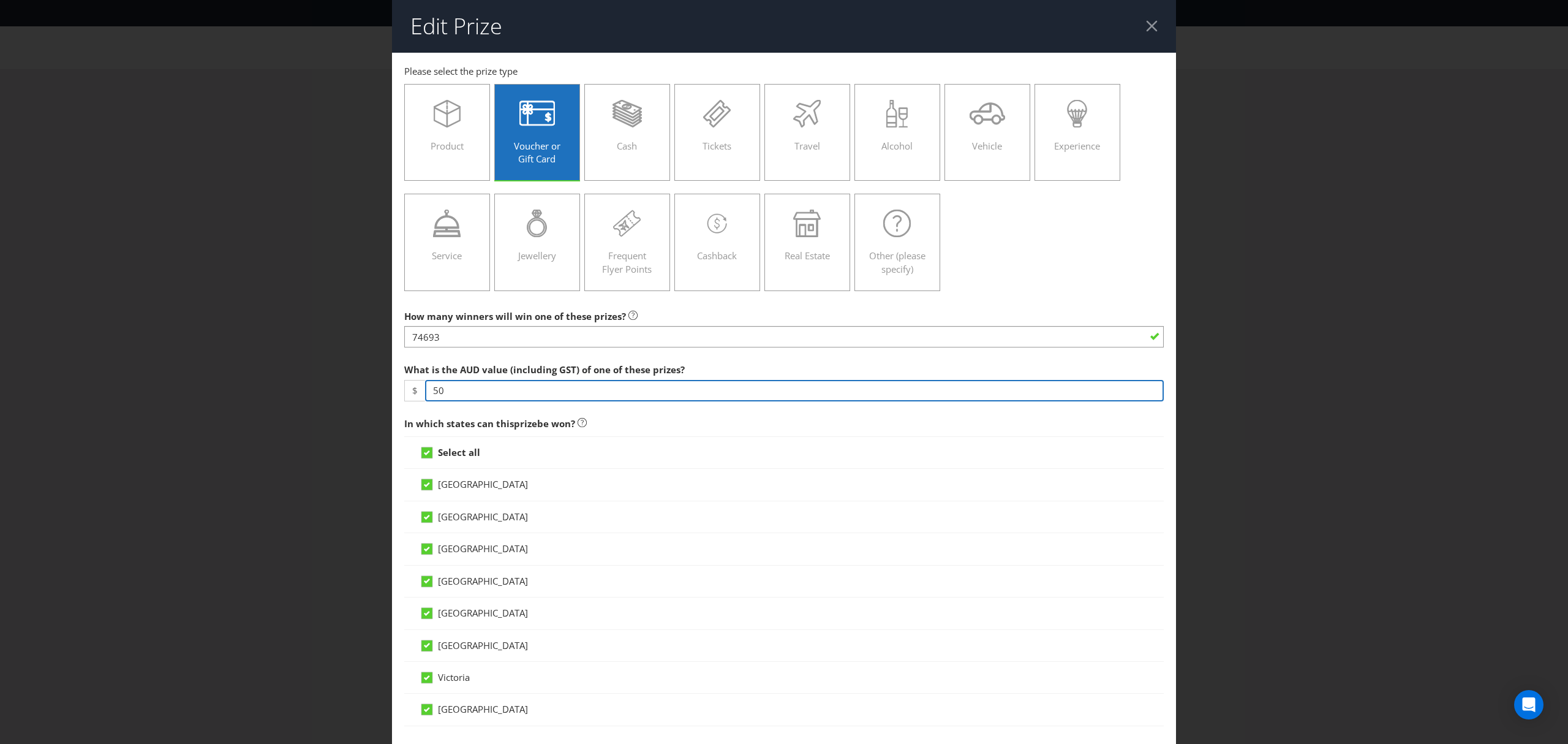
click at [480, 390] on input "50" at bounding box center [794, 391] width 739 height 21
type input "5"
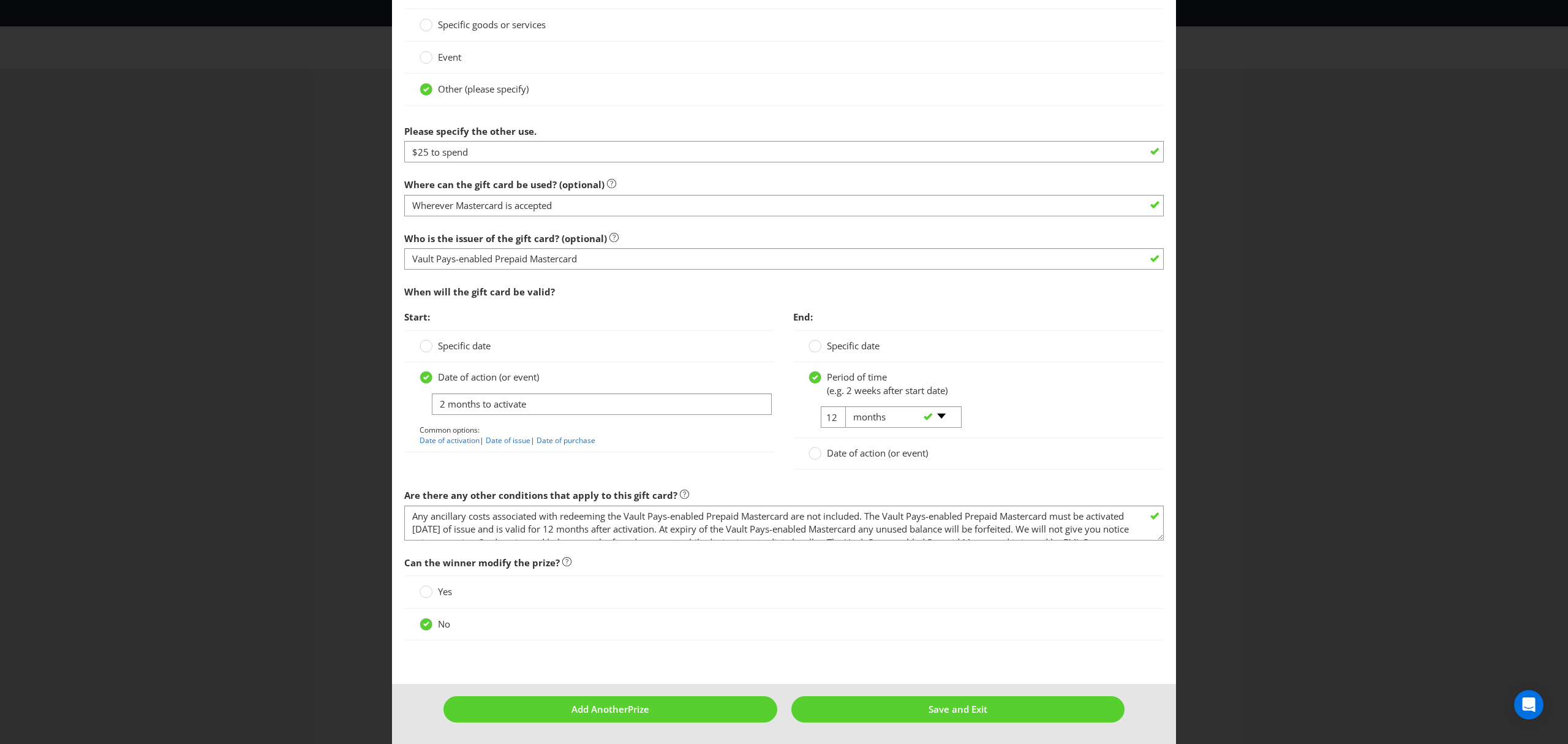
scroll to position [986, 0]
type input "10"
drag, startPoint x: 477, startPoint y: 152, endPoint x: 397, endPoint y: 154, distance: 80.0
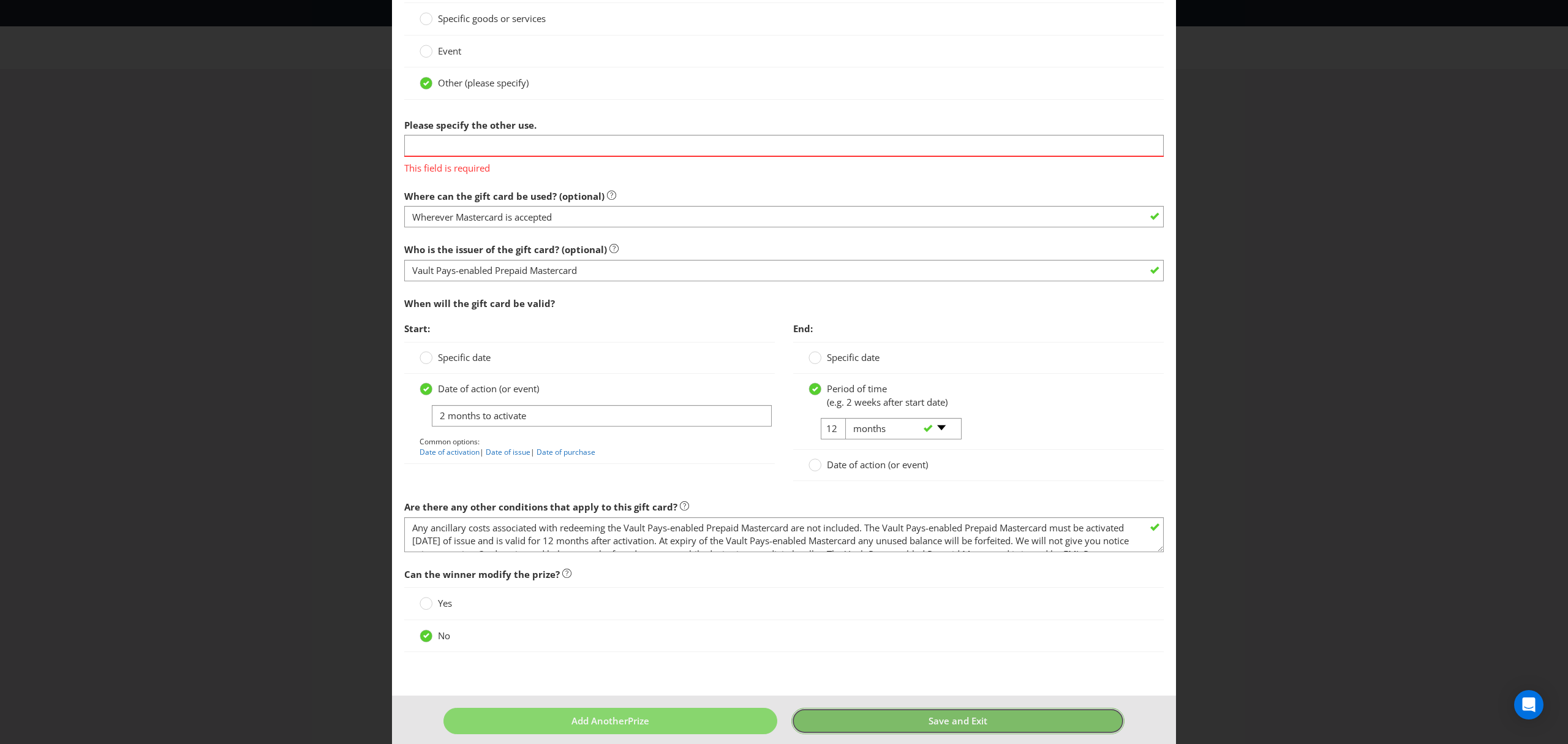
click at [941, 707] on footer "Add Another Prize Save and Exit" at bounding box center [784, 725] width 784 height 60
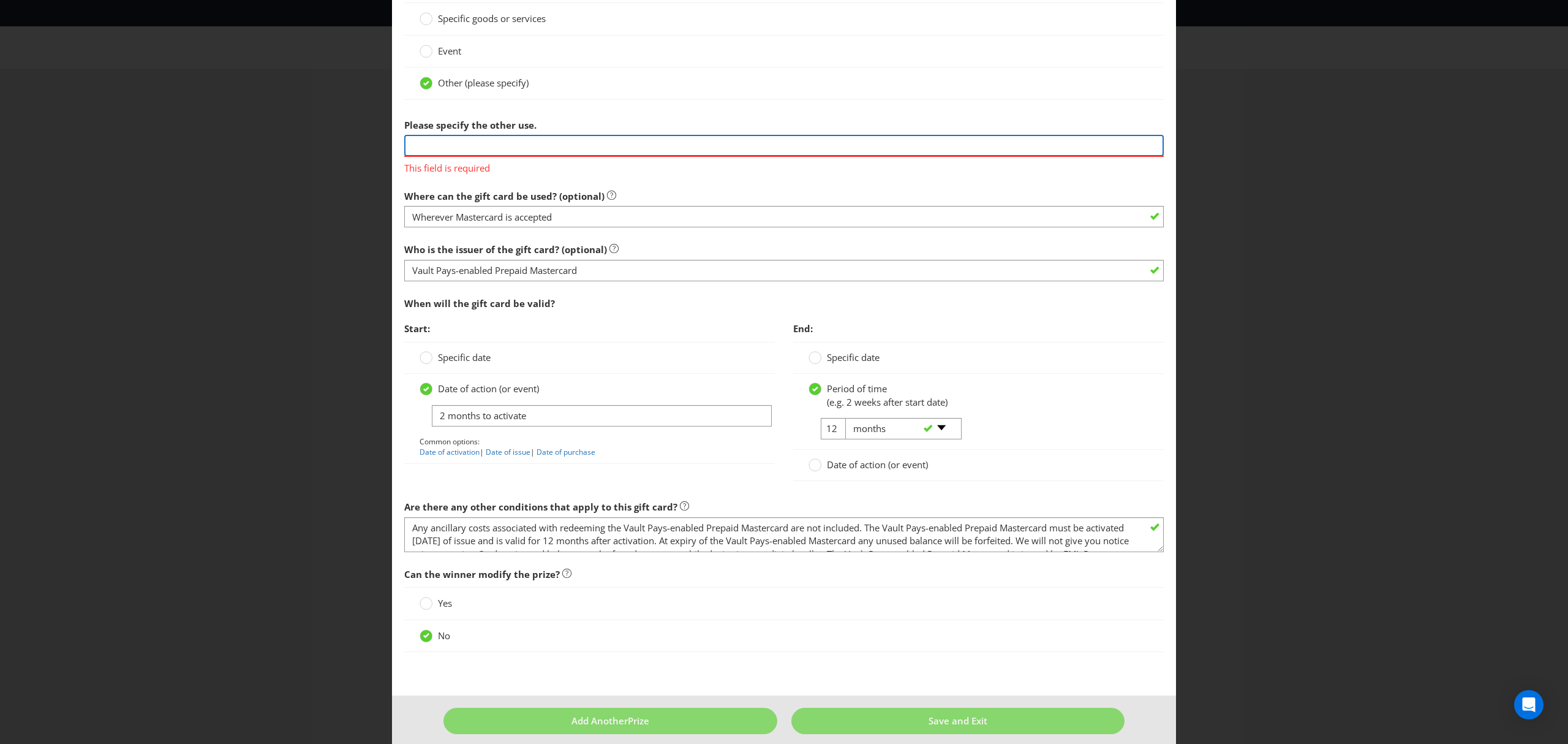
click at [503, 144] on input "text" at bounding box center [784, 146] width 760 height 21
type input "Cash to spend anywhere via Vault wallet"
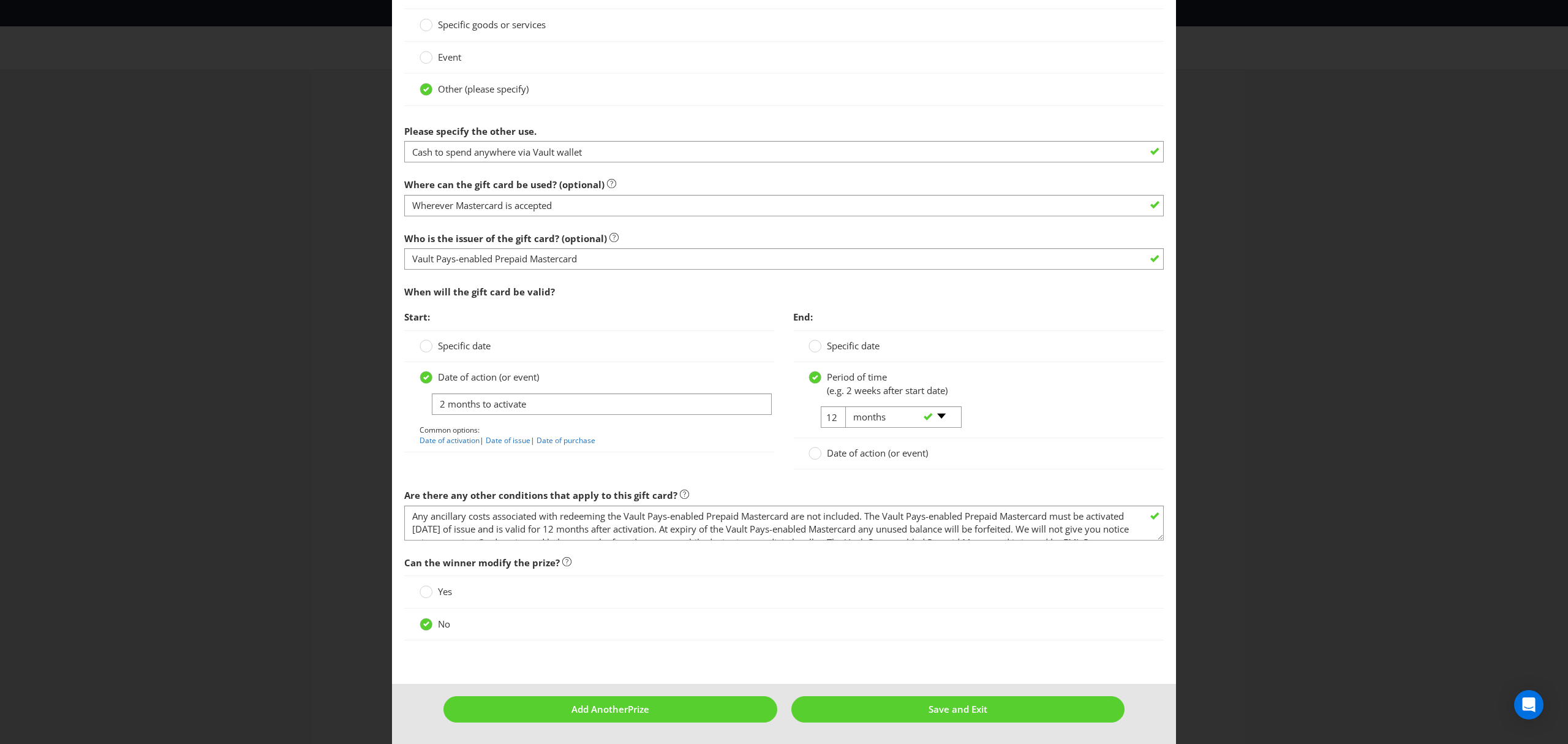
drag, startPoint x: 627, startPoint y: 315, endPoint x: 600, endPoint y: 214, distance: 104.5
click at [627, 315] on div "When will the gift card be valid? Start: Specific date Date of action (or event…" at bounding box center [784, 381] width 760 height 204
drag, startPoint x: 581, startPoint y: 148, endPoint x: 393, endPoint y: 140, distance: 188.2
click at [956, 701] on button "Save and Exit" at bounding box center [958, 709] width 334 height 26
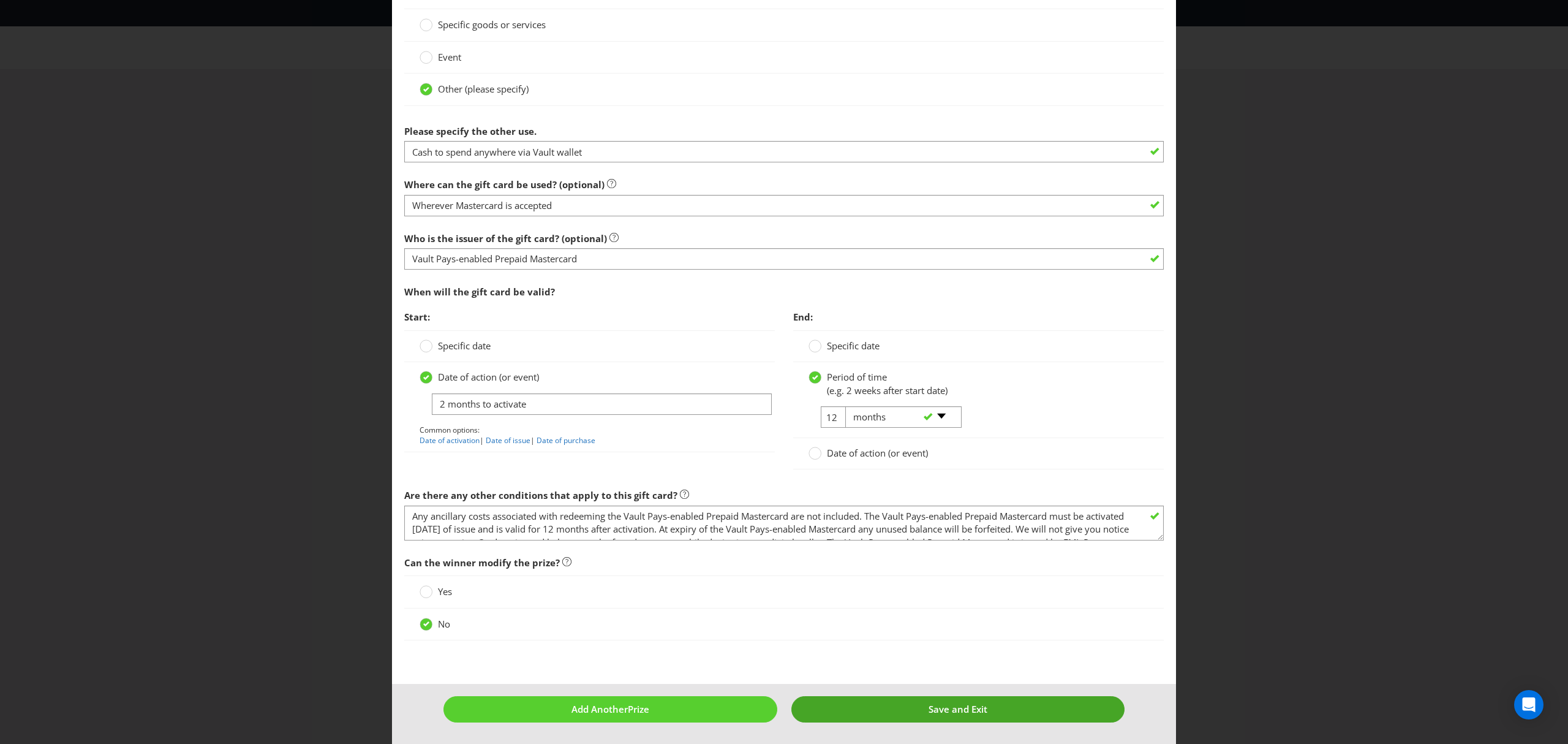
type input "74693"
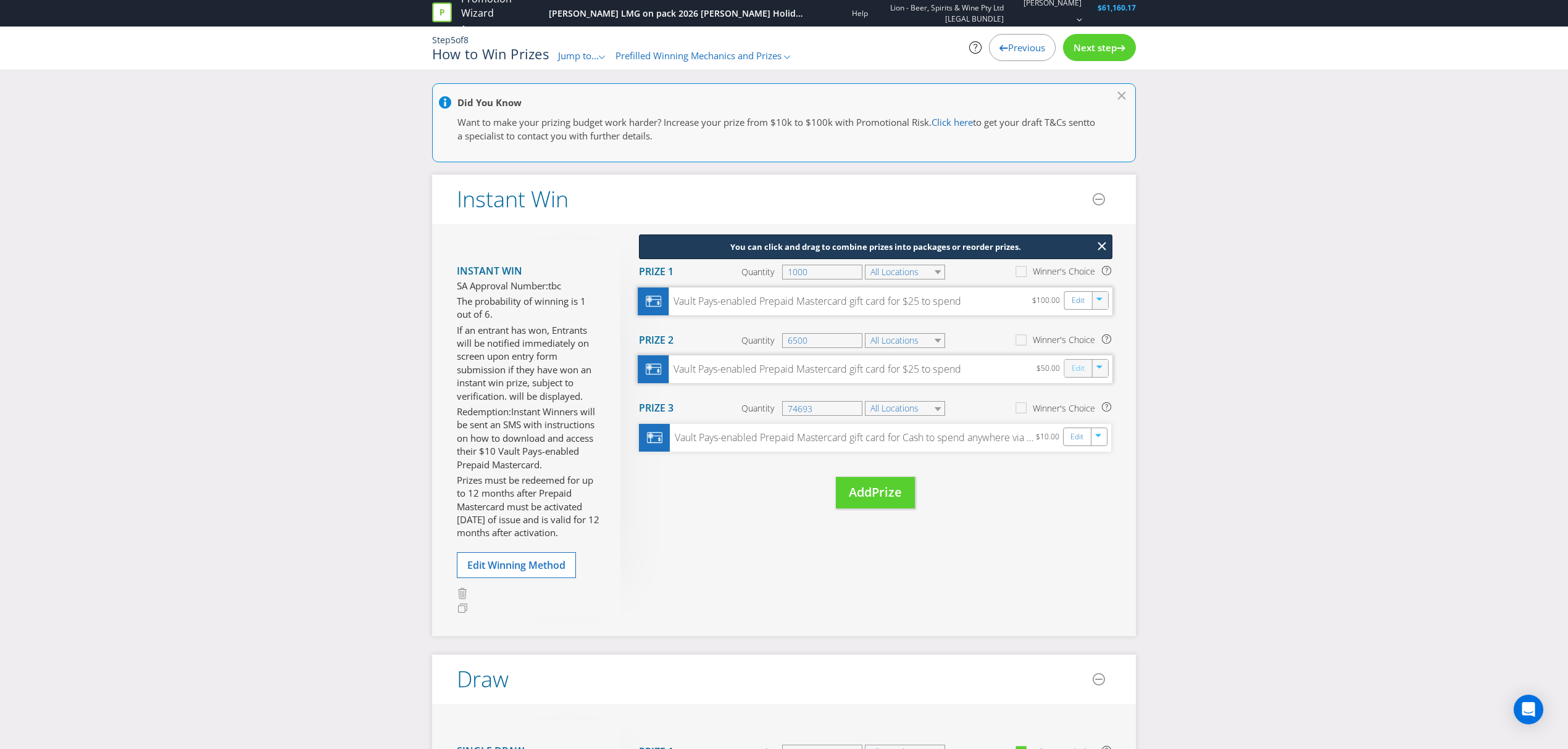
click at [1078, 368] on link "Edit" at bounding box center [1078, 368] width 13 height 14
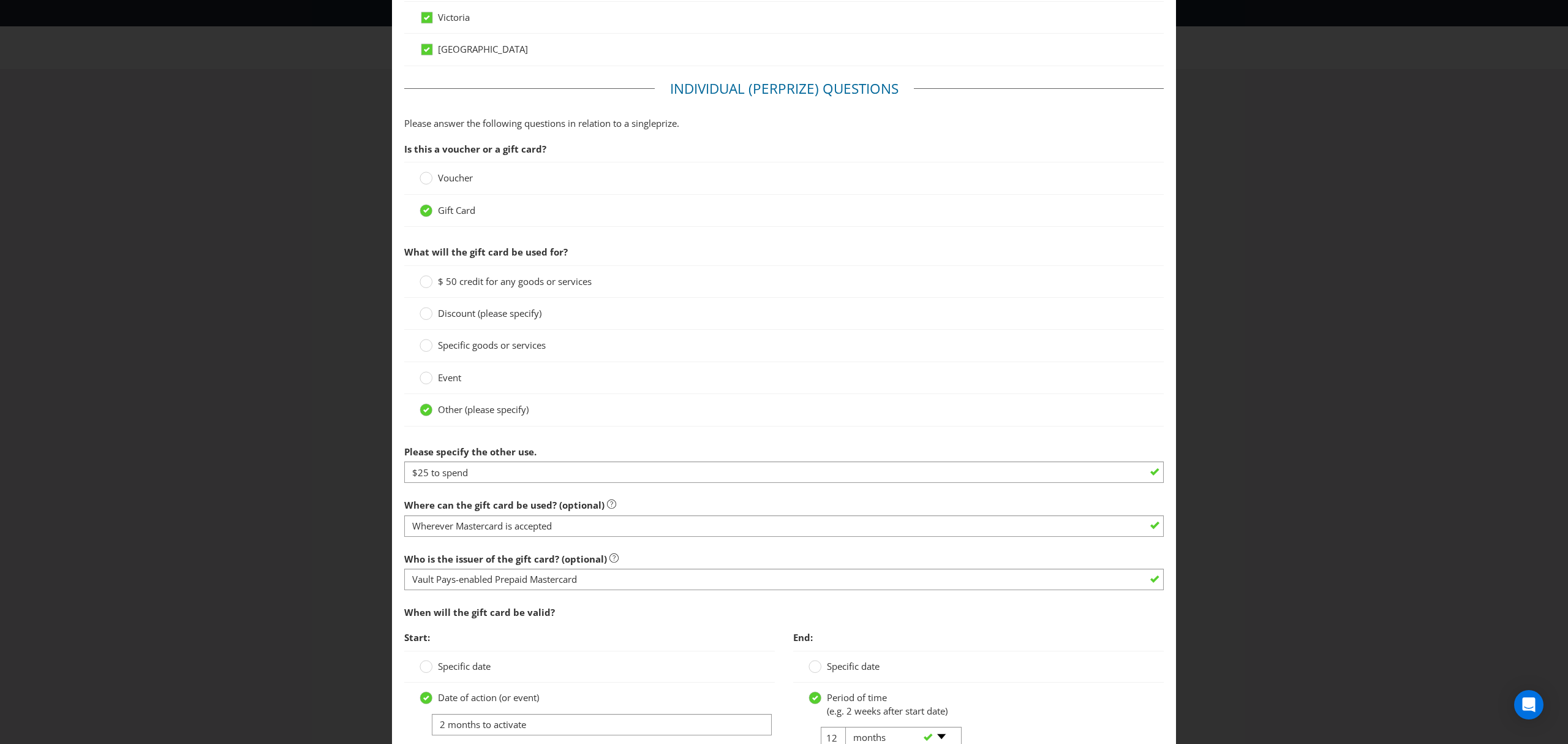
scroll to position [986, 0]
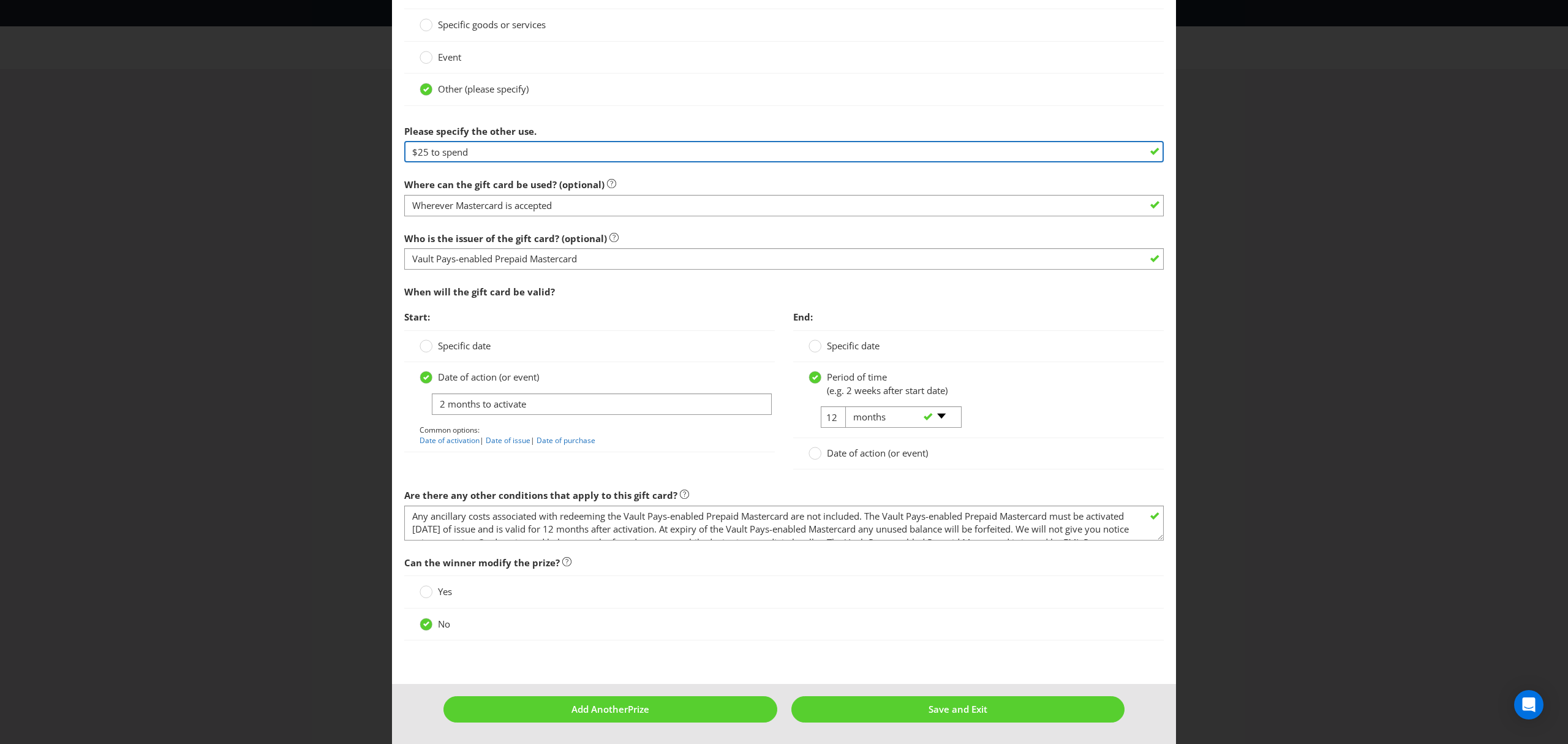
drag, startPoint x: 440, startPoint y: 150, endPoint x: 397, endPoint y: 148, distance: 43.0
paste input "Cash to spend anywhere via Vault wallet"
type input "Cash to spend anywhere via Vault wallet"
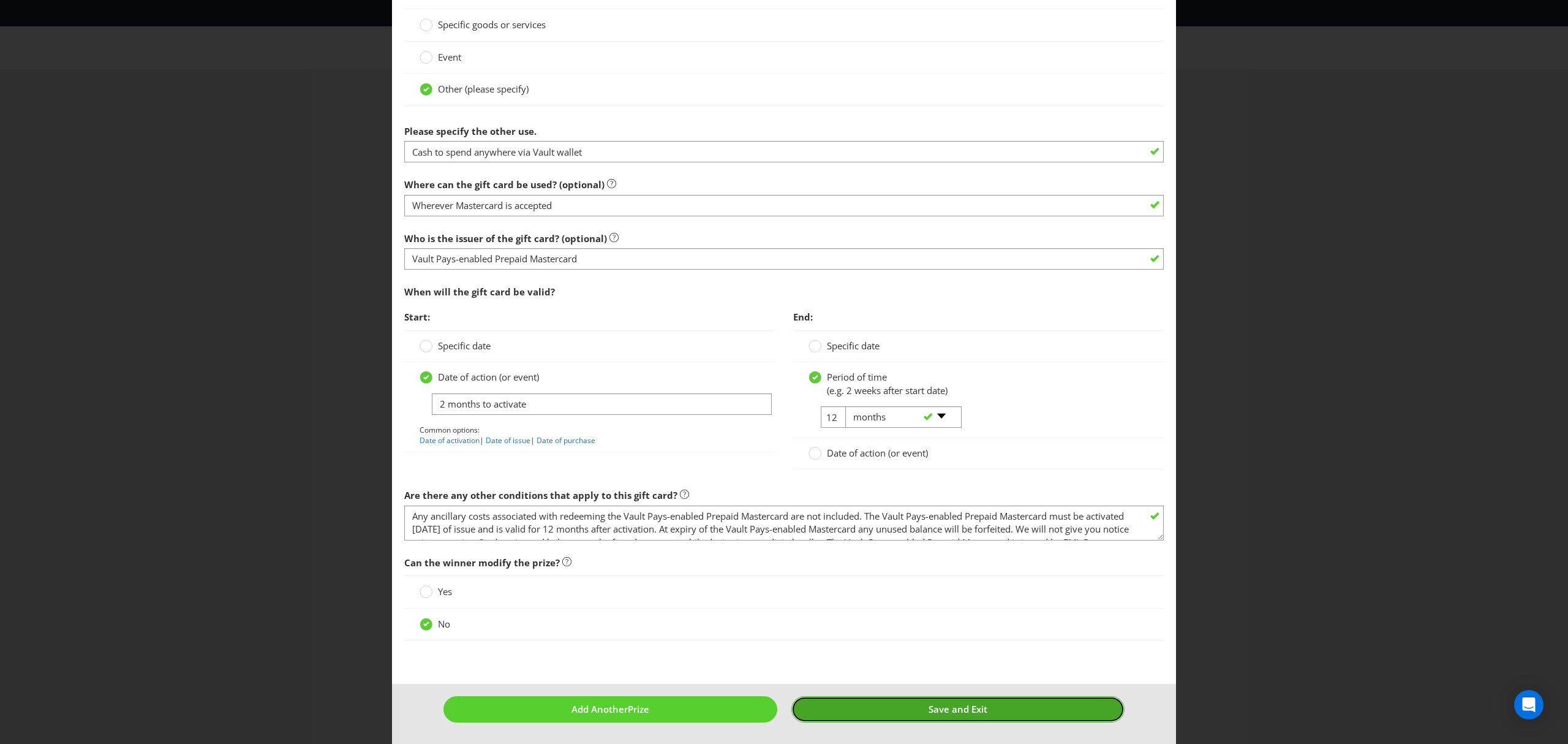
click at [970, 709] on span "Save and Exit" at bounding box center [958, 709] width 59 height 12
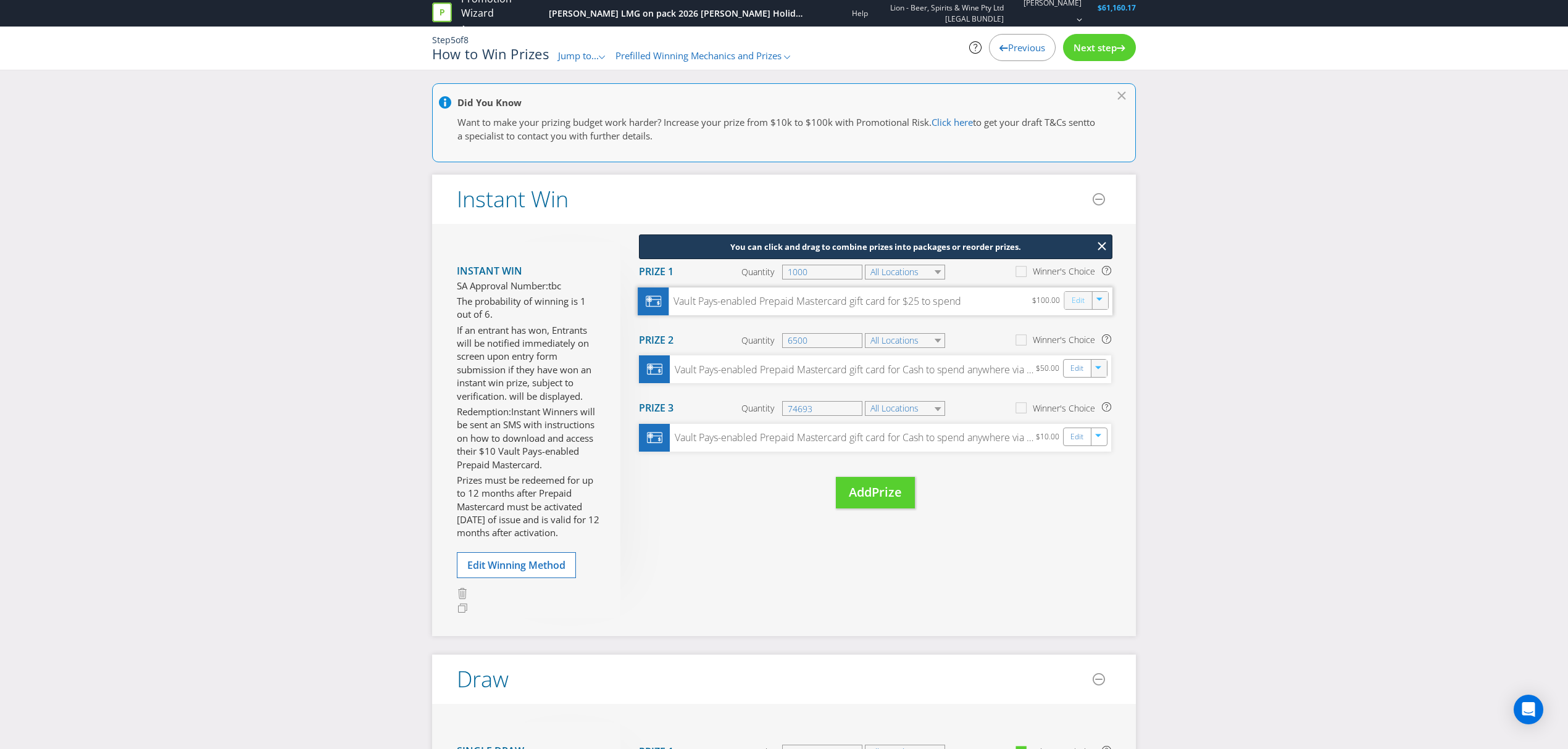
click at [1072, 303] on link "Edit" at bounding box center [1078, 300] width 13 height 14
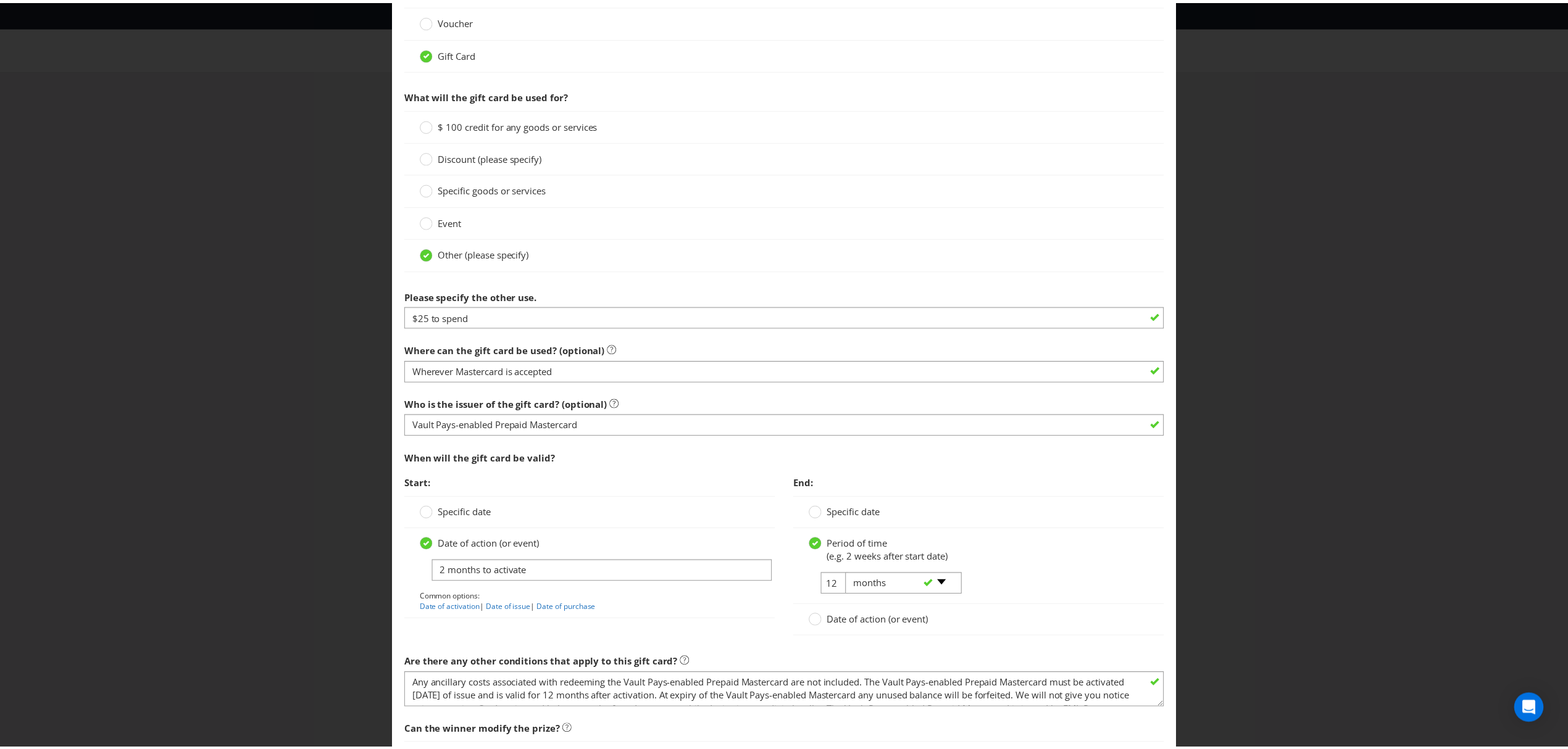
scroll to position [993, 0]
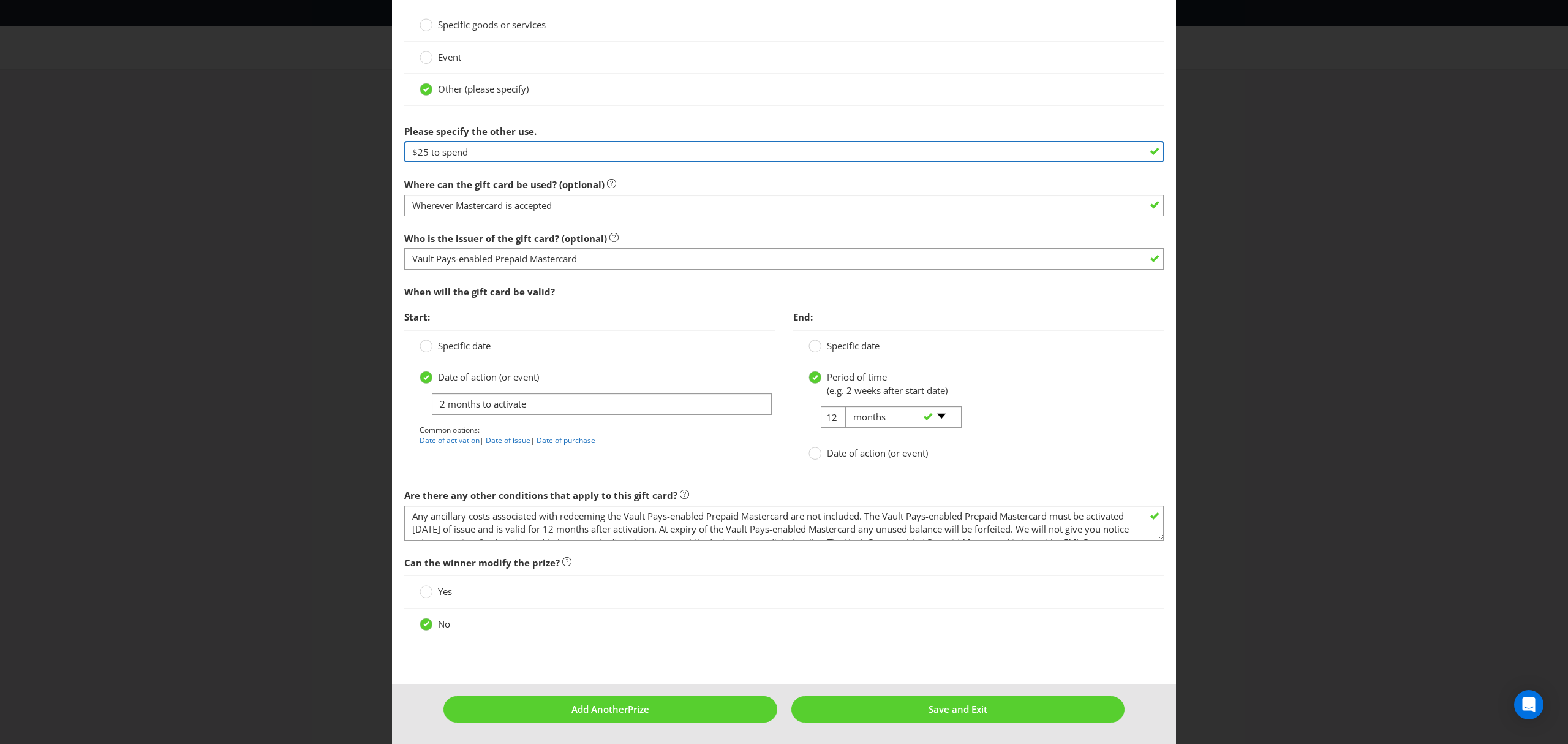
paste input "Cash to spend anywhere via Vault wallet"
type input "Cash to spend anywhere via Vault wallet"
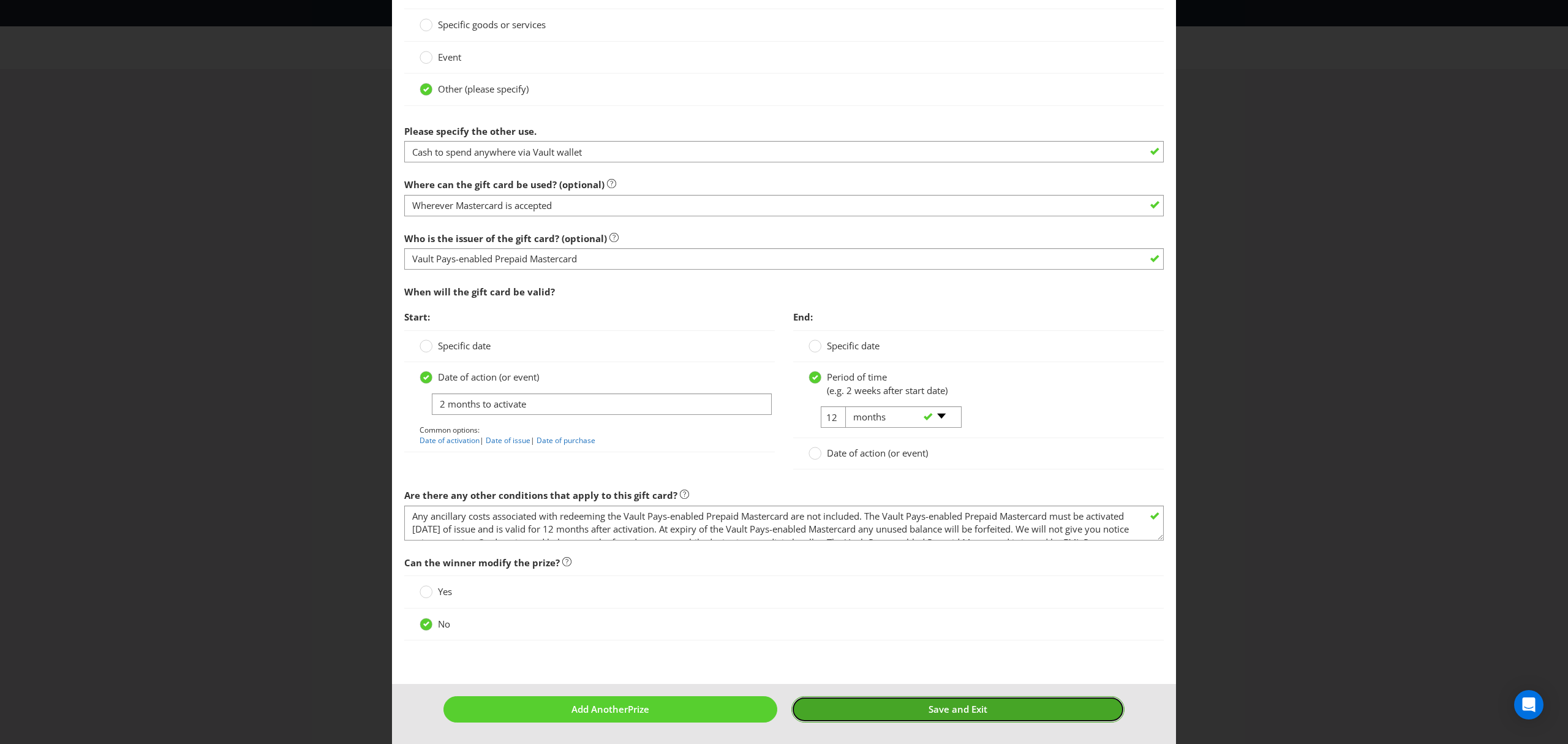
click at [939, 711] on span "Save and Exit" at bounding box center [958, 709] width 59 height 12
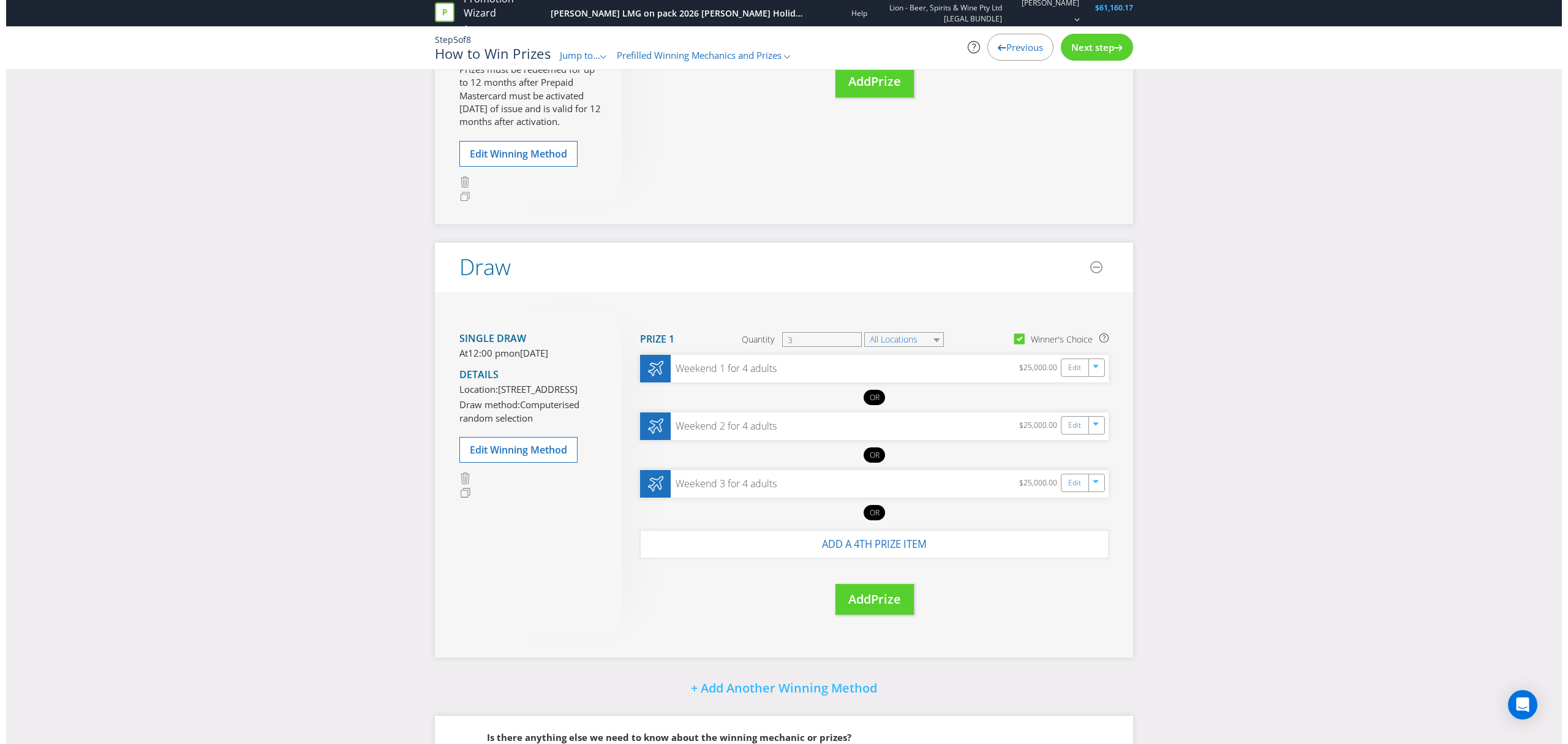
scroll to position [408, 0]
click at [1088, 492] on div at bounding box center [1091, 482] width 13 height 19
click at [1087, 532] on link "Delete" at bounding box center [1083, 525] width 27 height 12
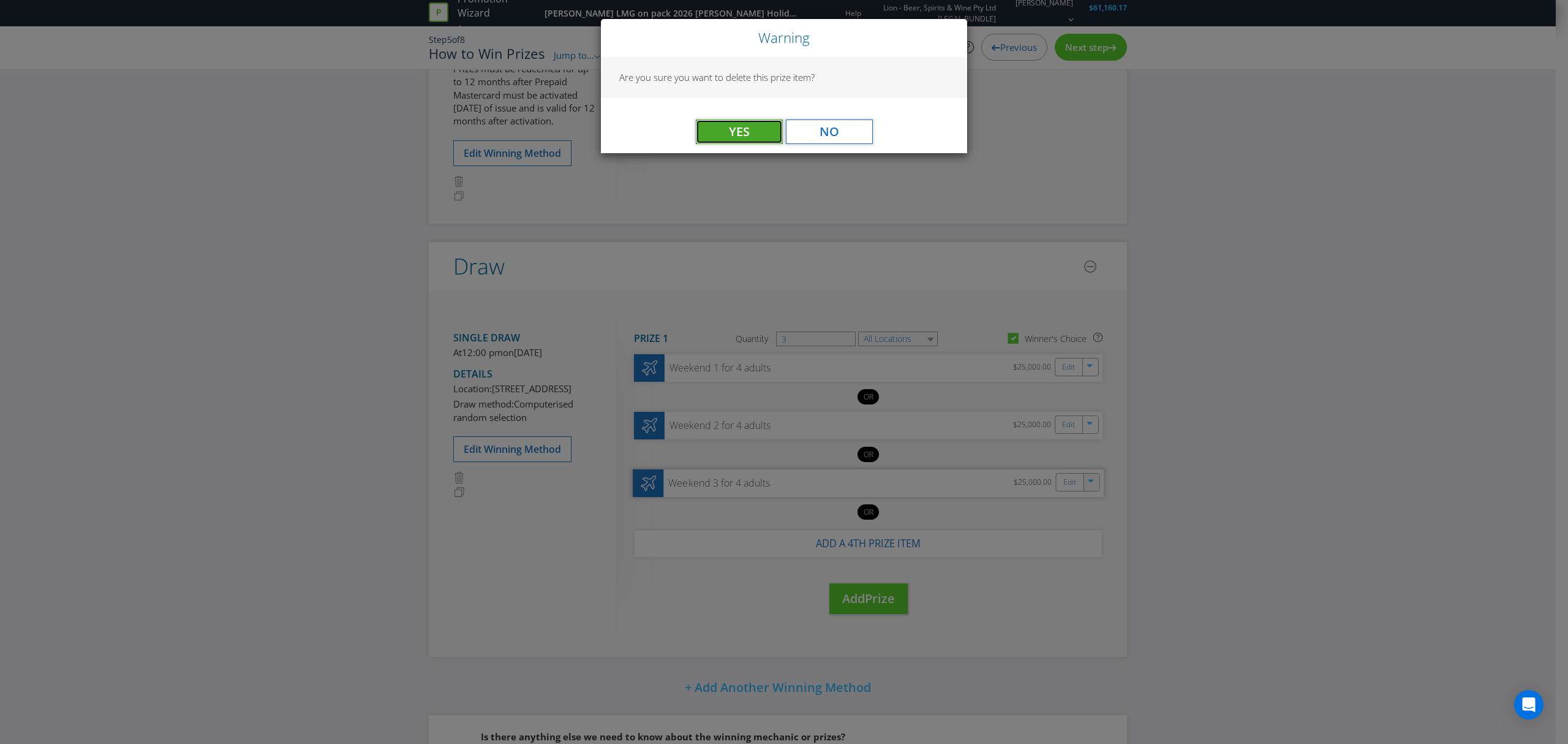
click at [743, 129] on span "Yes" at bounding box center [739, 131] width 21 height 17
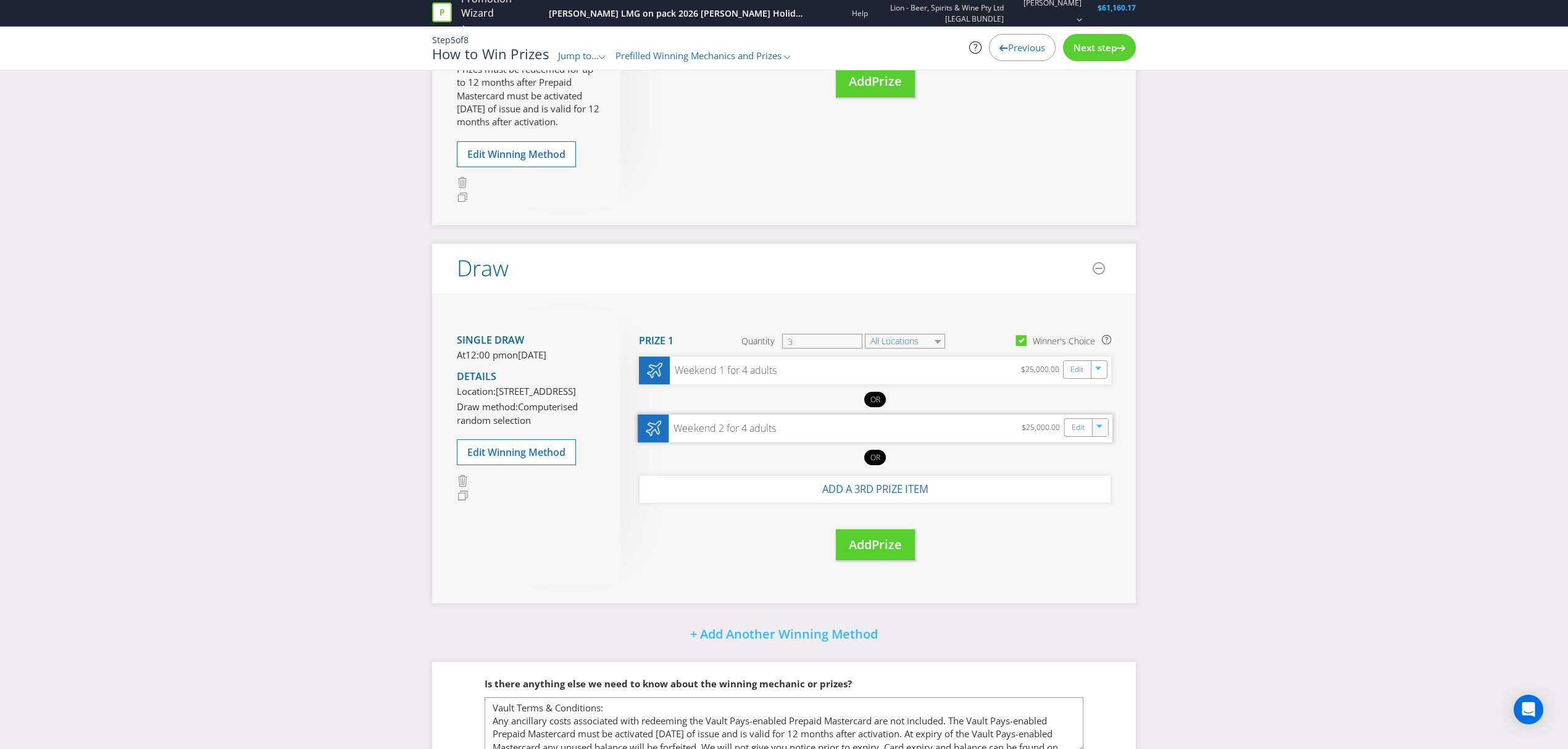
click at [1099, 428] on icon "button" at bounding box center [1099, 426] width 6 height 3
click at [1092, 477] on link "Delete" at bounding box center [1091, 471] width 27 height 12
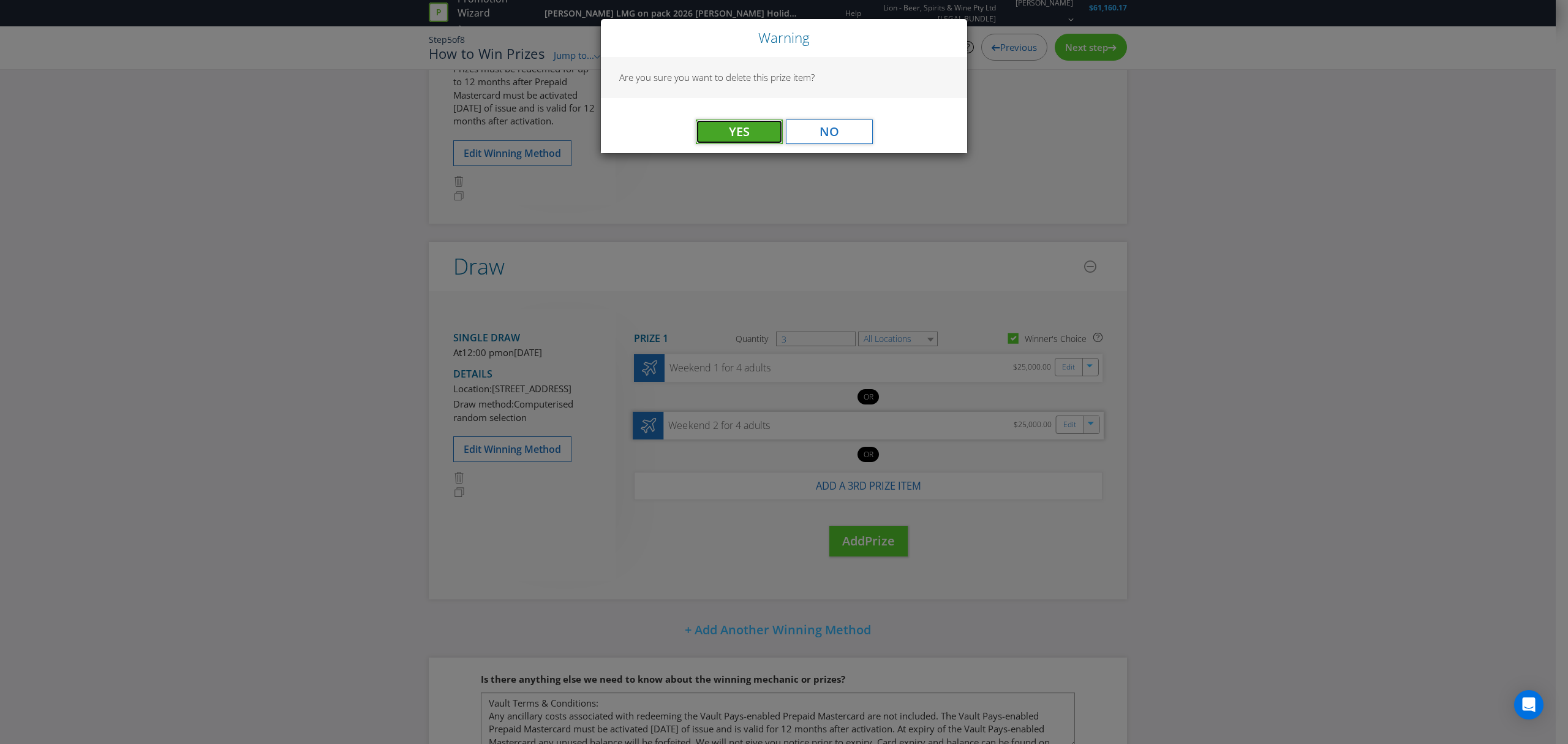
click at [731, 136] on span "Yes" at bounding box center [739, 131] width 21 height 17
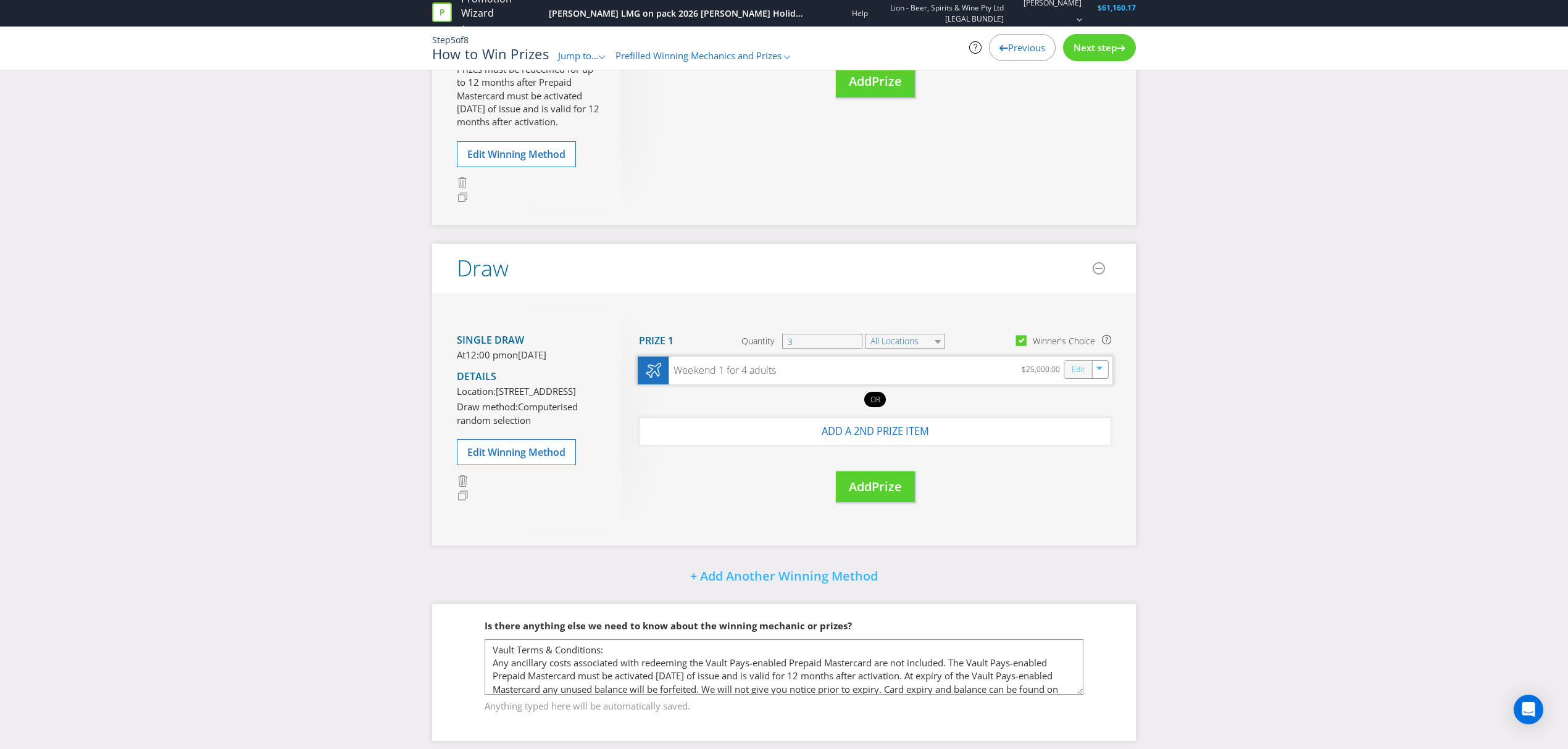
click at [1080, 377] on link "Edit" at bounding box center [1078, 370] width 13 height 14
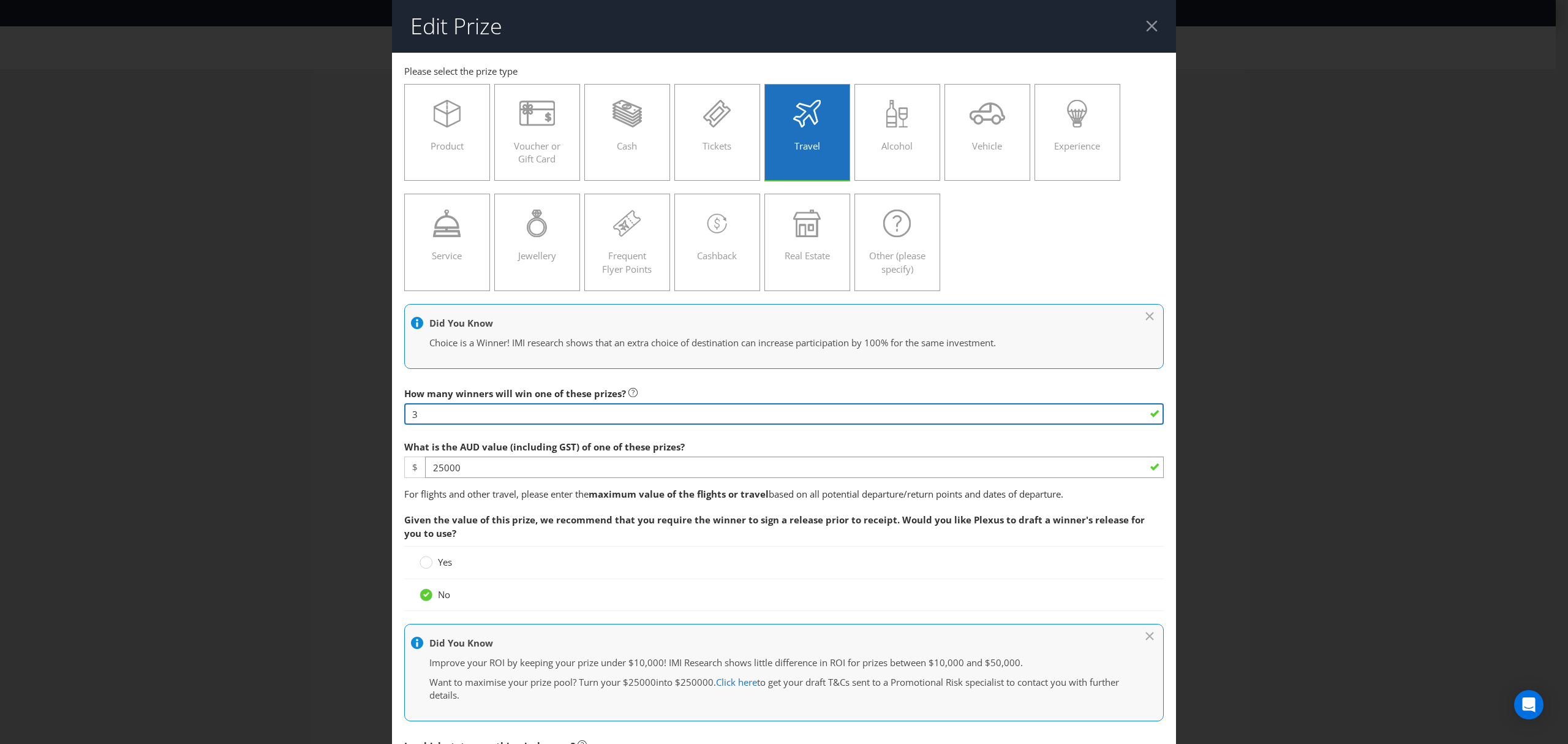
click at [473, 417] on input "3" at bounding box center [784, 414] width 760 height 21
type input "1"
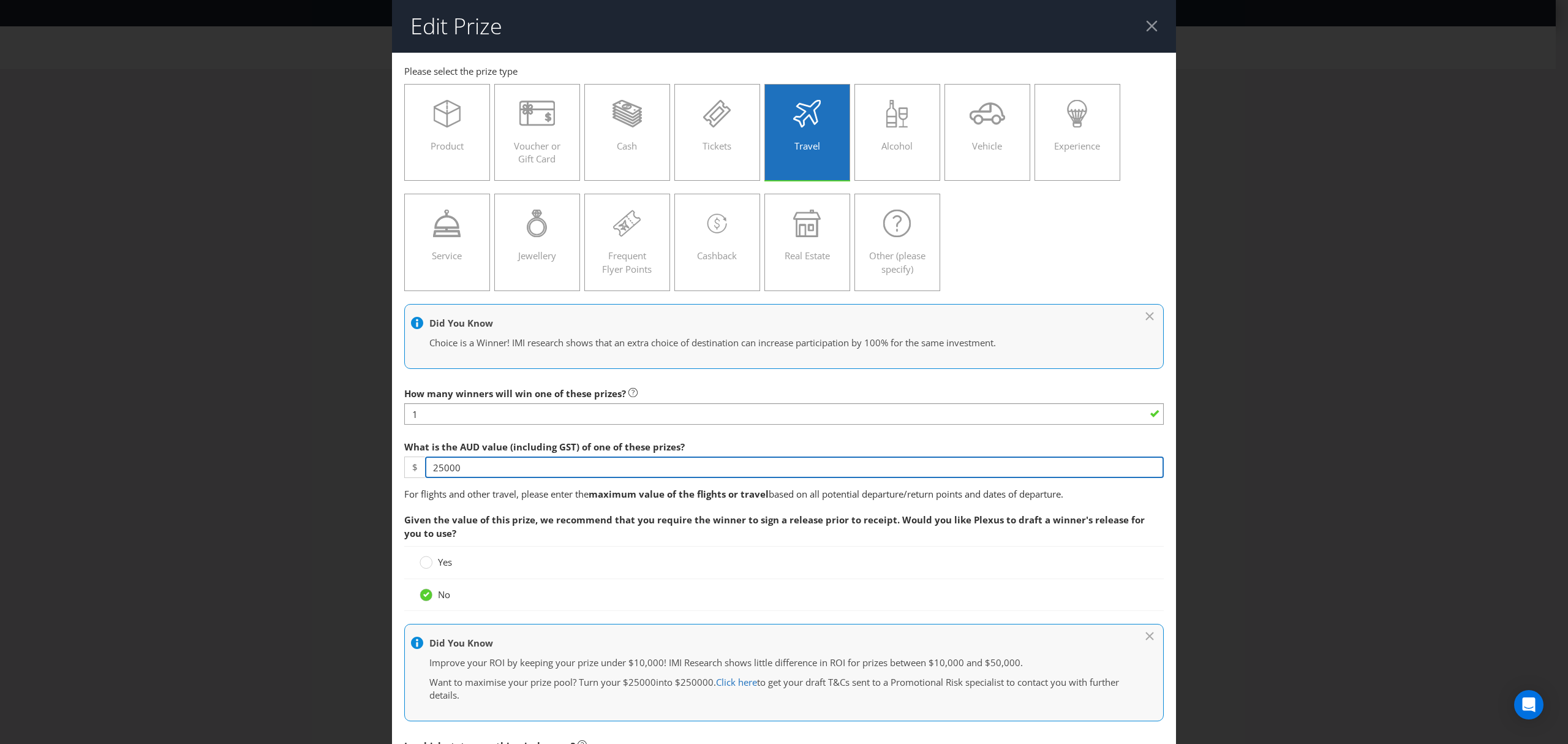
click at [511, 466] on input "25000" at bounding box center [794, 468] width 739 height 21
type input "2"
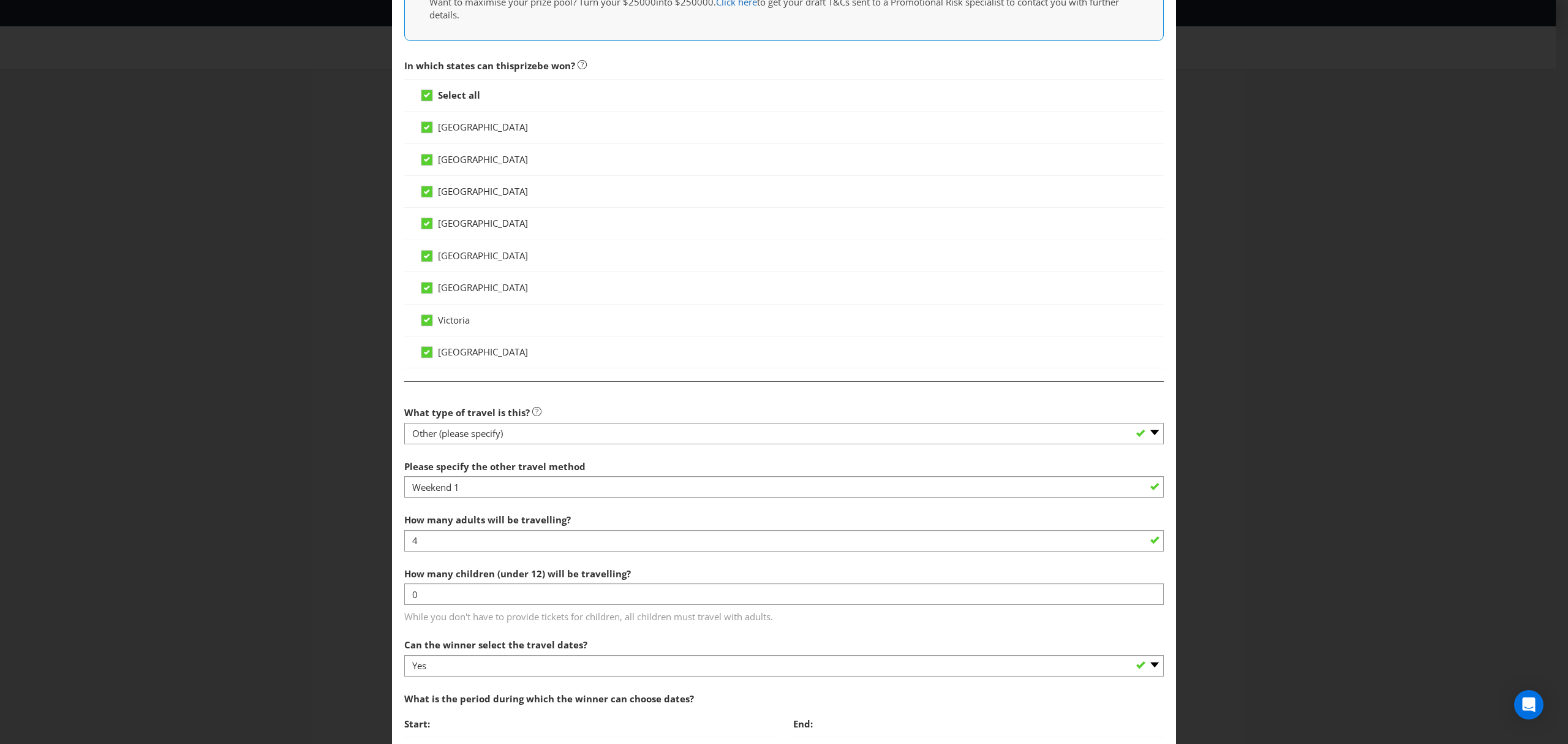
scroll to position [817, 0]
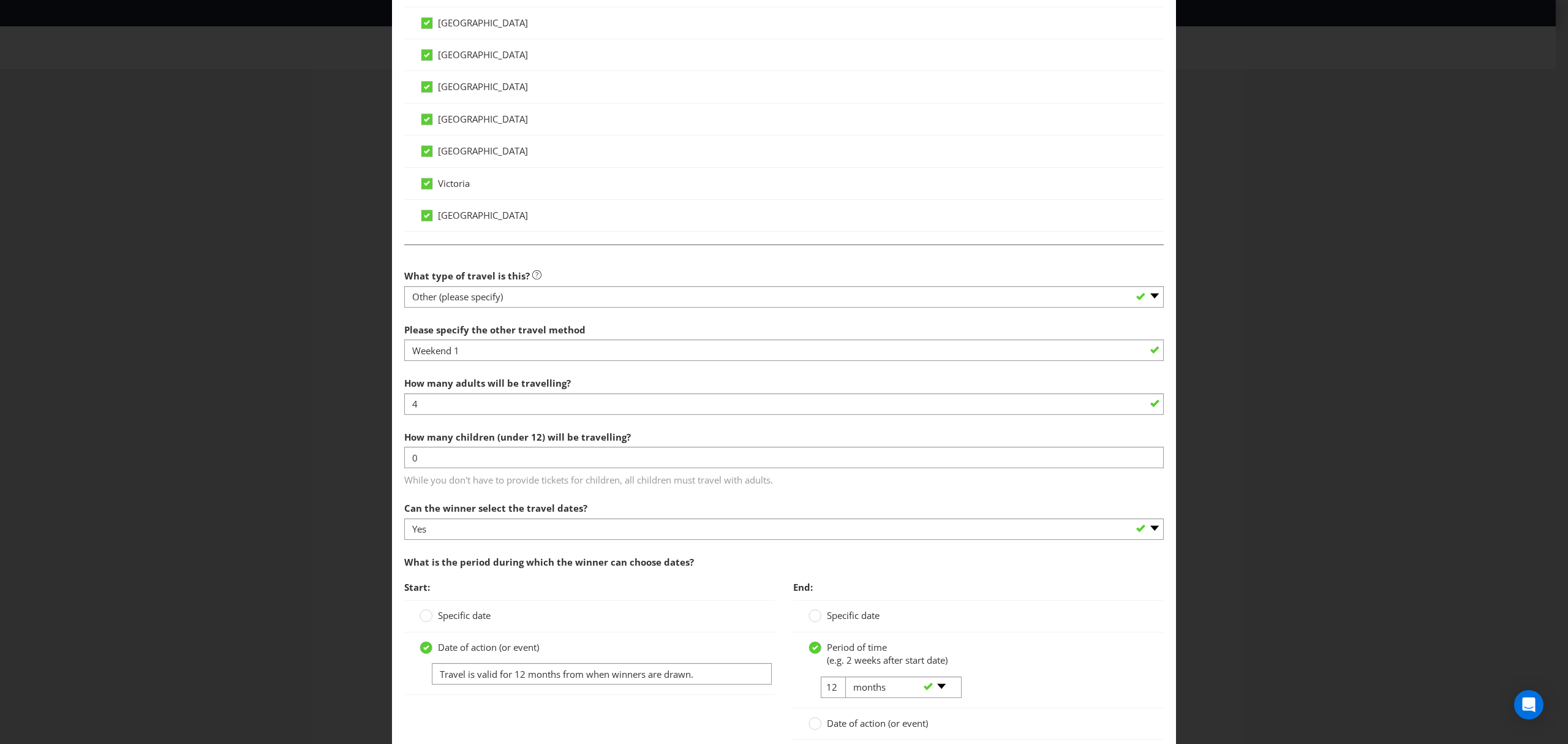
type input "13500"
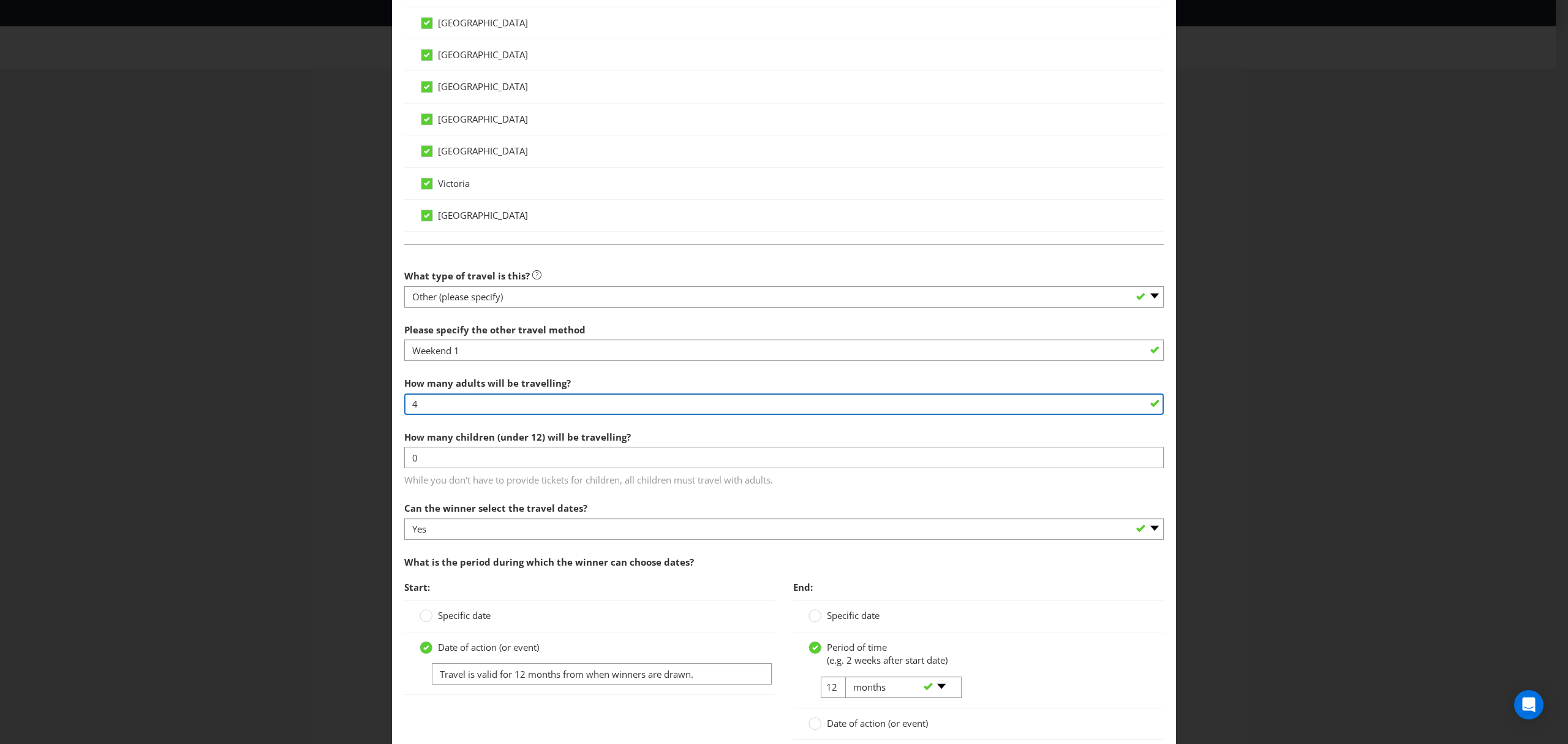
click at [429, 407] on input "4" at bounding box center [784, 404] width 760 height 21
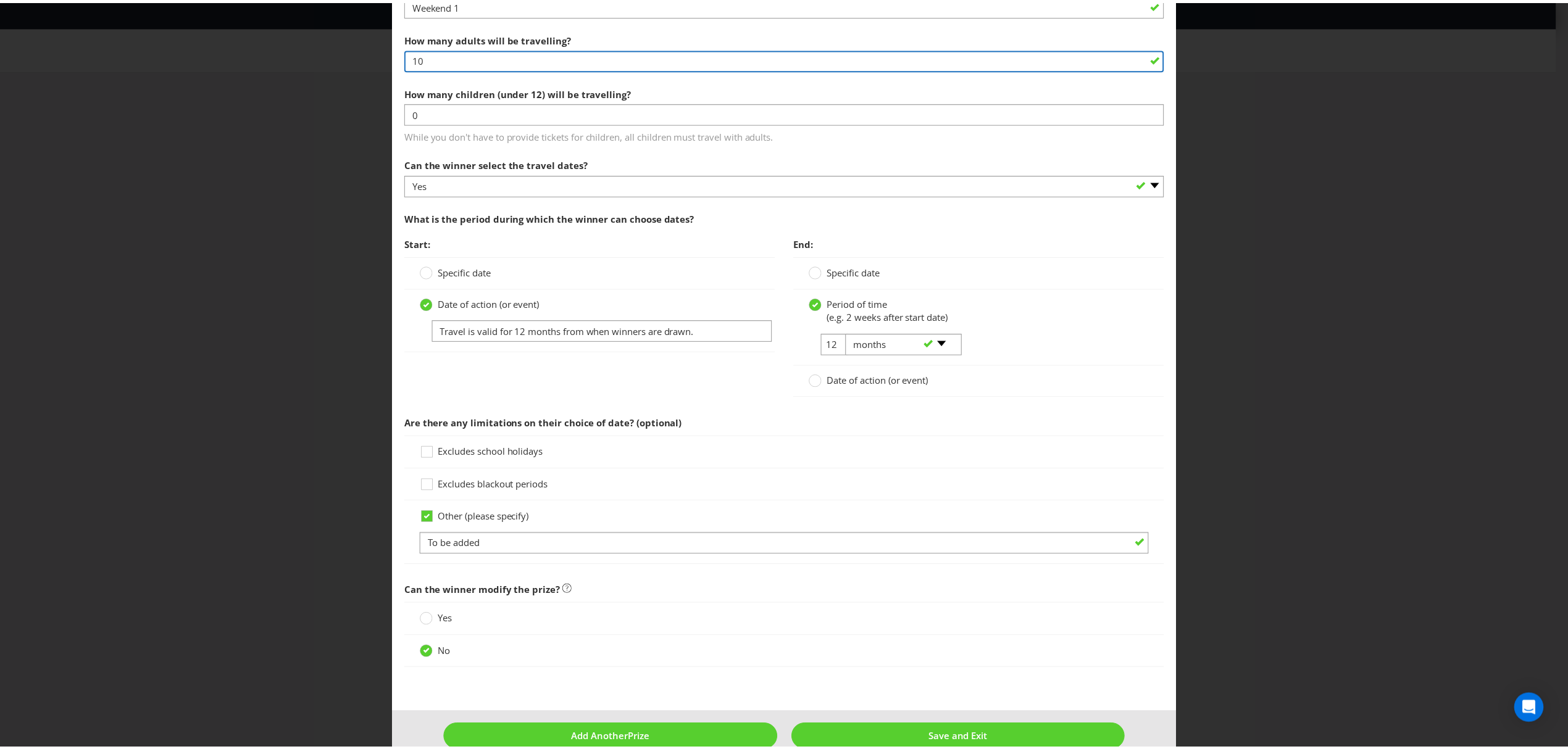
scroll to position [1201, 0]
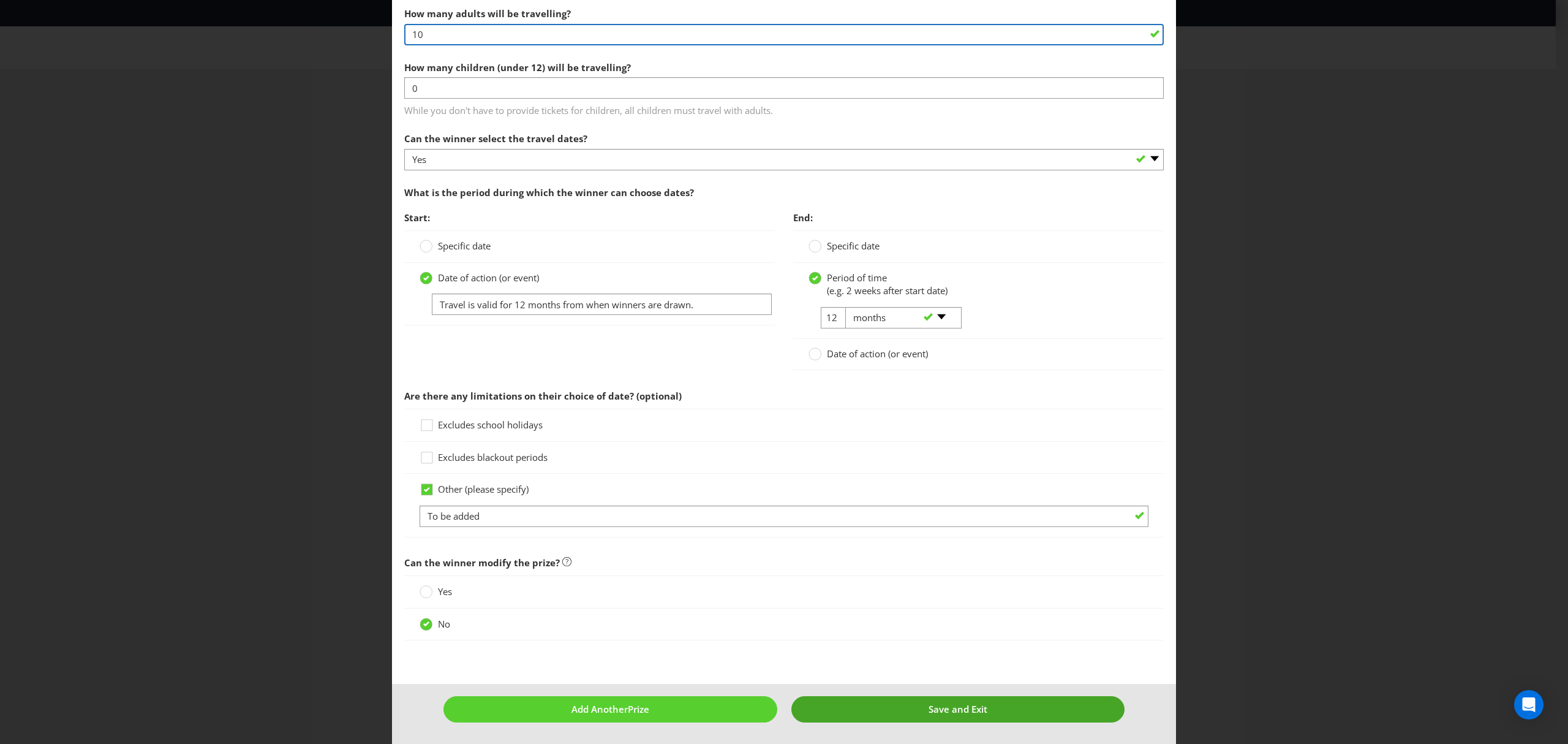
type input "10"
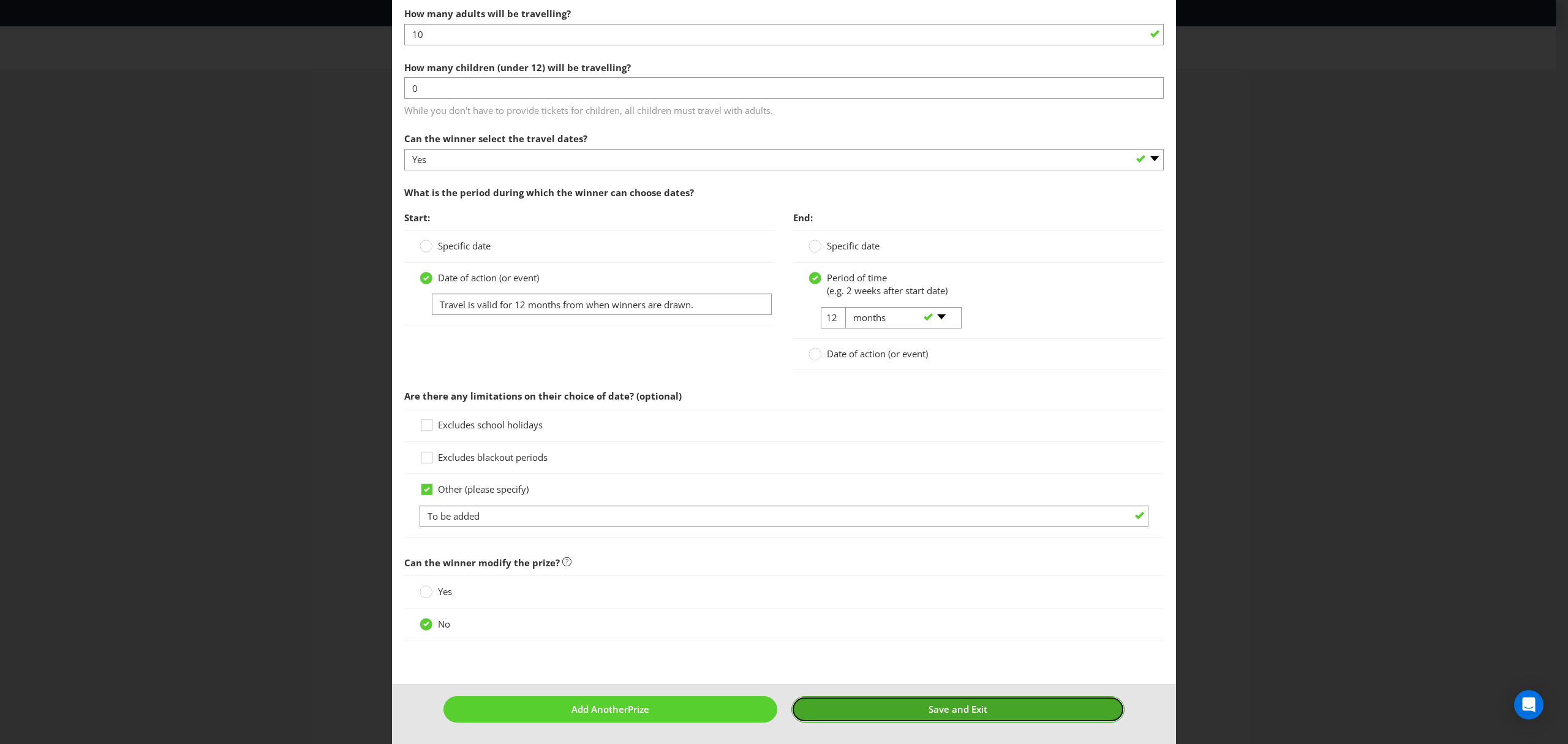
click at [936, 706] on span "Save and Exit" at bounding box center [958, 709] width 59 height 12
type input "1"
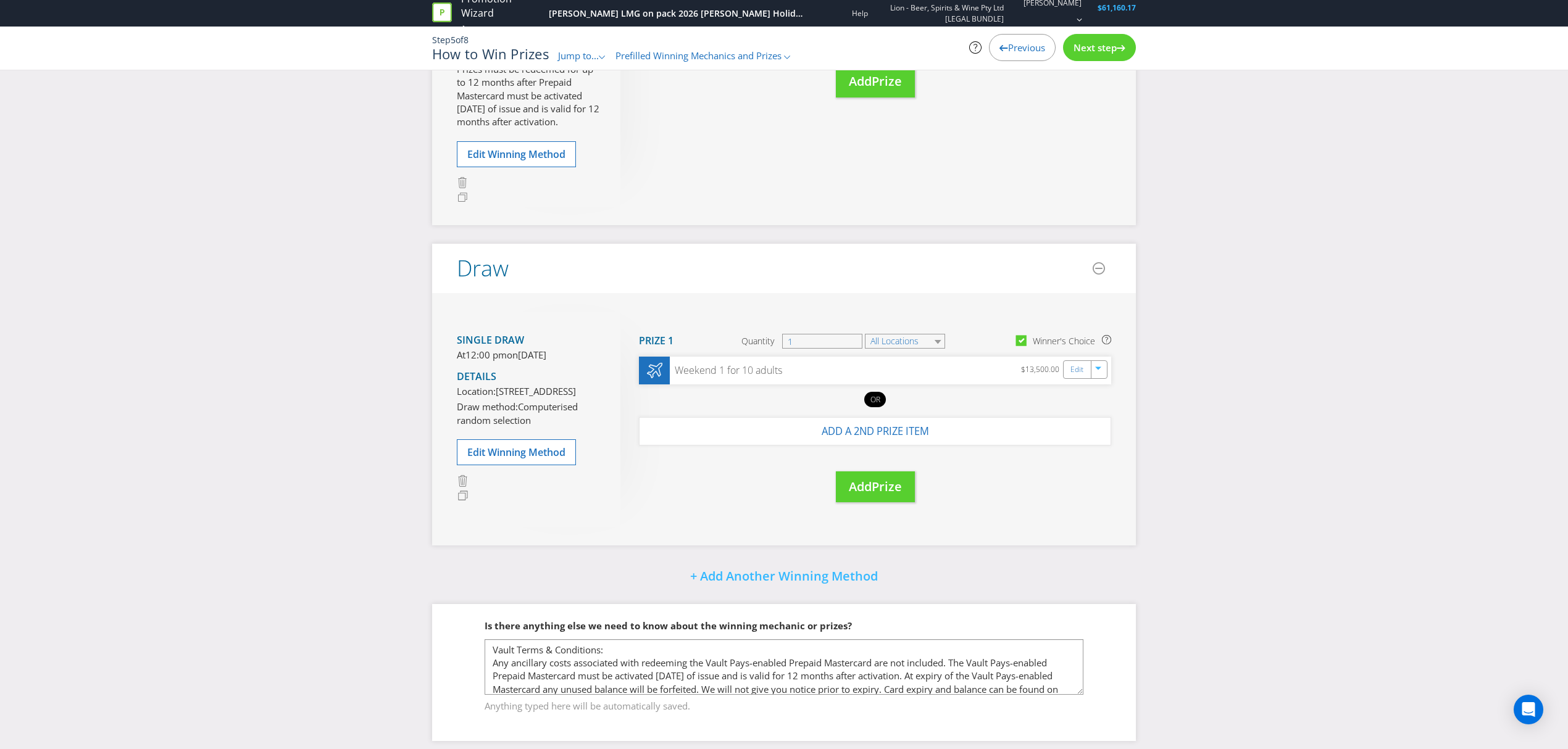
scroll to position [439, 0]
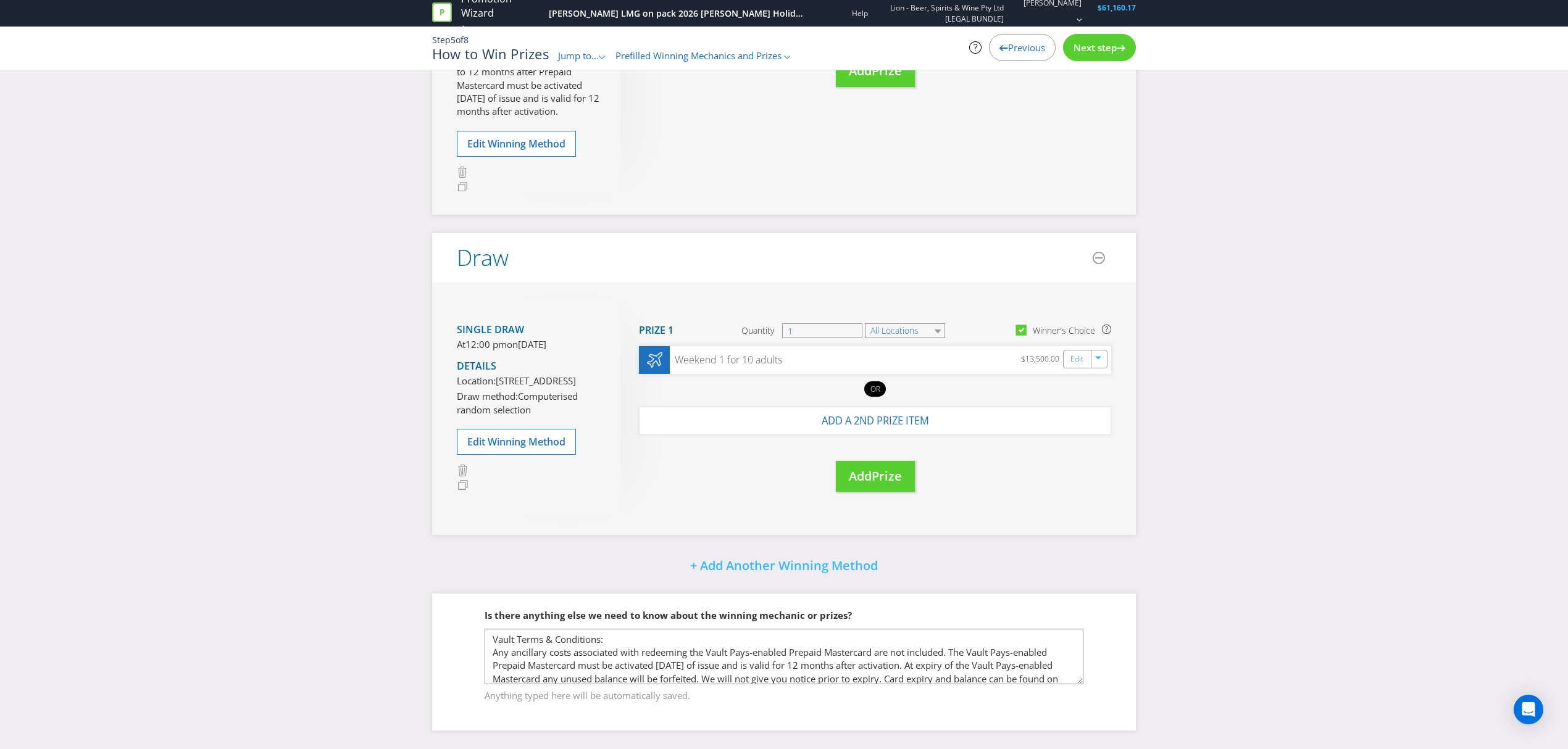
click at [1103, 42] on span "Next step" at bounding box center [1095, 47] width 43 height 12
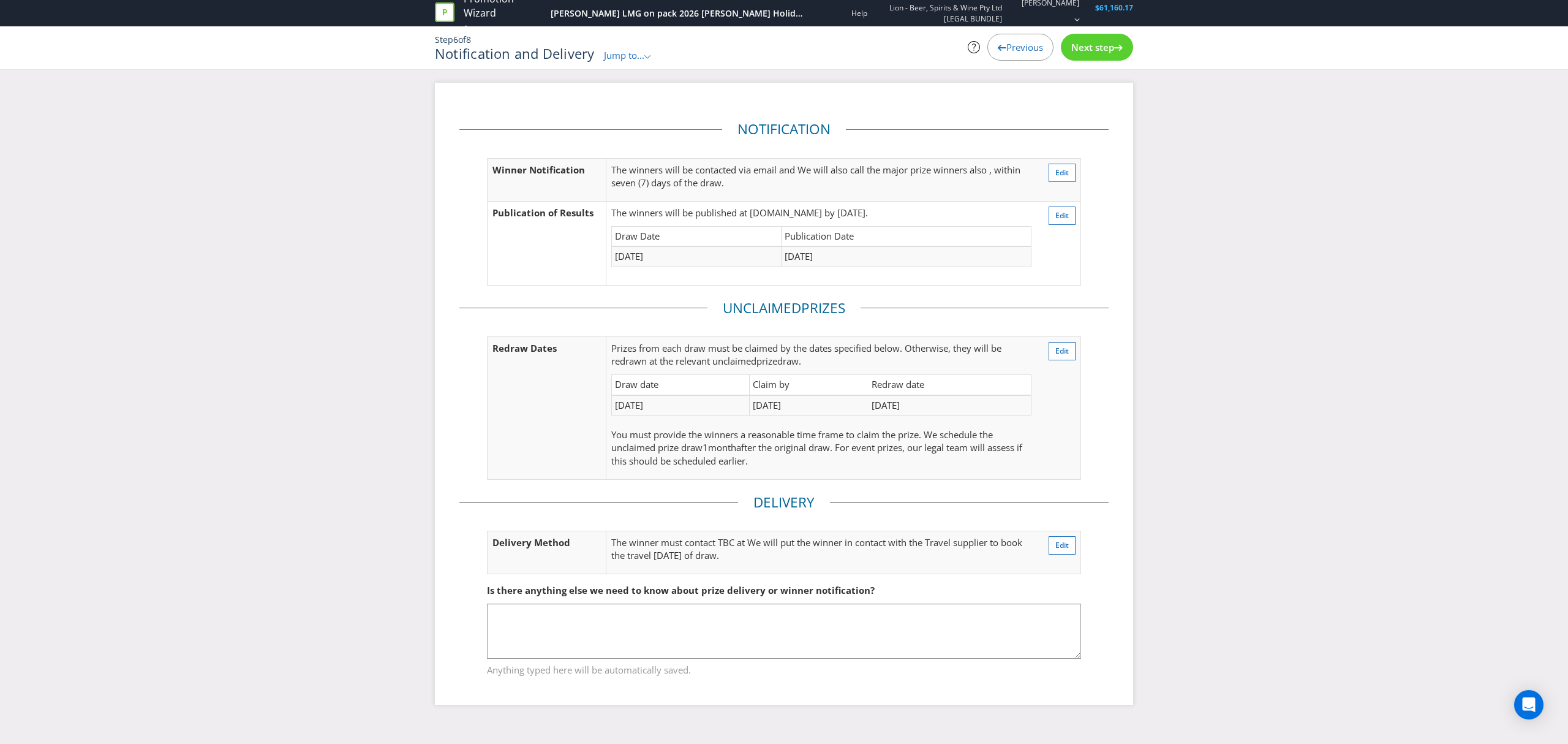
click at [1091, 55] on div "Next step" at bounding box center [1097, 47] width 72 height 27
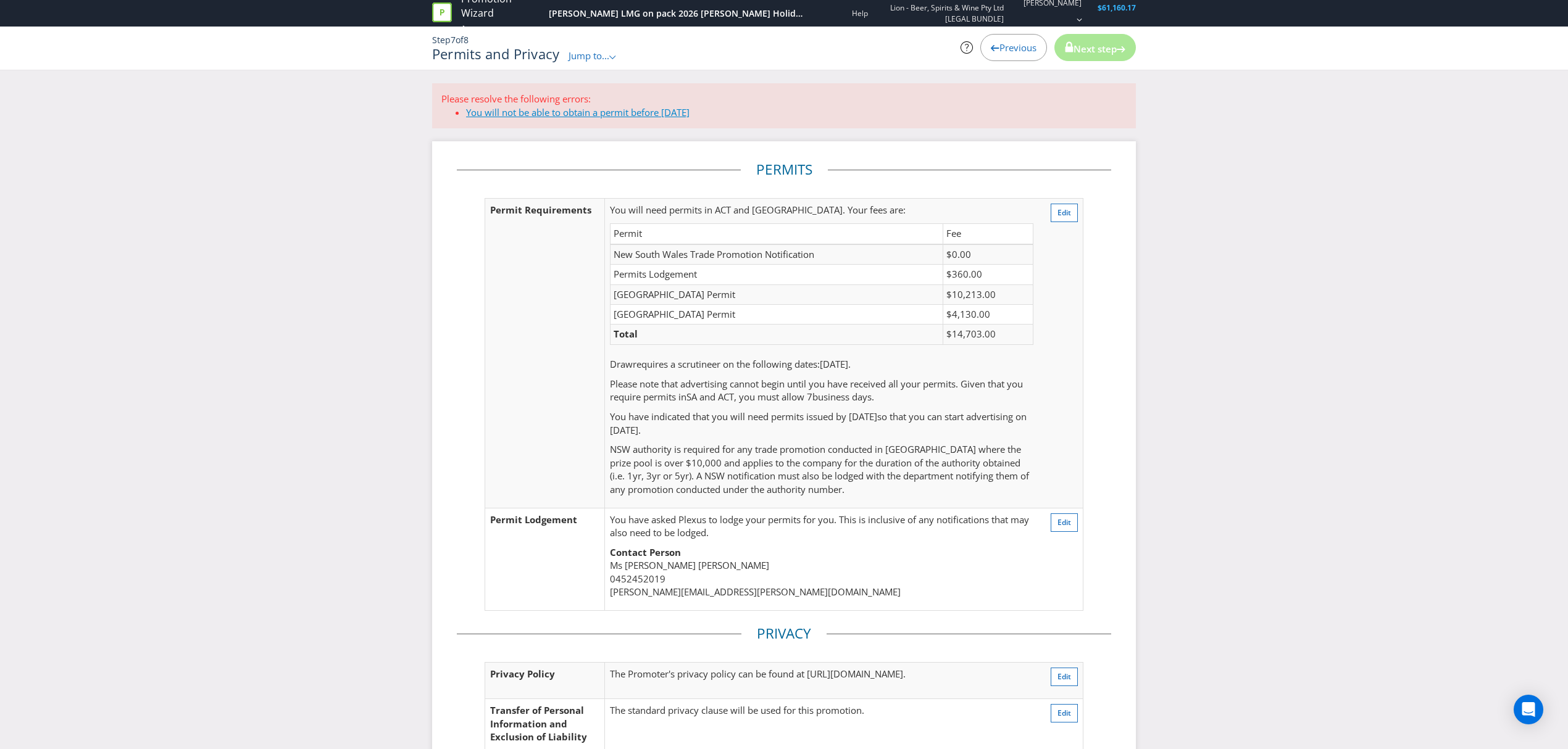
click at [537, 114] on link "You will not be able to obtain a permit before [DATE]" at bounding box center [578, 112] width 223 height 12
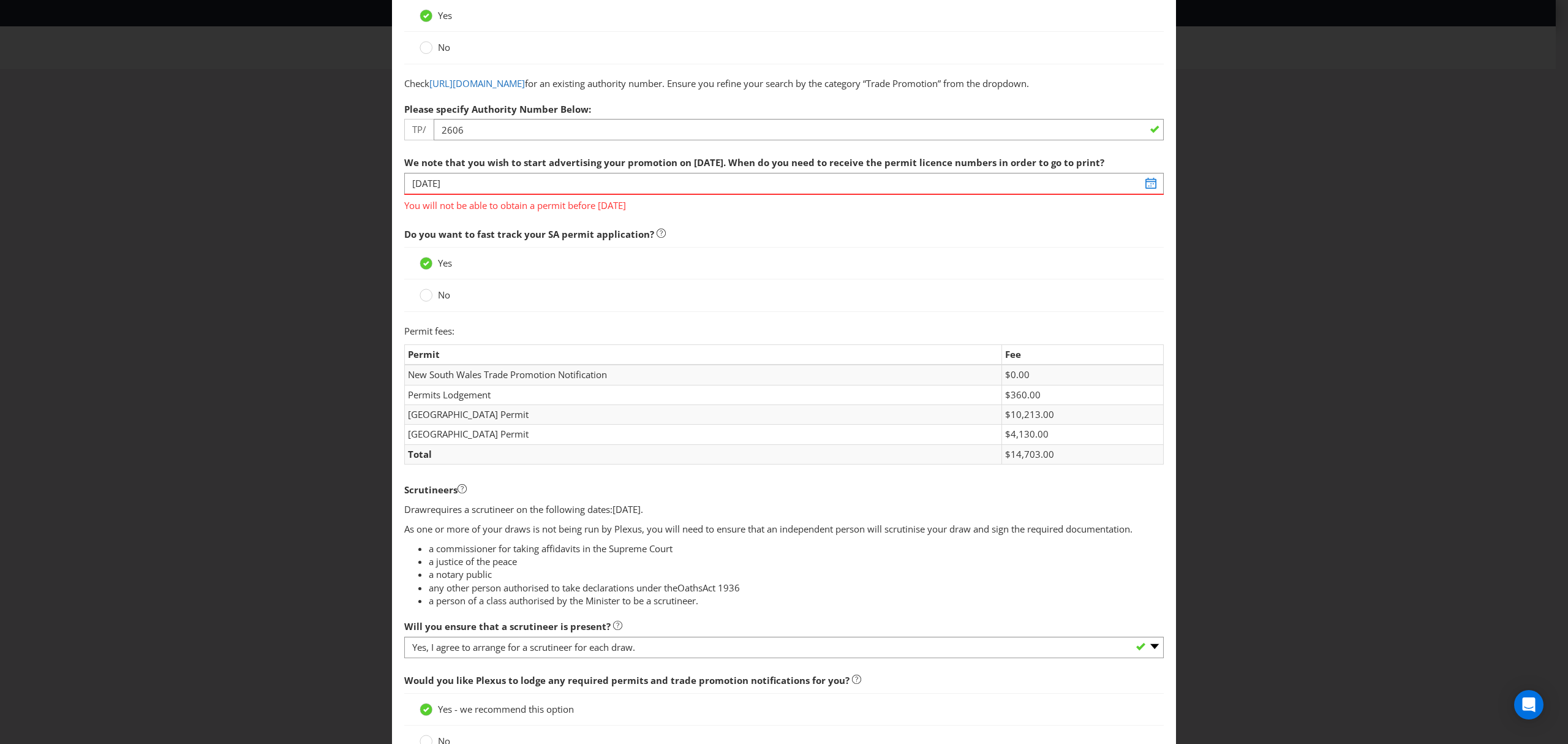
scroll to position [125, 0]
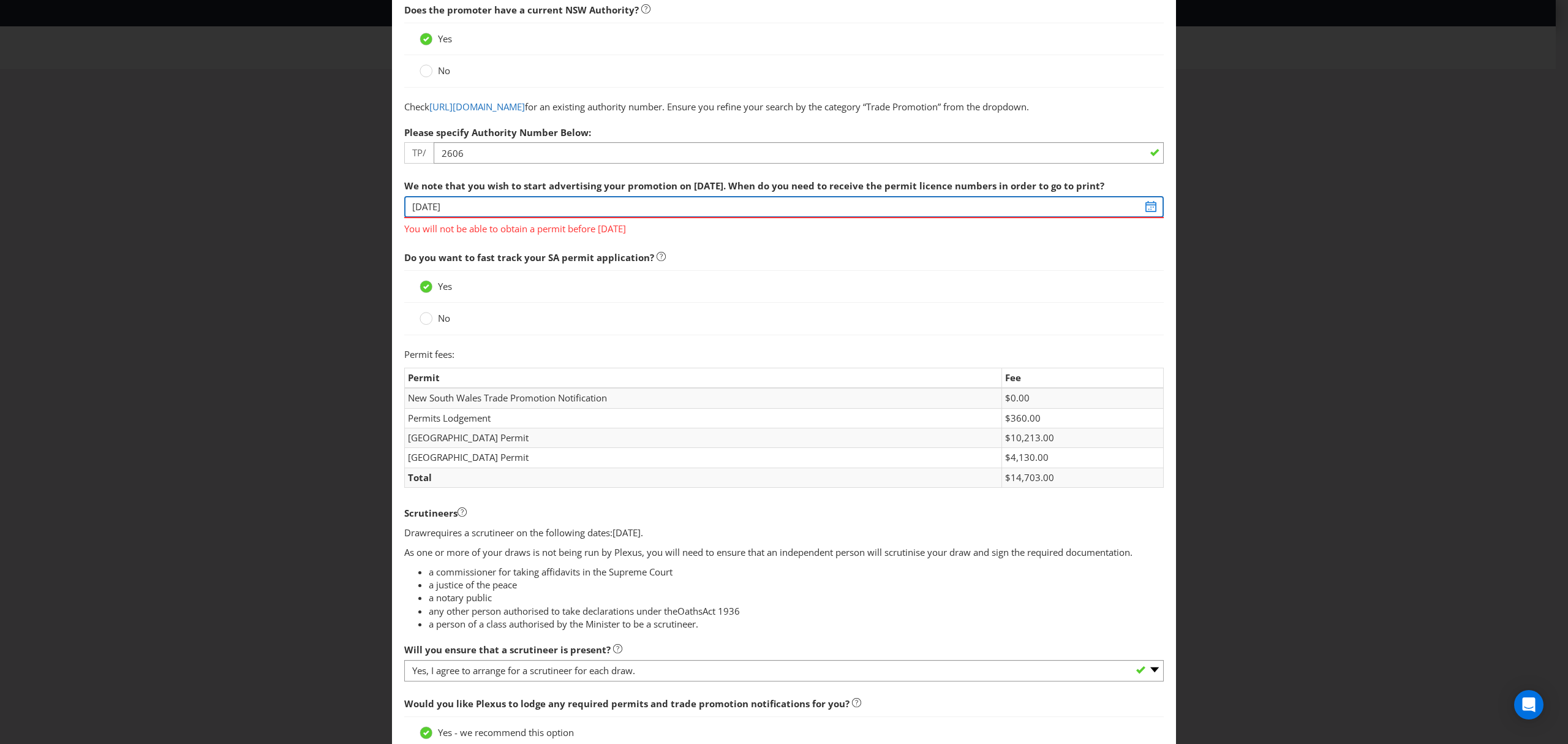
click at [1140, 218] on input "[DATE]" at bounding box center [784, 207] width 760 height 21
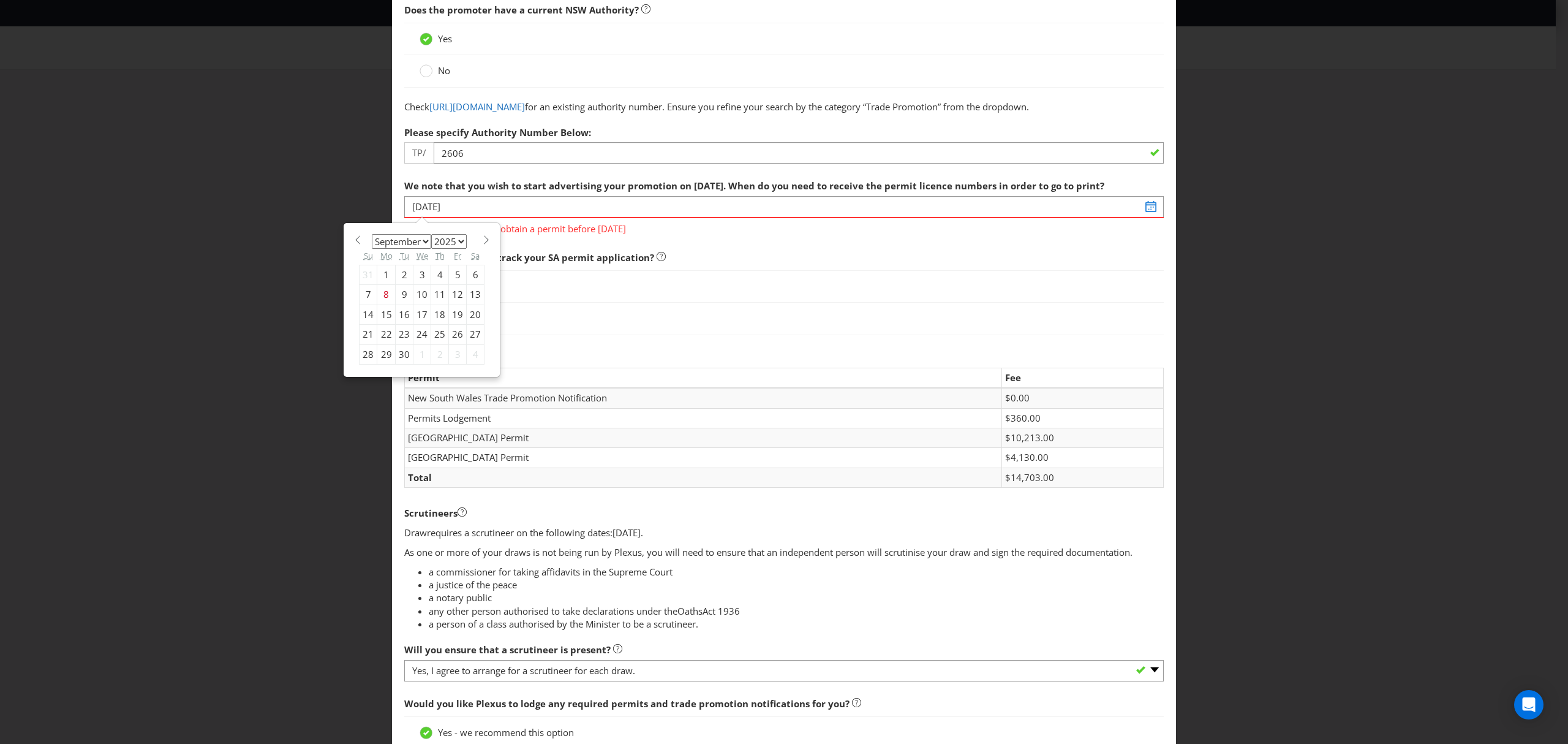
drag, startPoint x: 462, startPoint y: 251, endPoint x: 455, endPoint y: 261, distance: 12.2
click at [462, 249] on select "2025 2026 2027 2028 2029 2030 2031 2032 2033 2034 2035" at bounding box center [449, 242] width 35 height 15
click at [431, 248] on select "2025 2026 2027 2028 2029 2030 2031 2032 2033 2034 2035" at bounding box center [449, 242] width 35 height 15
click at [378, 345] on div "22" at bounding box center [386, 334] width 19 height 19
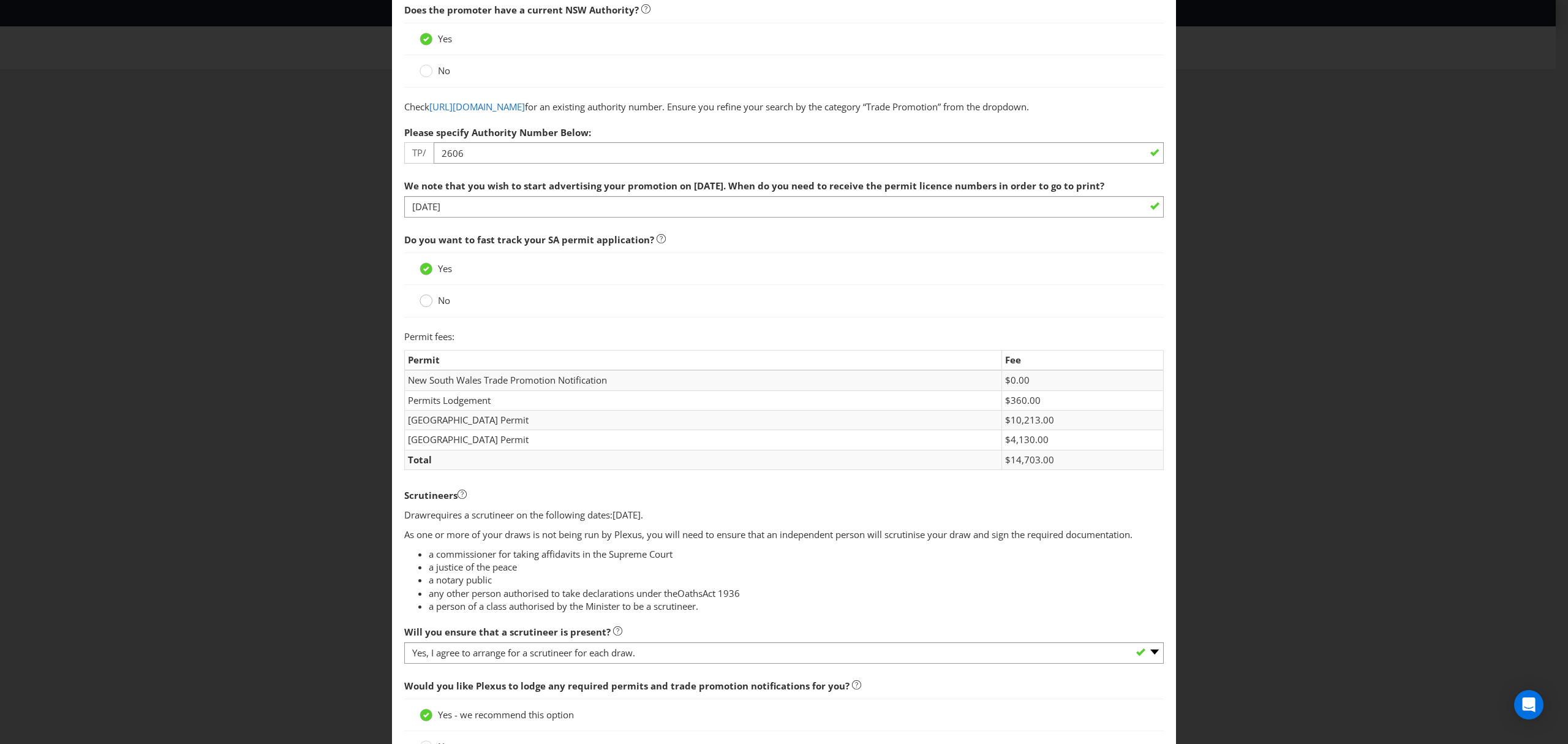
click at [427, 307] on circle at bounding box center [426, 301] width 12 height 12
click at [0, 0] on input "No" at bounding box center [0, 0] width 0 height 0
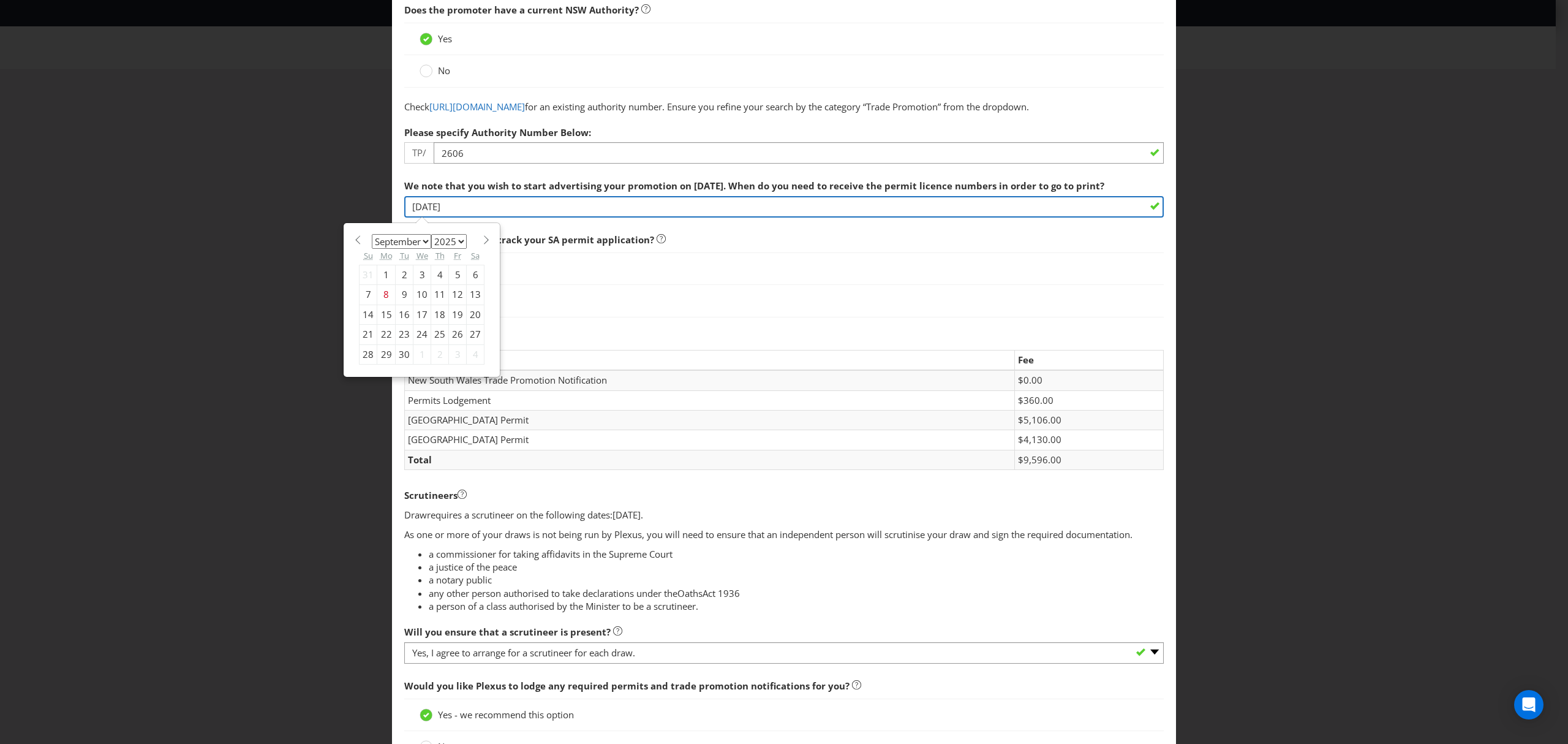
click at [513, 218] on input "[DATE]" at bounding box center [784, 207] width 760 height 21
click at [385, 364] on div "29" at bounding box center [386, 354] width 19 height 19
type input "[DATE]"
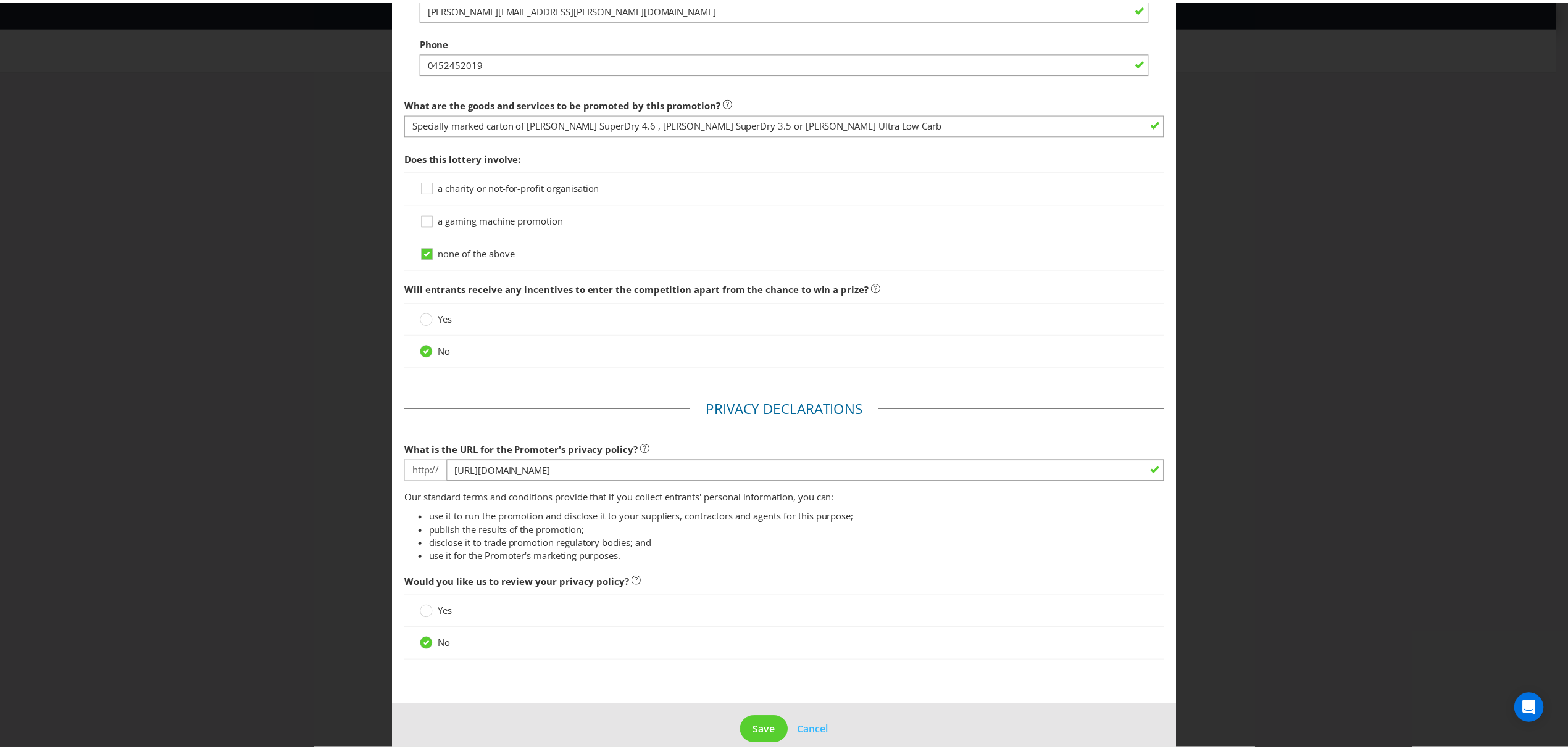
scroll to position [1205, 0]
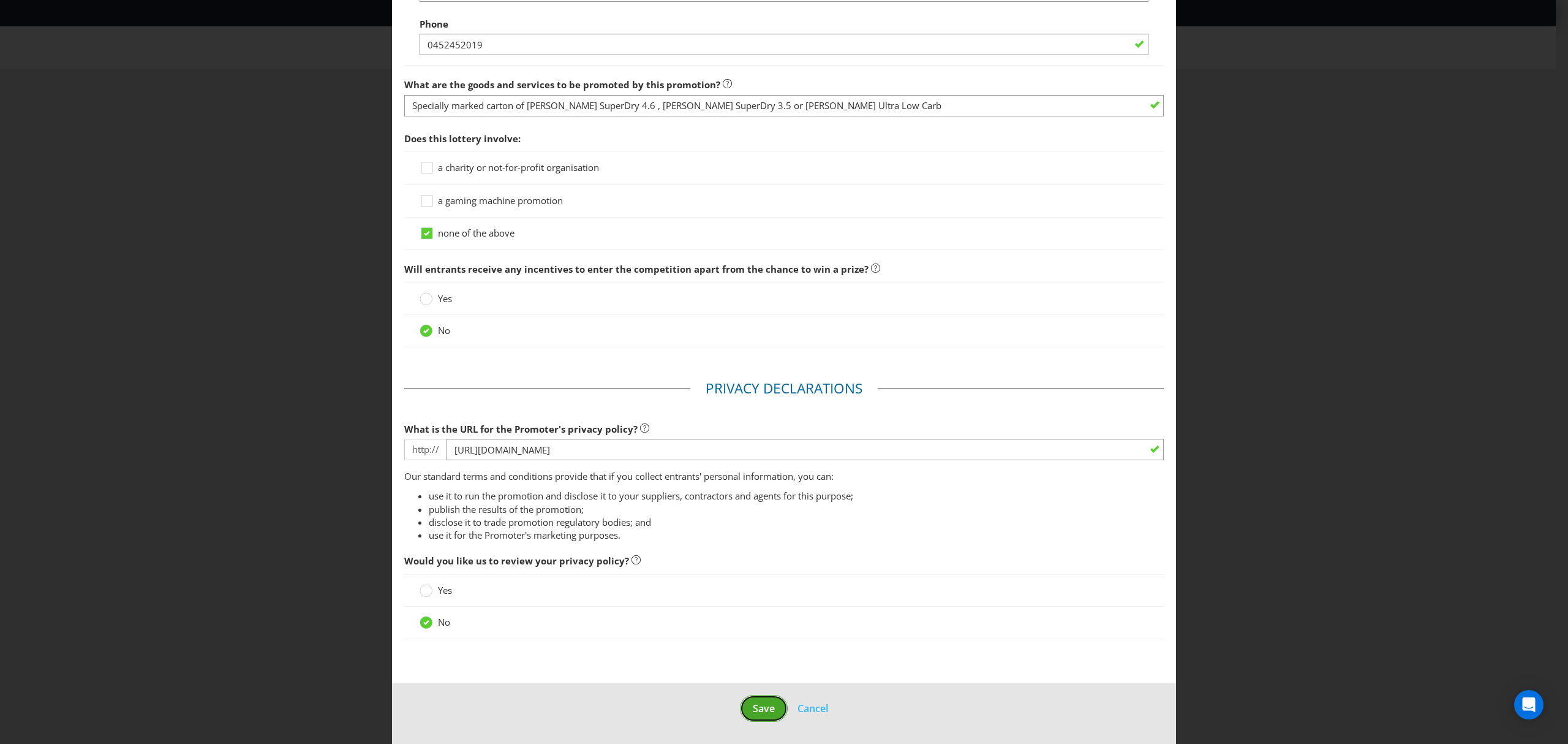
click at [763, 717] on button "Save" at bounding box center [764, 709] width 48 height 27
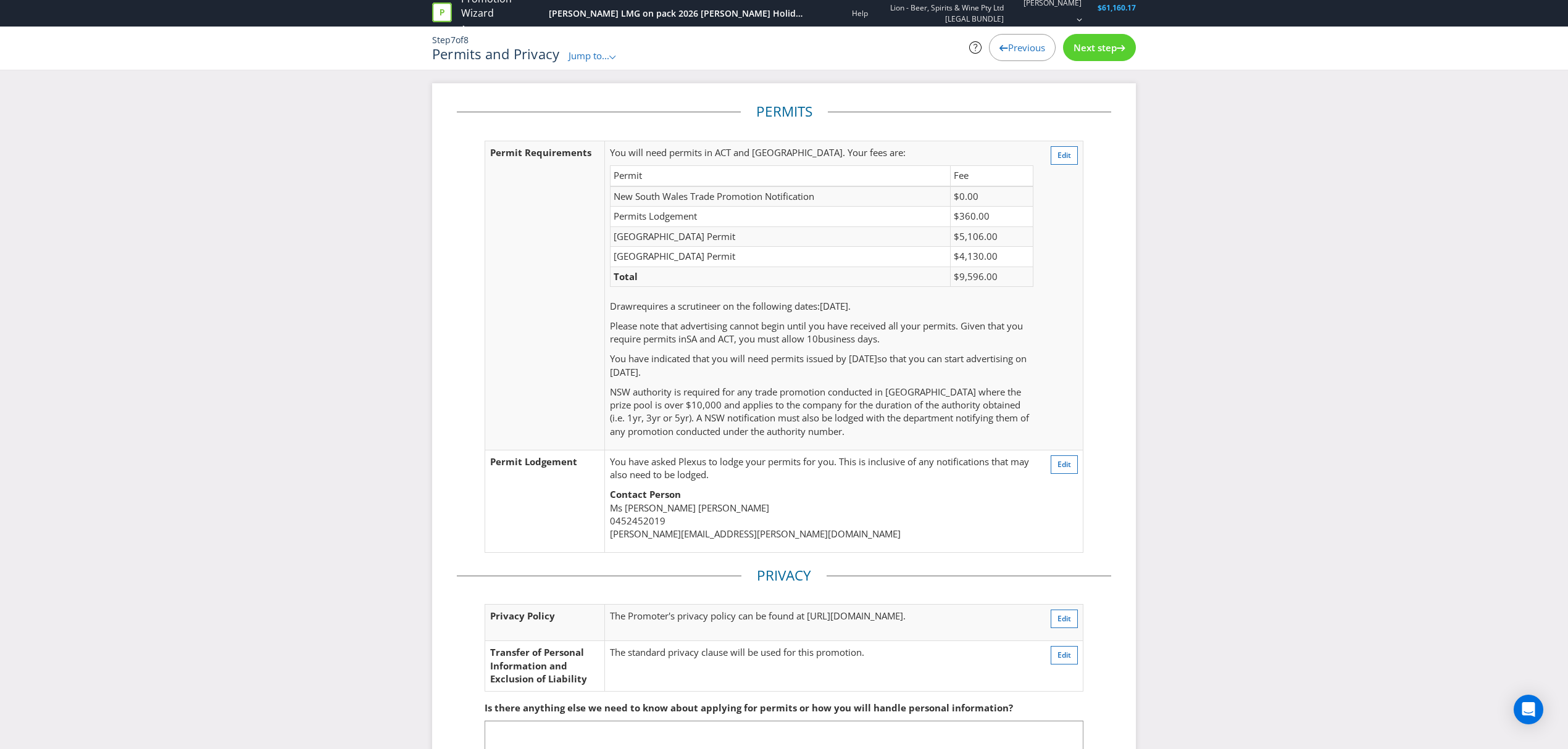
click at [1096, 53] on span "Next step" at bounding box center [1095, 47] width 43 height 12
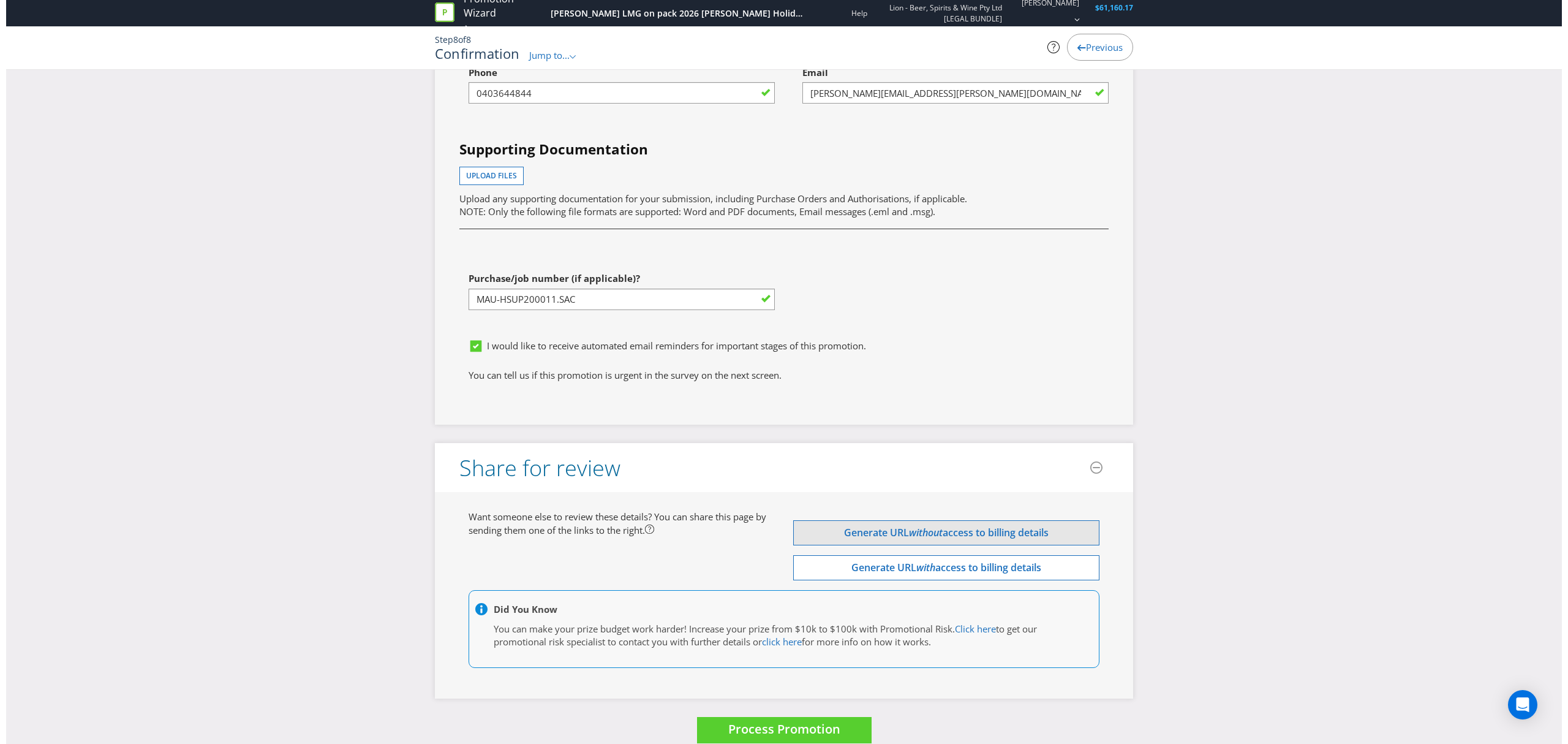
scroll to position [4632, 0]
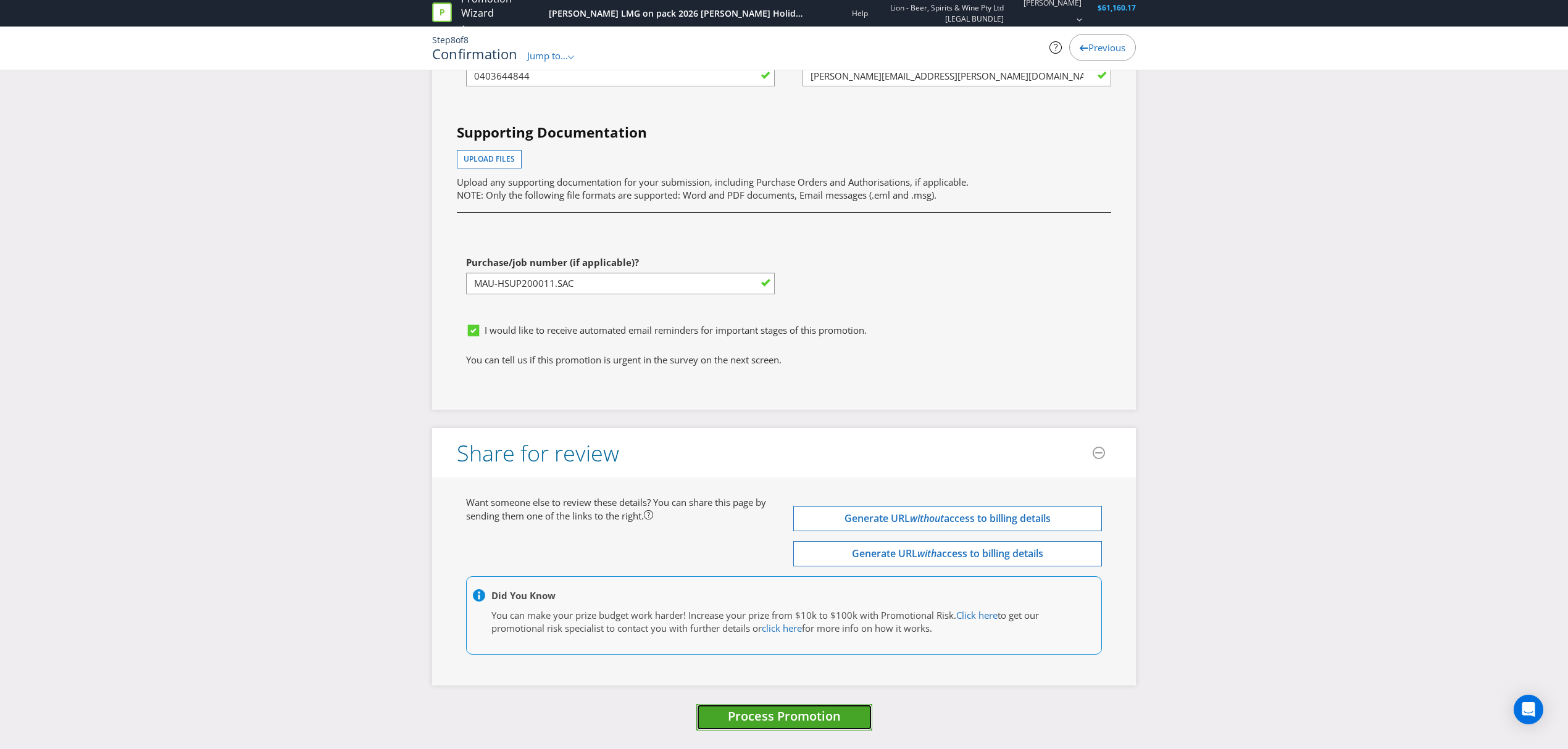
click at [791, 716] on span "Process Promotion" at bounding box center [784, 715] width 113 height 17
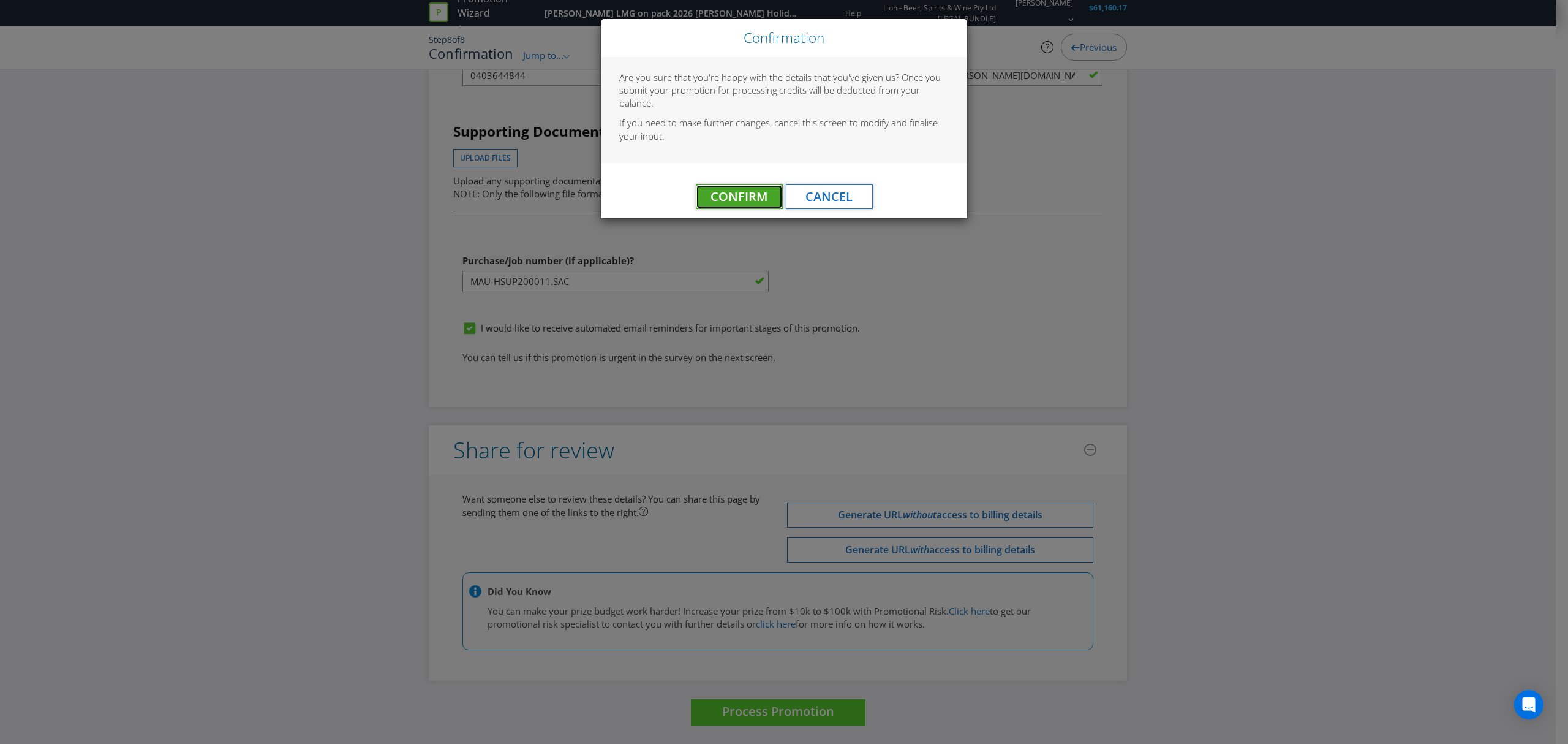
click at [750, 198] on span "Confirm" at bounding box center [738, 196] width 57 height 17
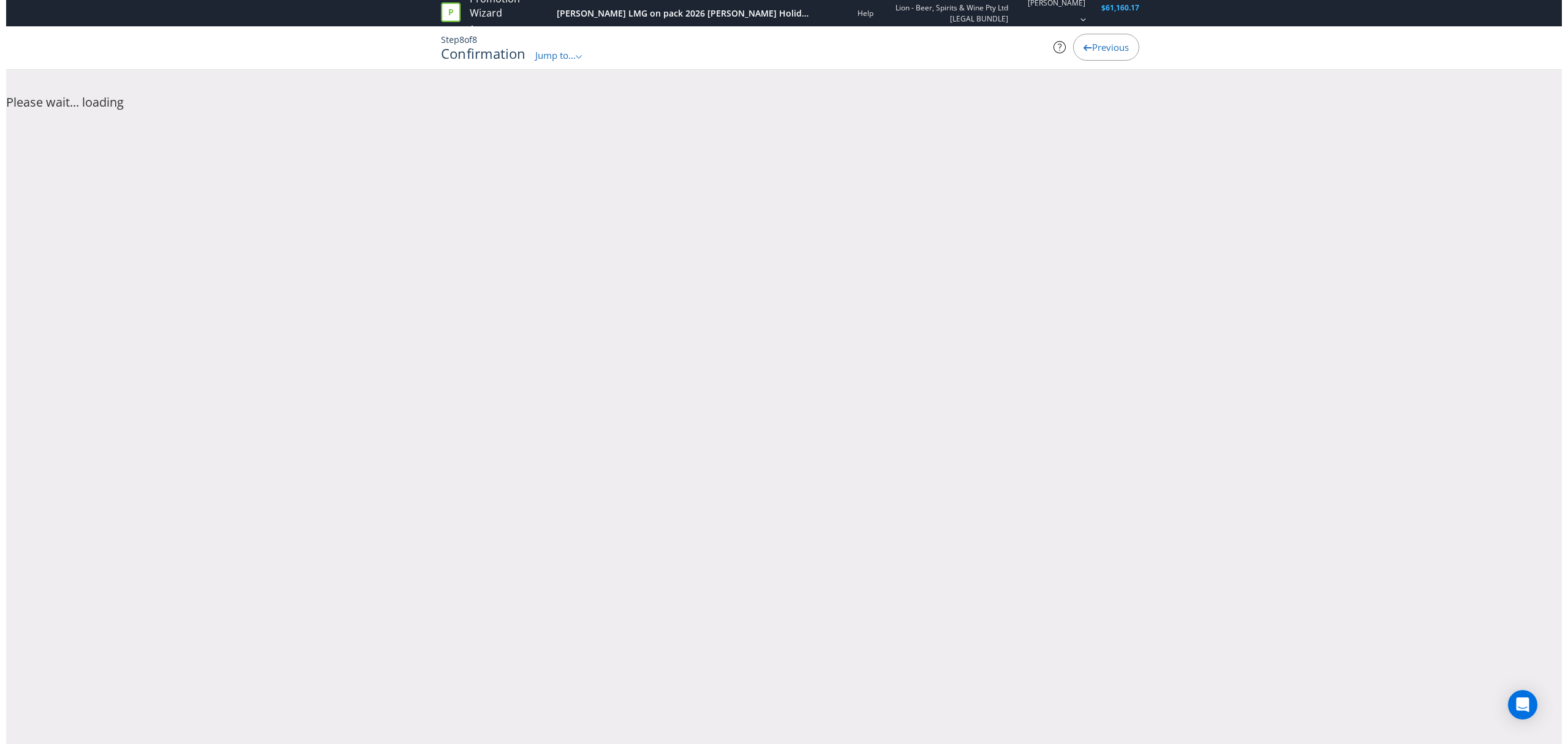
scroll to position [0, 0]
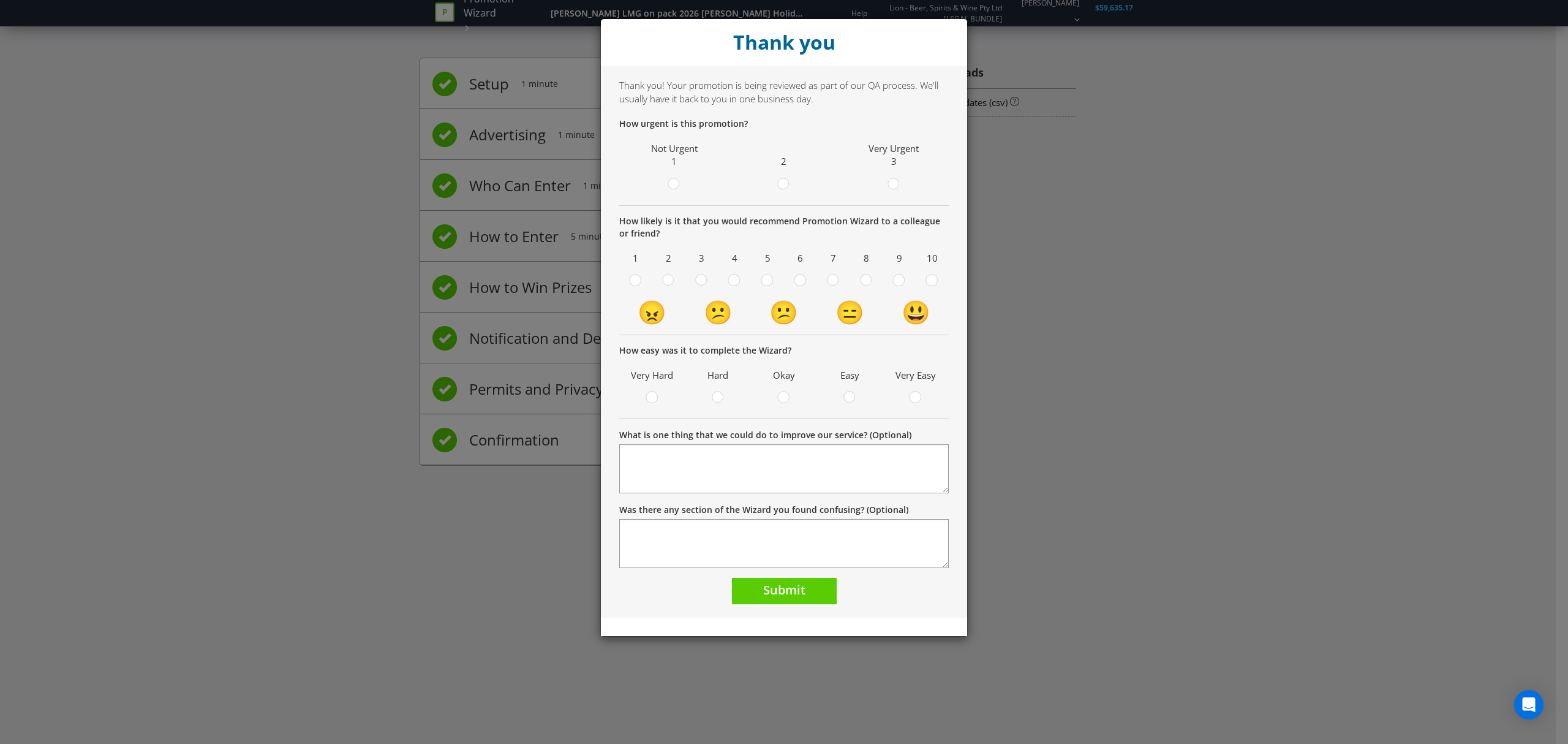
click at [919, 311] on td "😃" at bounding box center [915, 312] width 66 height 33
click at [933, 278] on div at bounding box center [932, 276] width 6 height 6
click at [0, 0] on input "radio" at bounding box center [0, 0] width 0 height 0
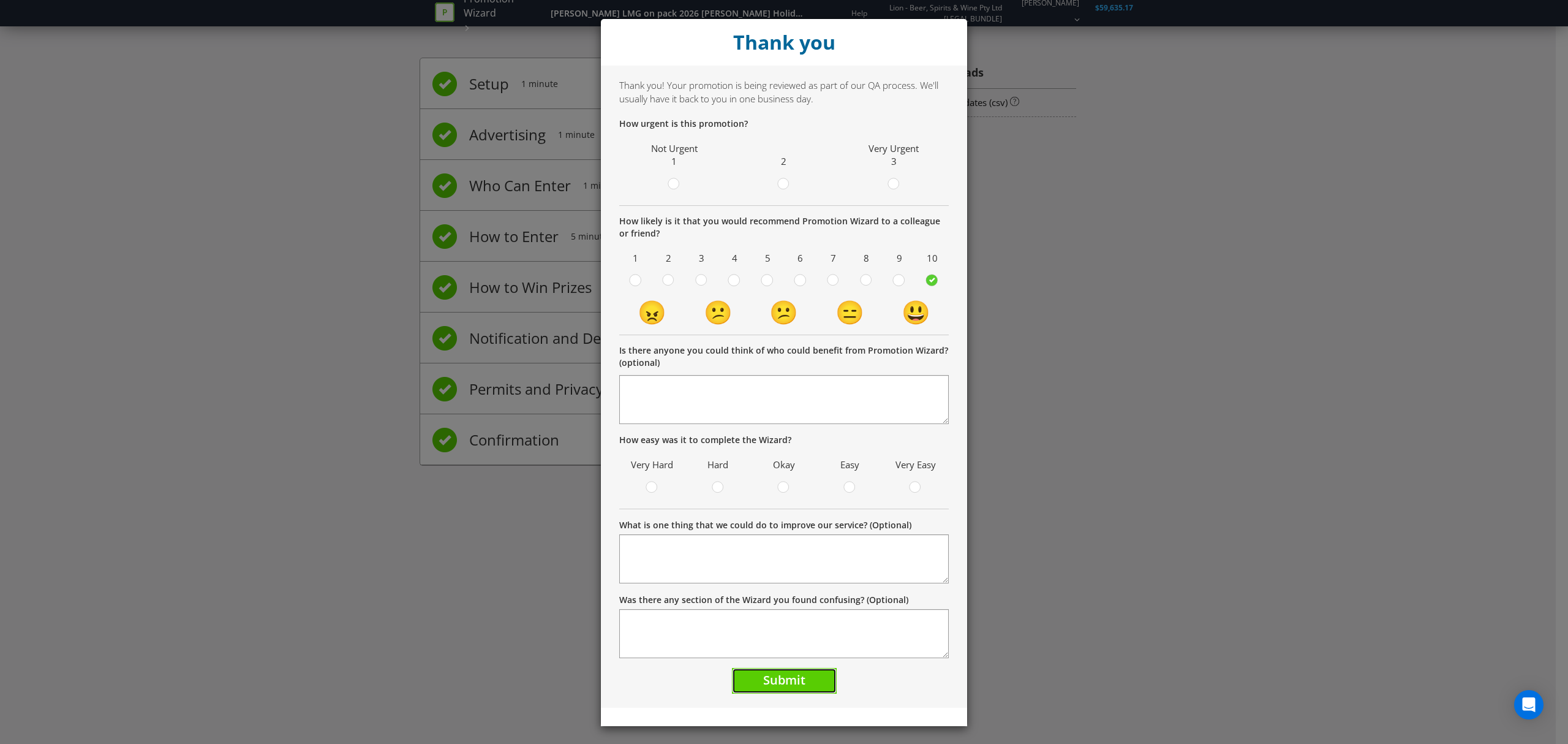
click at [795, 687] on span "Submit" at bounding box center [784, 680] width 42 height 17
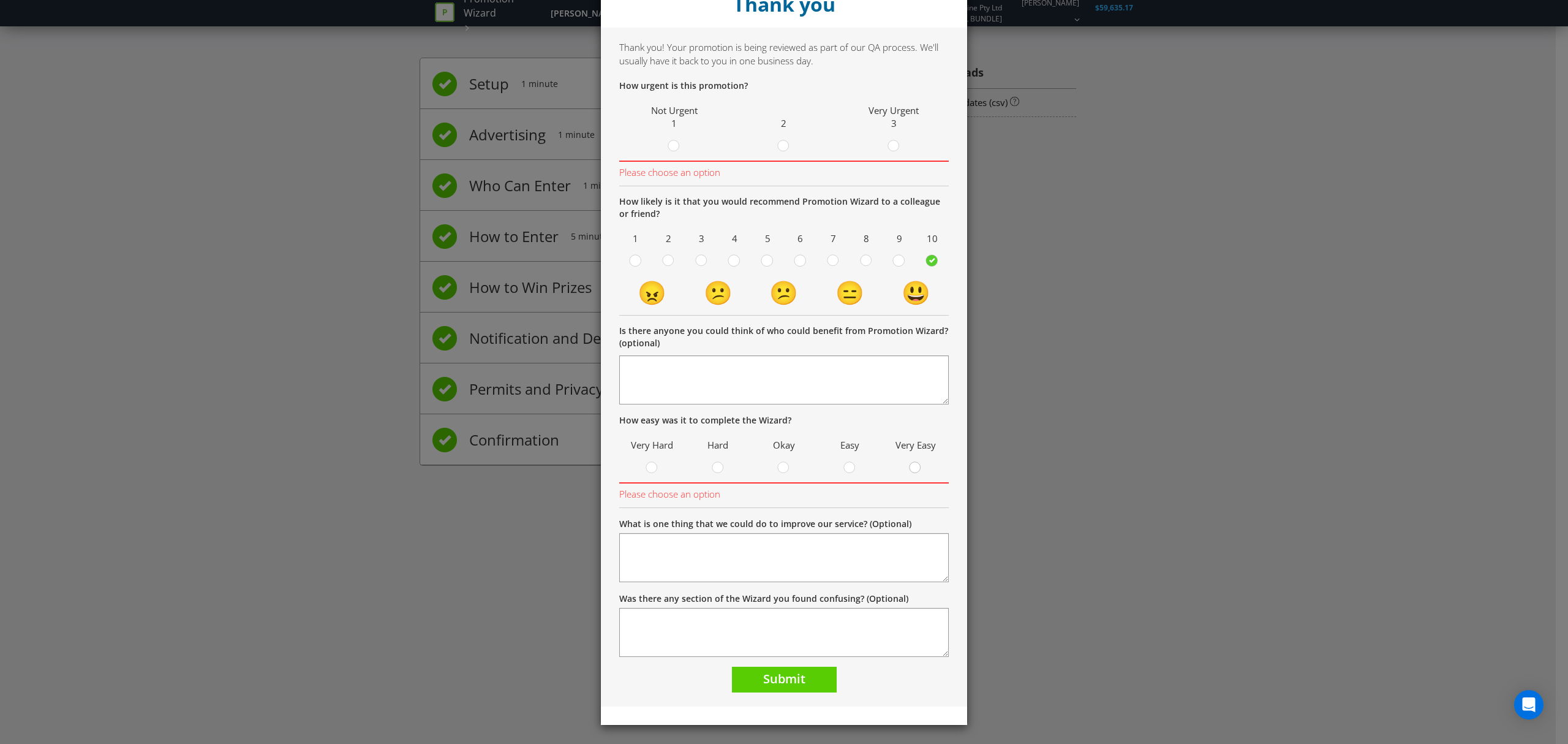
click at [910, 471] on circle at bounding box center [915, 468] width 11 height 11
click at [0, 0] on input "radio" at bounding box center [0, 0] width 0 height 0
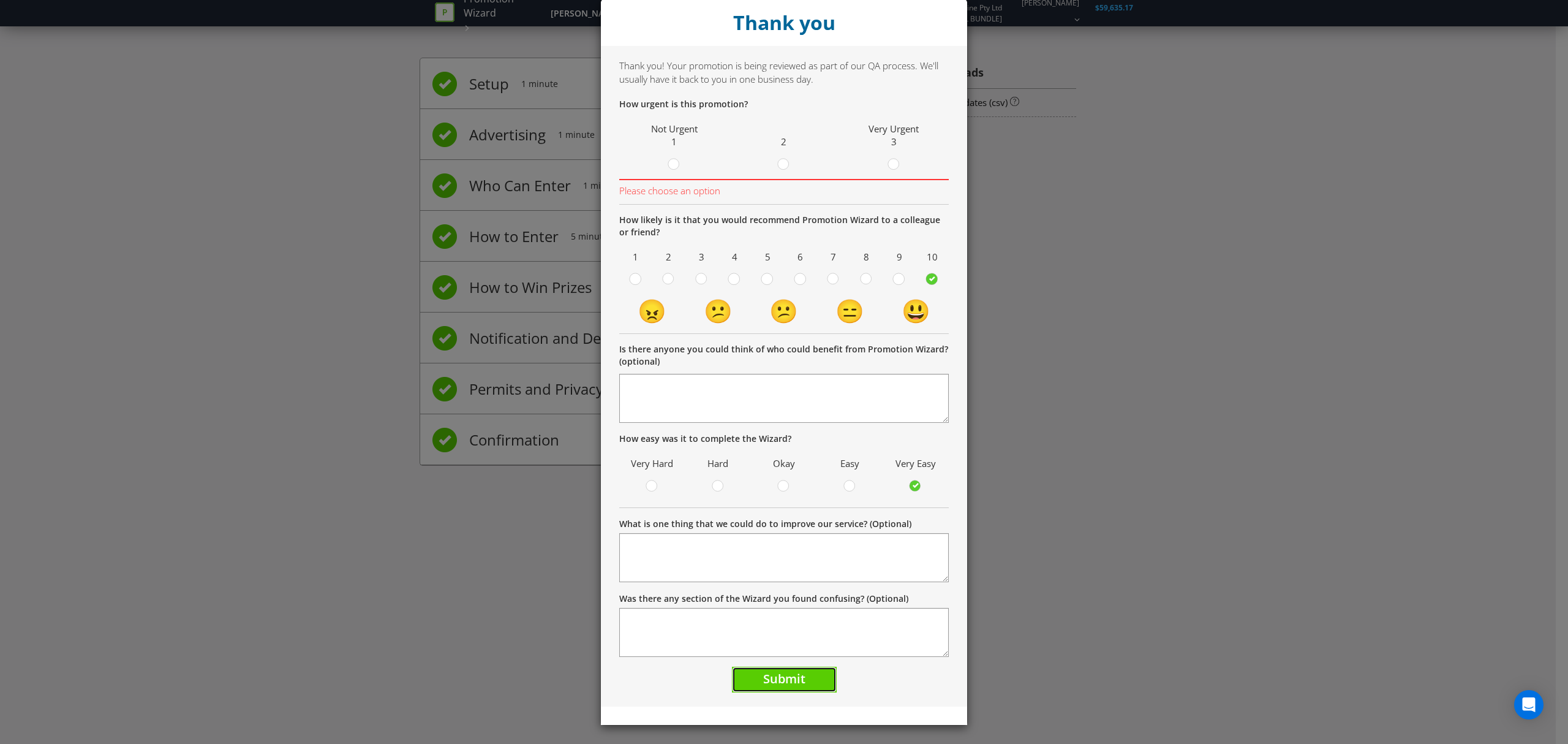
click at [798, 685] on span "Submit" at bounding box center [784, 679] width 42 height 17
click at [778, 164] on circle at bounding box center [783, 164] width 11 height 11
click at [0, 0] on input "radio" at bounding box center [0, 0] width 0 height 0
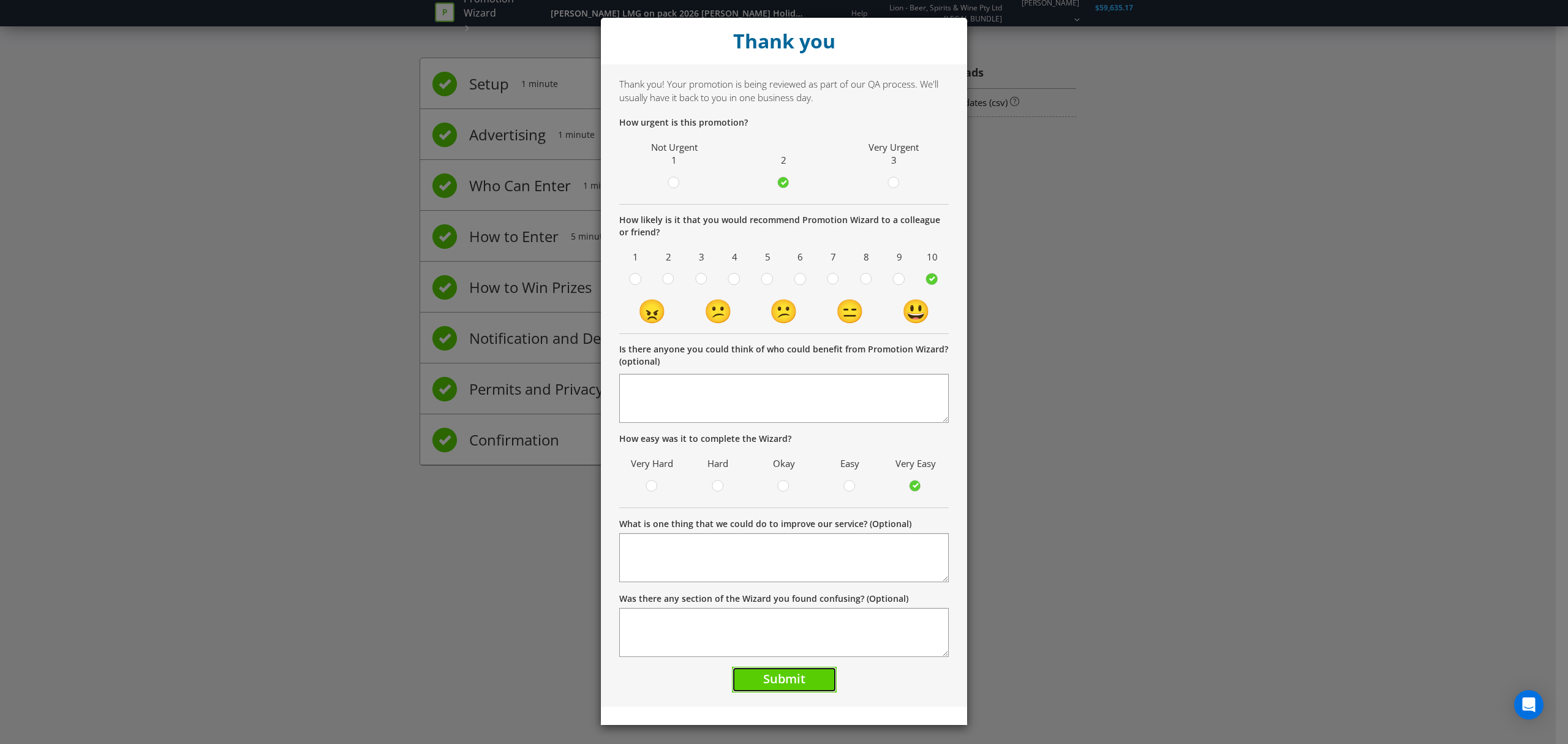
click at [785, 674] on span "Submit" at bounding box center [784, 679] width 42 height 17
